Goal: Task Accomplishment & Management: Manage account settings

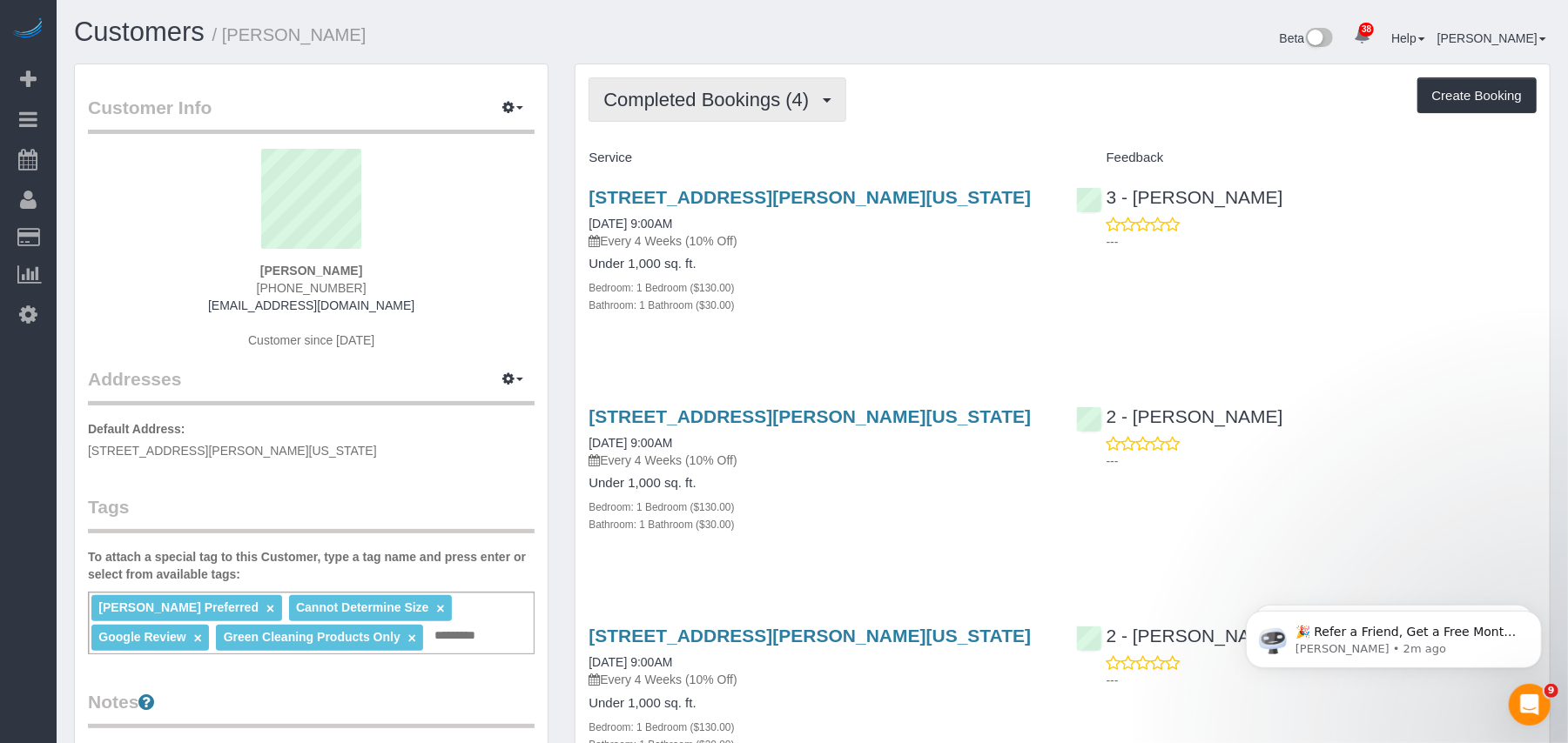
click at [719, 113] on button "Completed Bookings (4)" at bounding box center [718, 100] width 258 height 45
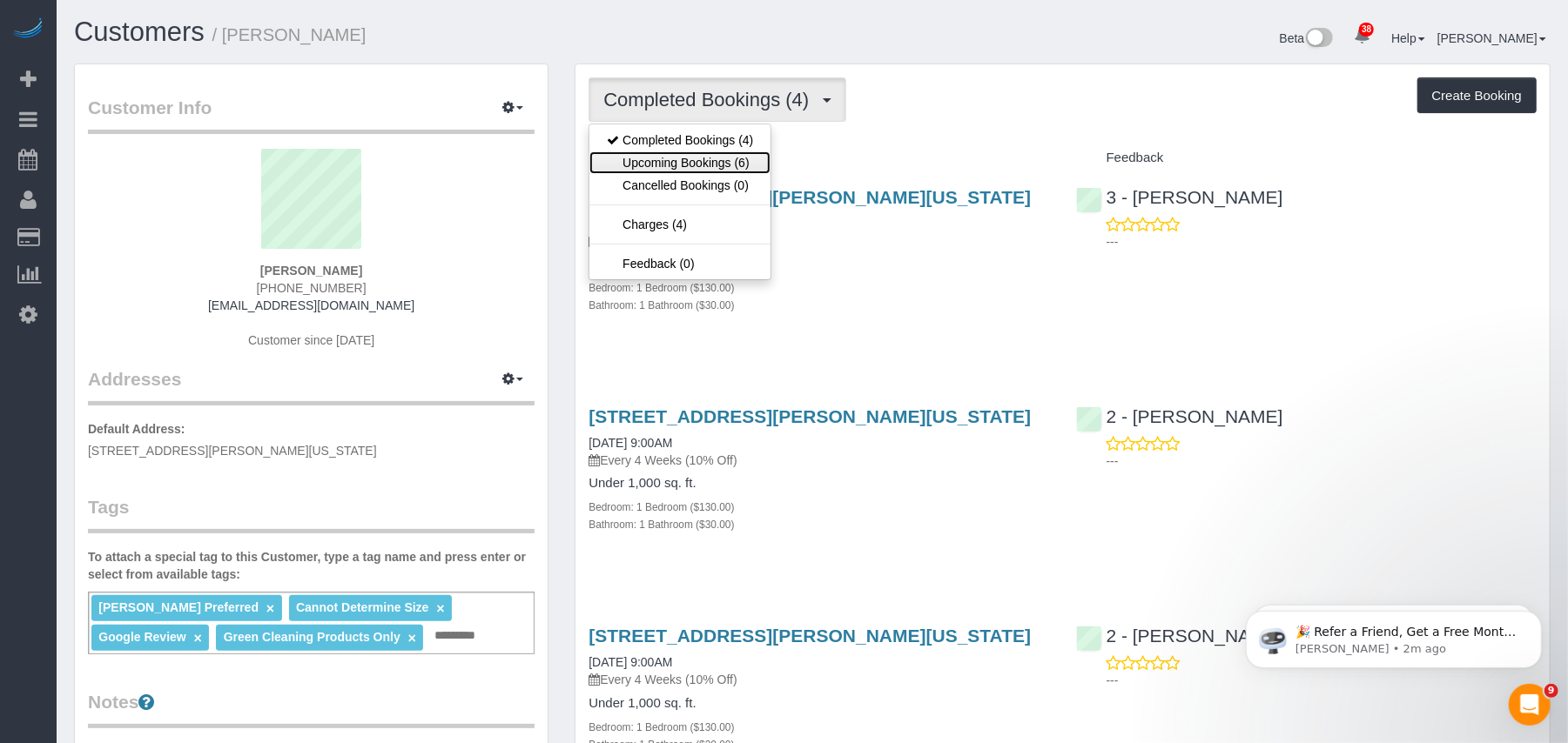
click at [707, 155] on link "Upcoming Bookings (6)" at bounding box center [680, 162] width 181 height 23
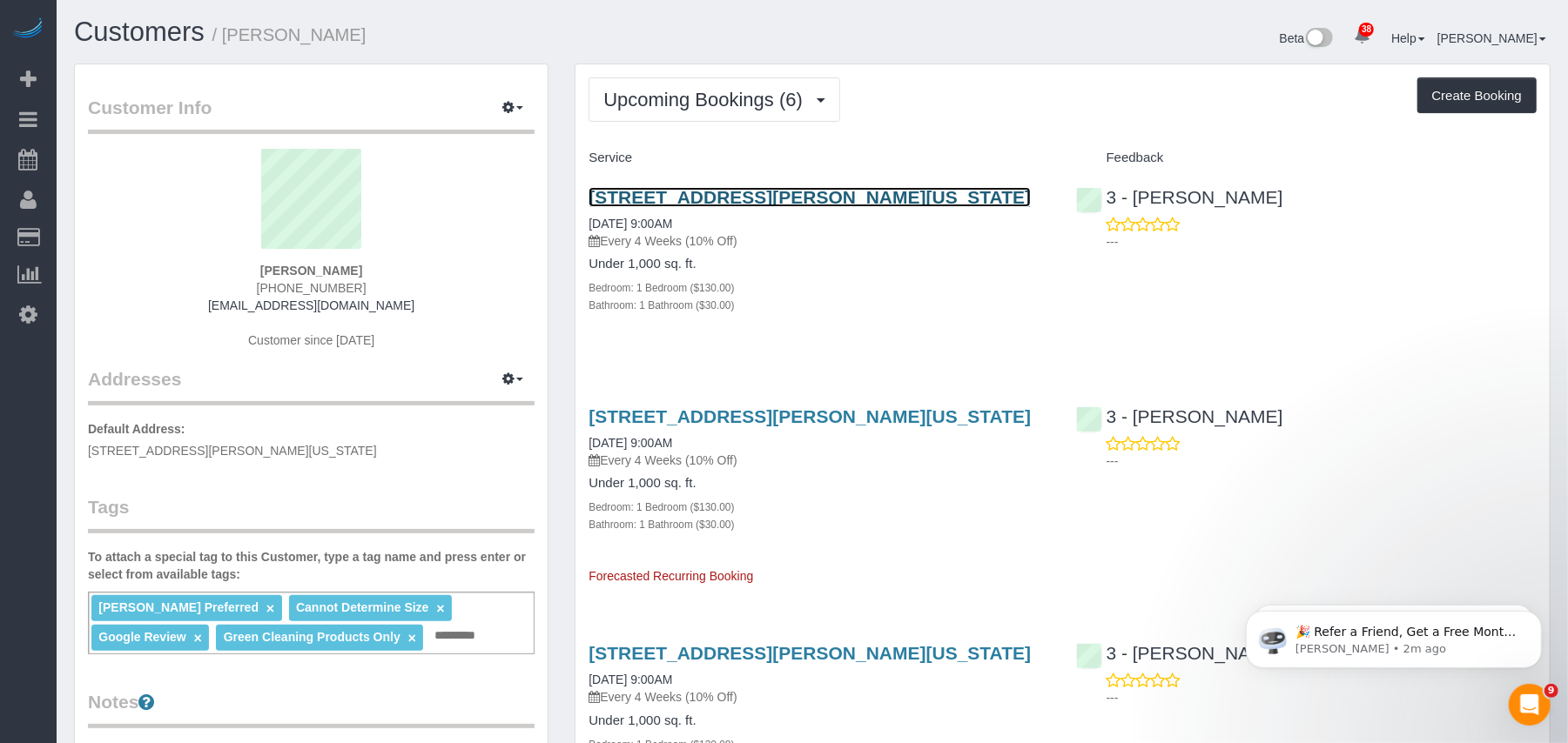
click at [679, 197] on link "125 Sullivan Street, Apt. 6, New York, NY 10012-3617" at bounding box center [809, 197] width 442 height 20
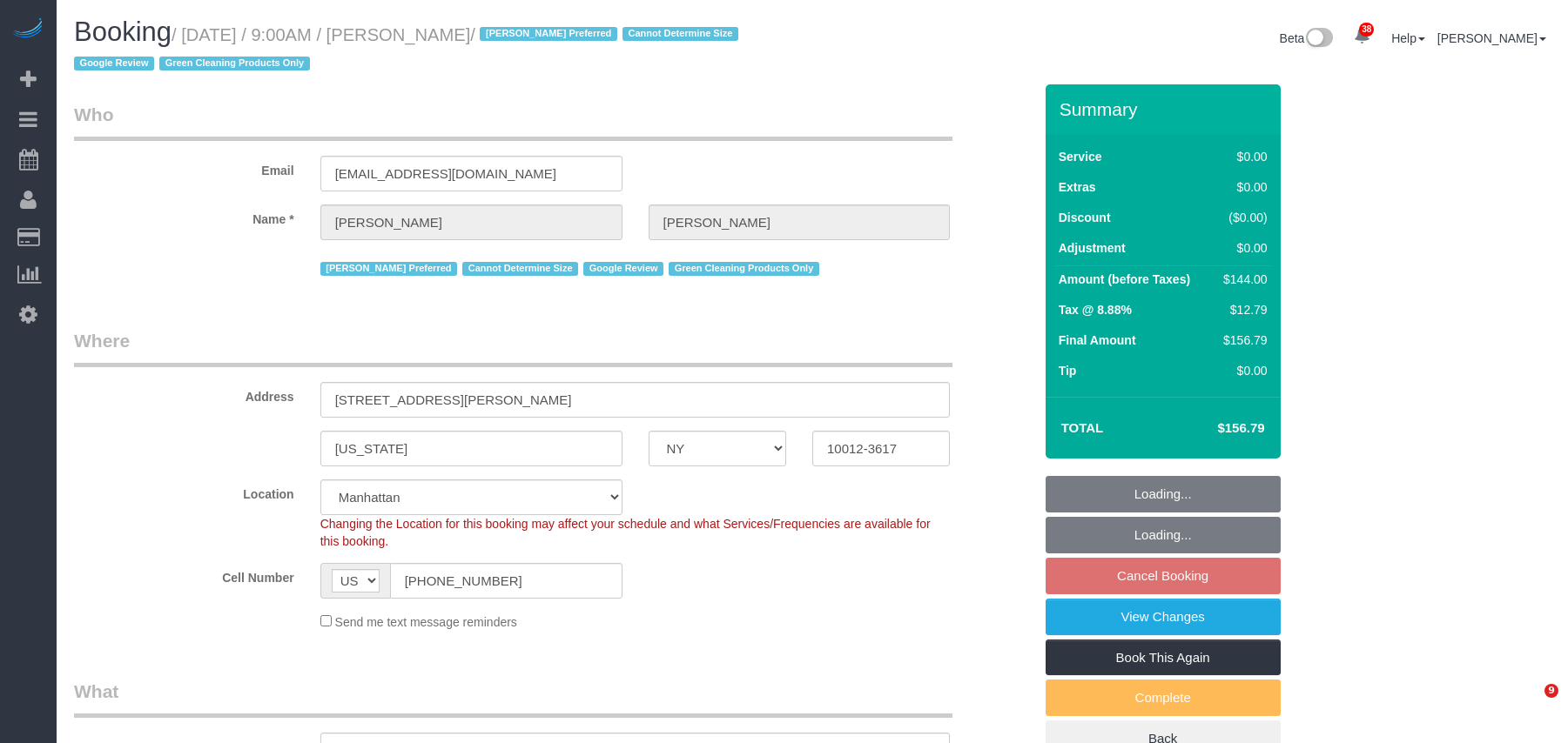
select select "NY"
select select "1"
select select "spot2"
select select "number:57"
select select "number:70"
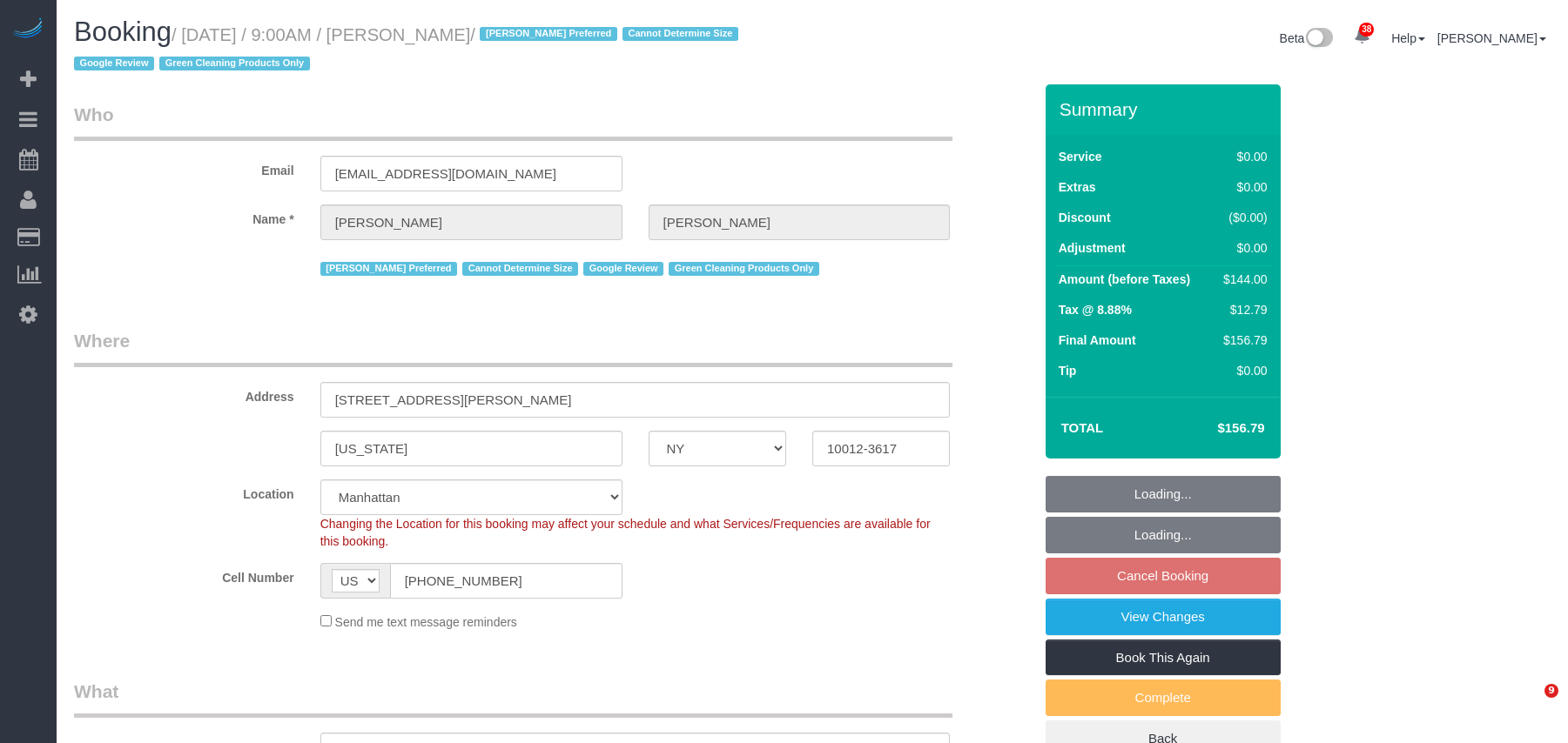
select select "number:15"
select select "number:5"
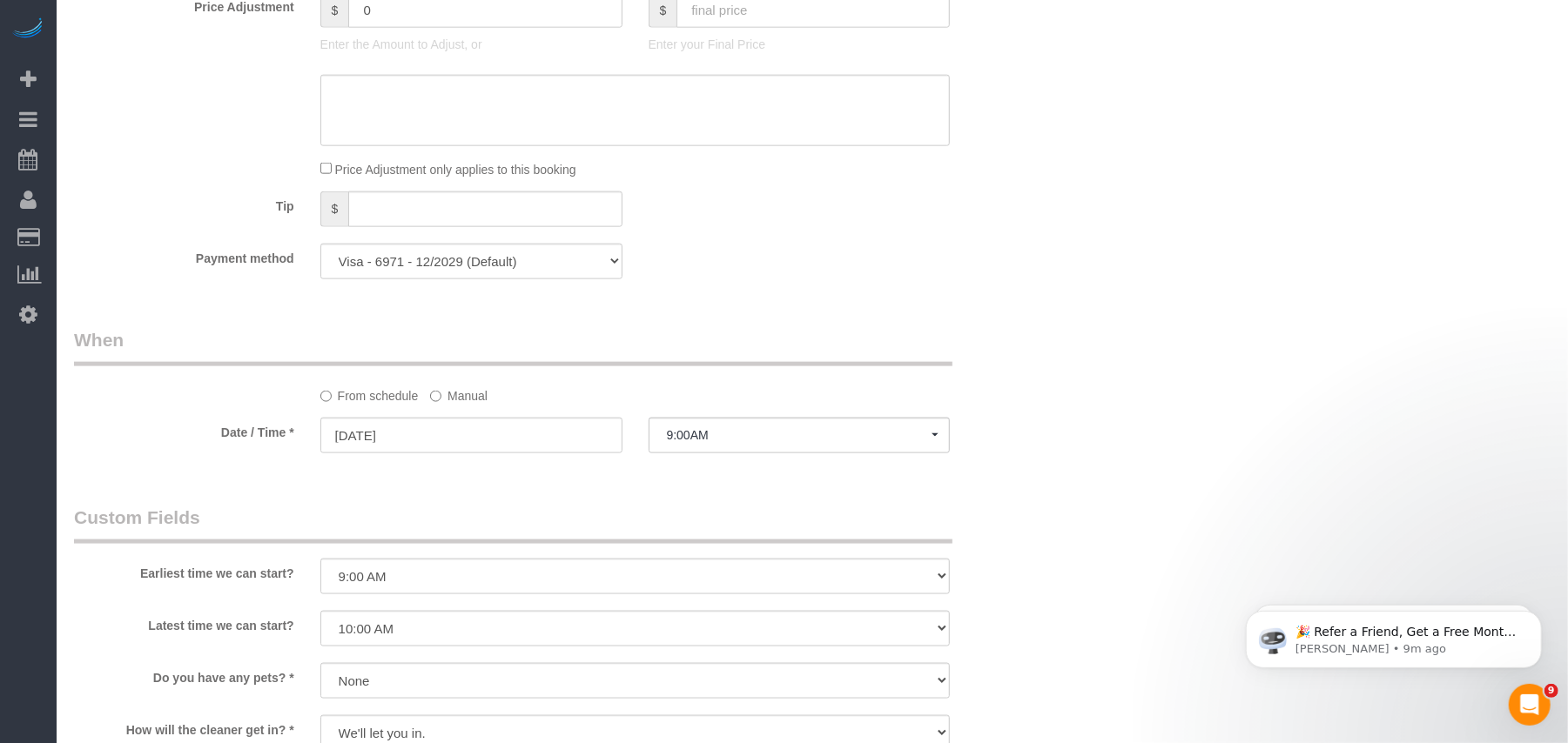
scroll to position [1624, 0]
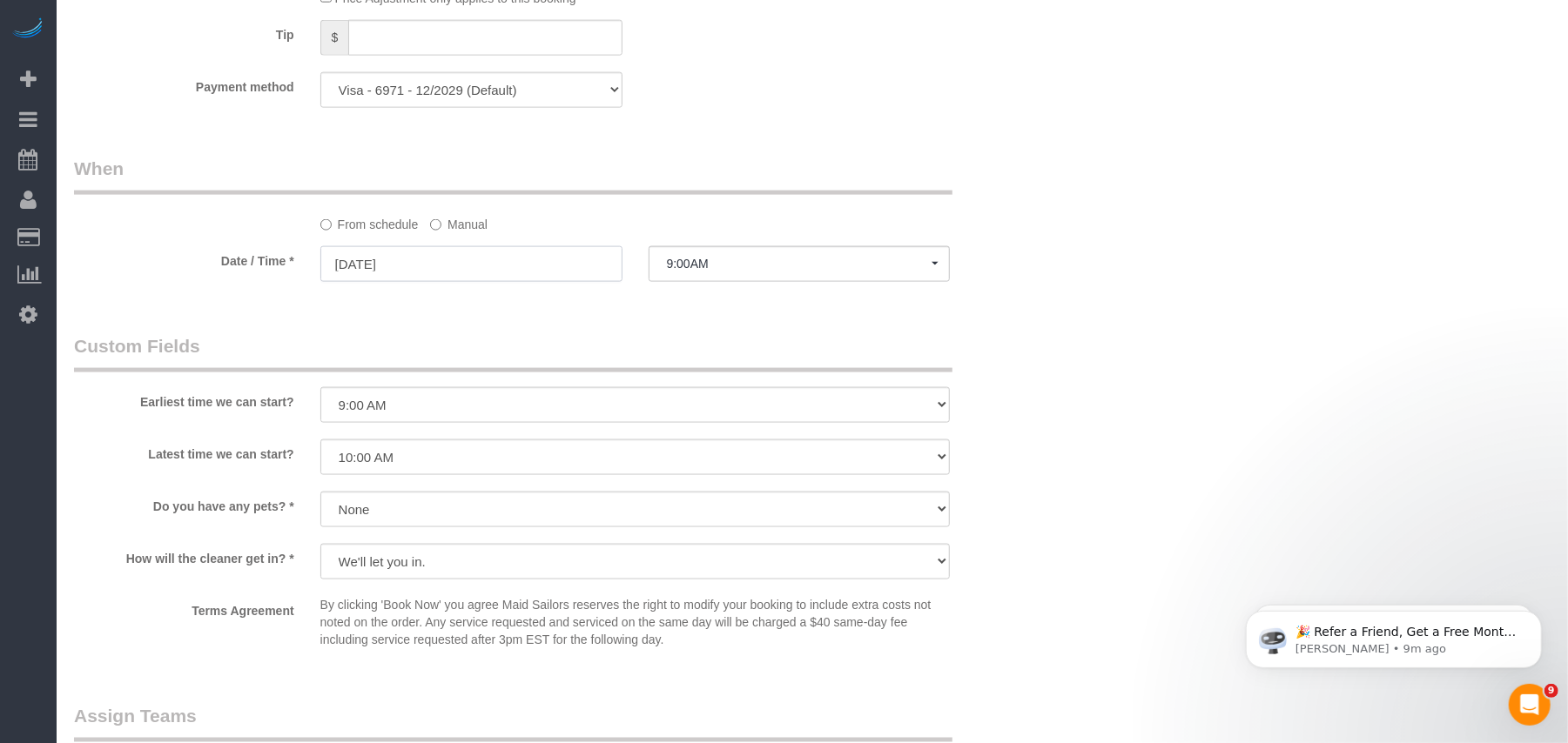
click at [460, 266] on input "10/13/2025" at bounding box center [471, 264] width 302 height 36
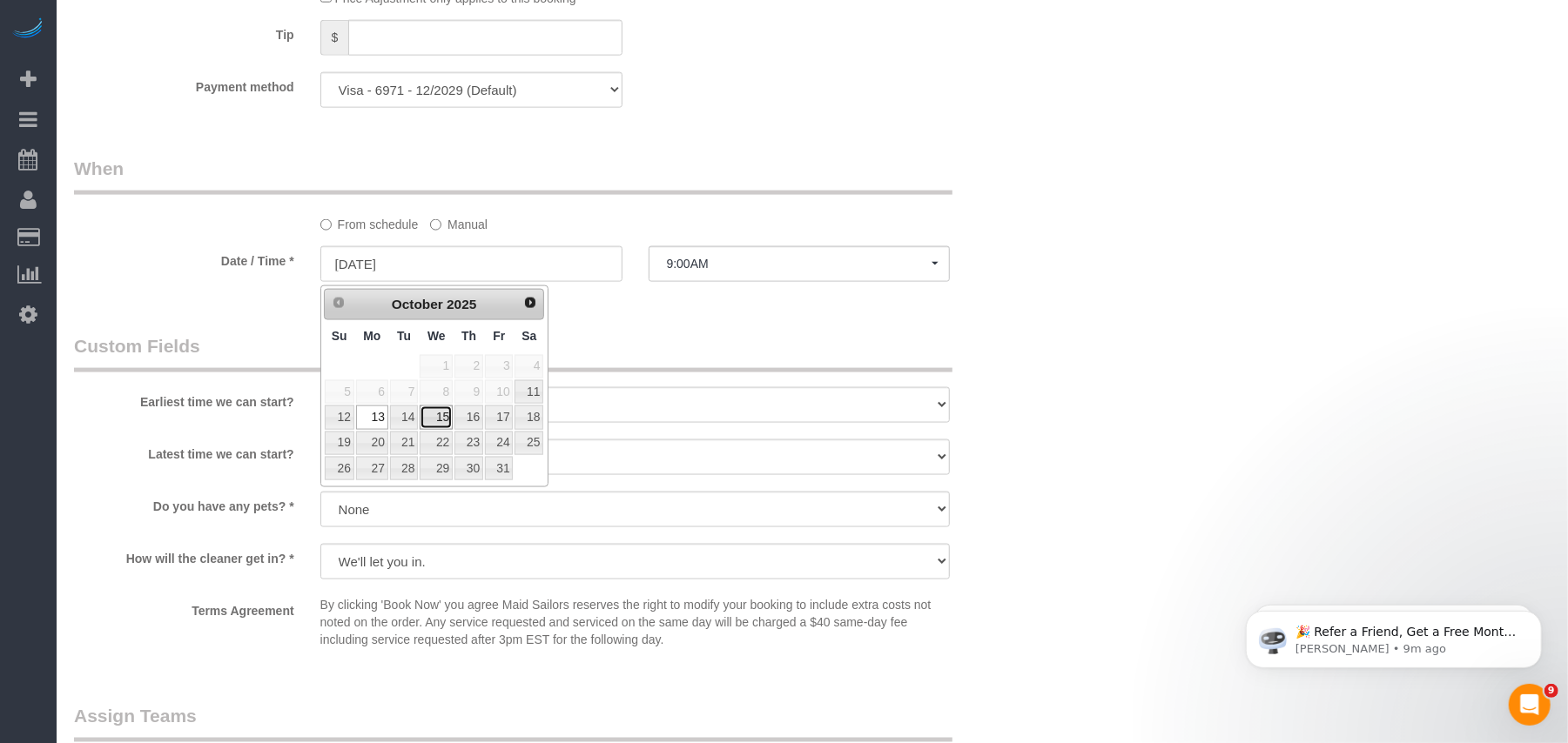
click at [447, 415] on link "15" at bounding box center [436, 417] width 33 height 24
type input "10/15/2025"
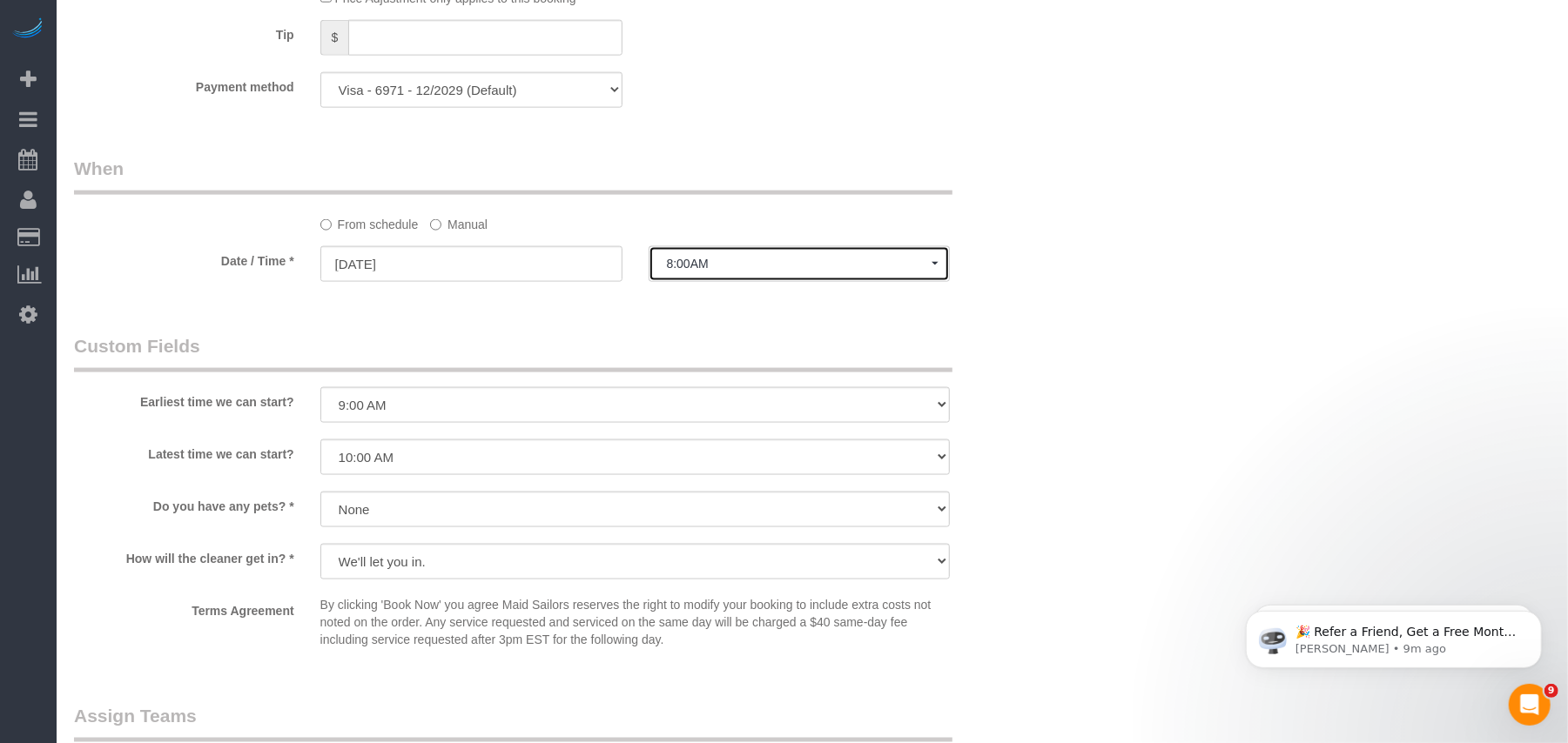
click at [728, 269] on span "8:00AM" at bounding box center [800, 264] width 265 height 14
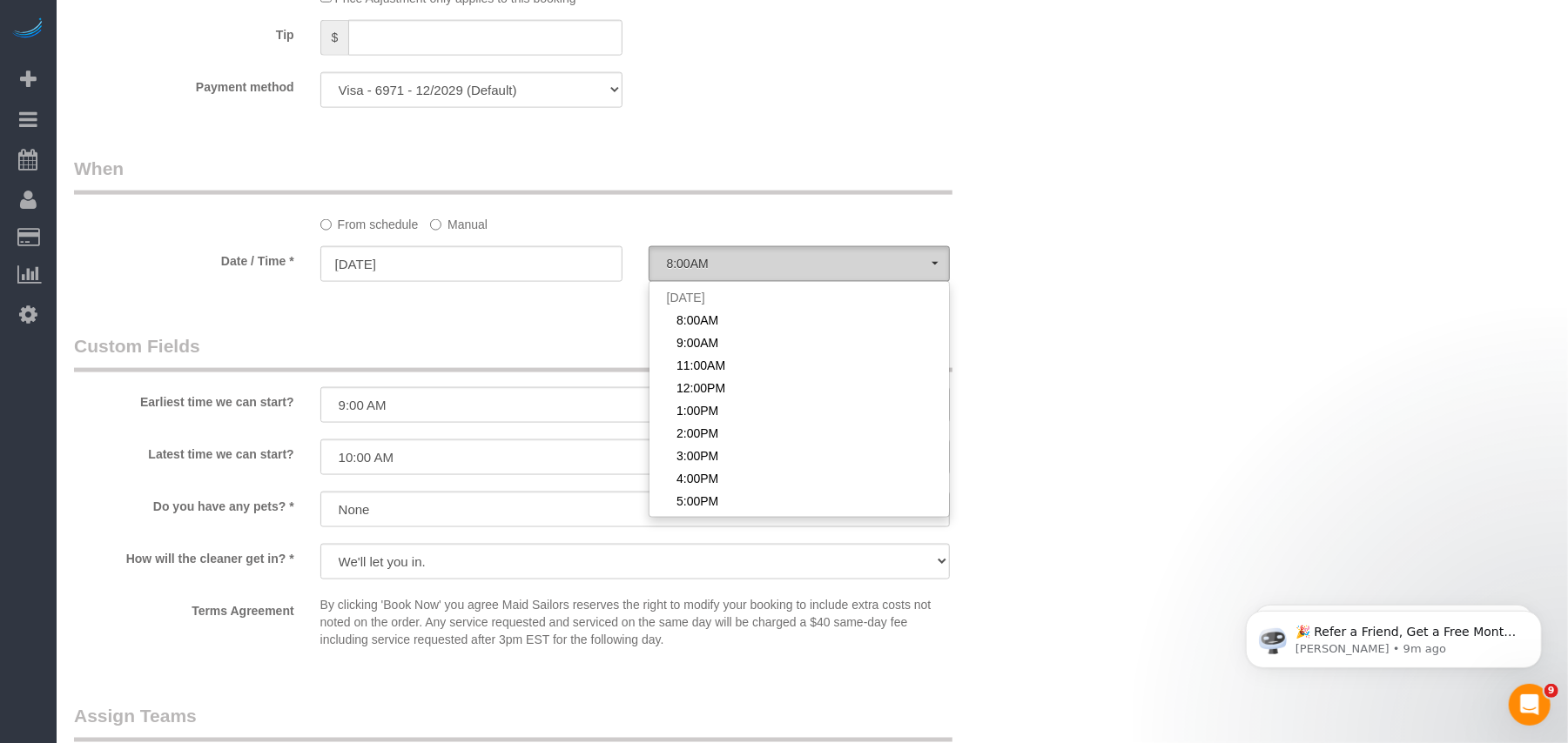
scroll to position [520, 0]
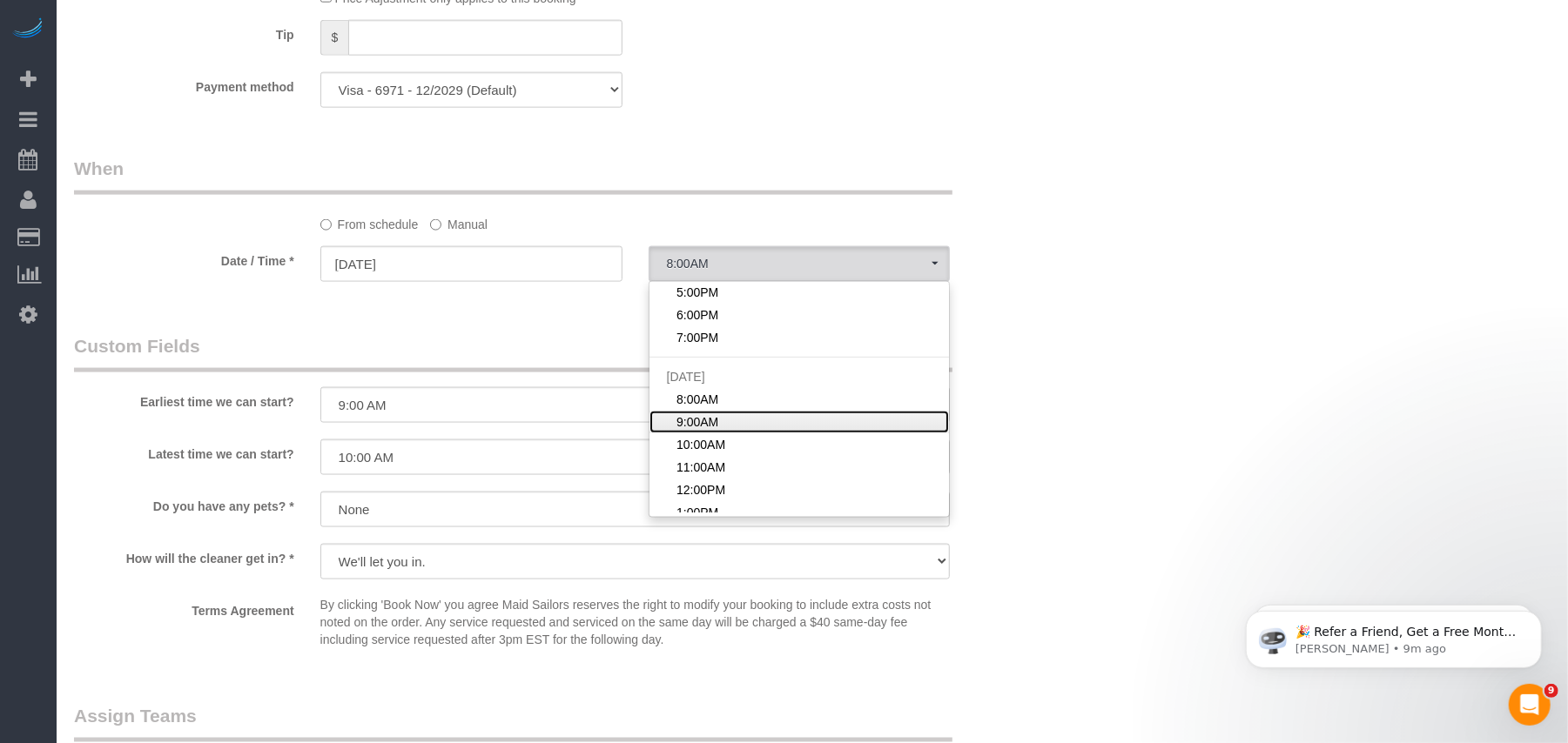
click at [705, 418] on span "9:00AM" at bounding box center [697, 422] width 42 height 17
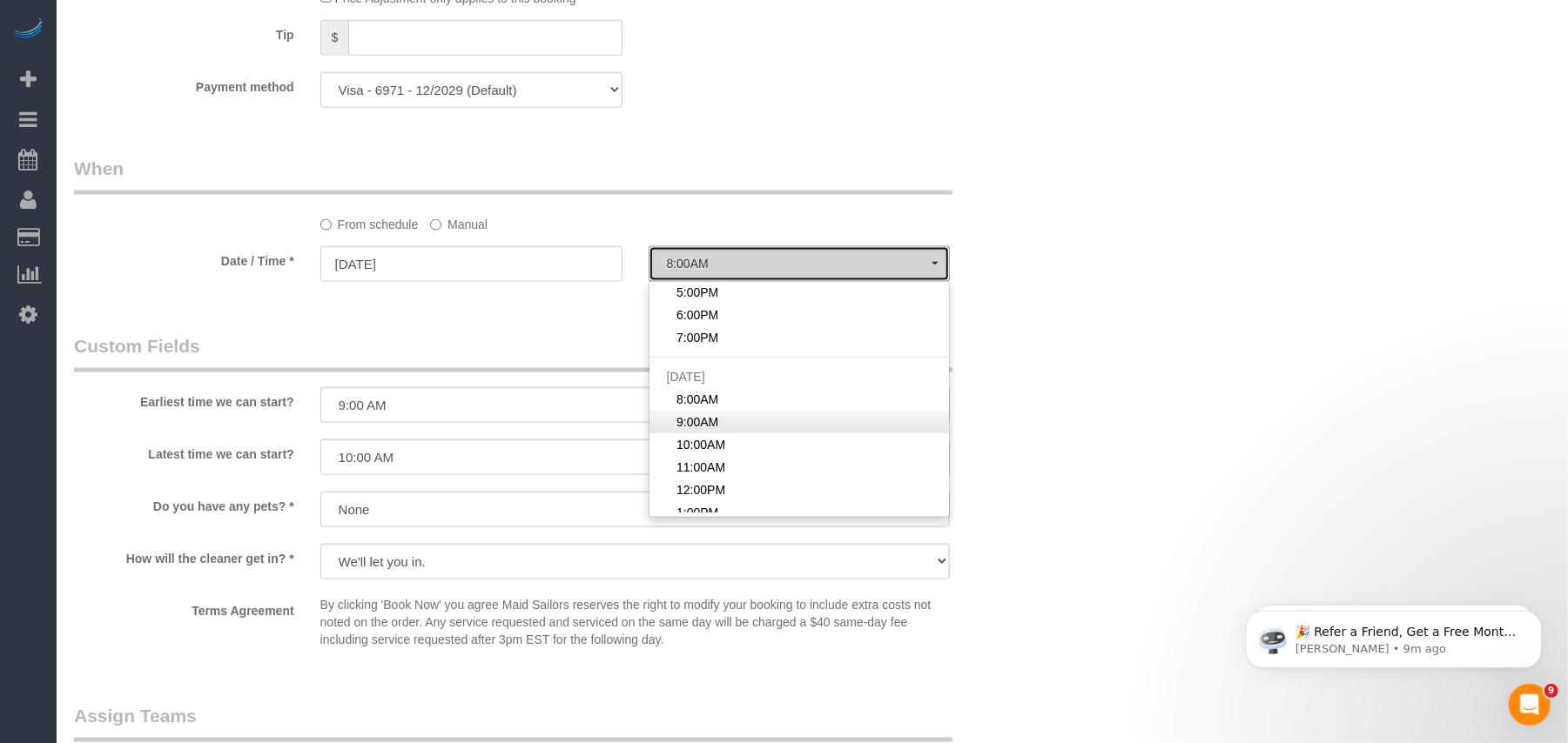
select select "spot25"
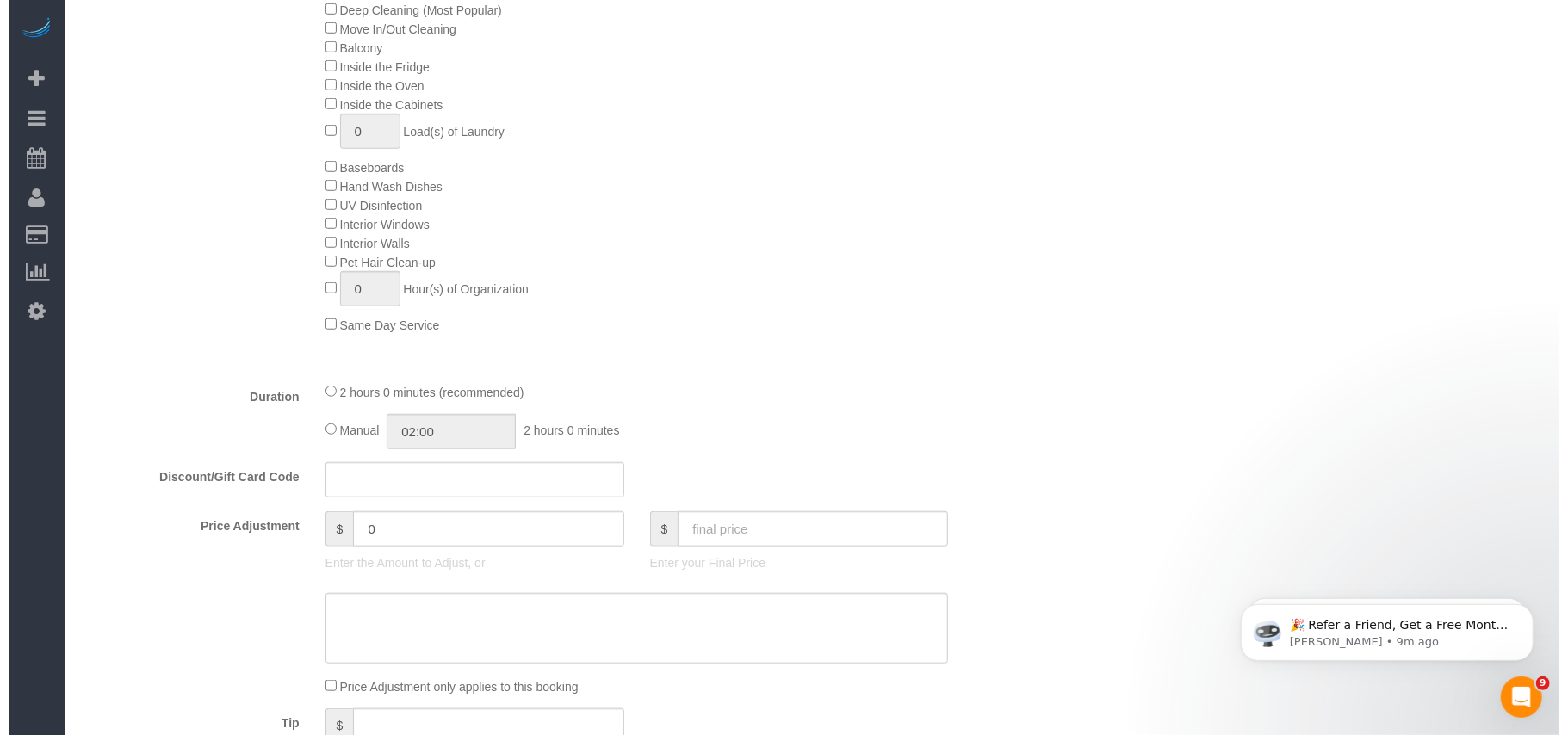
scroll to position [0, 0]
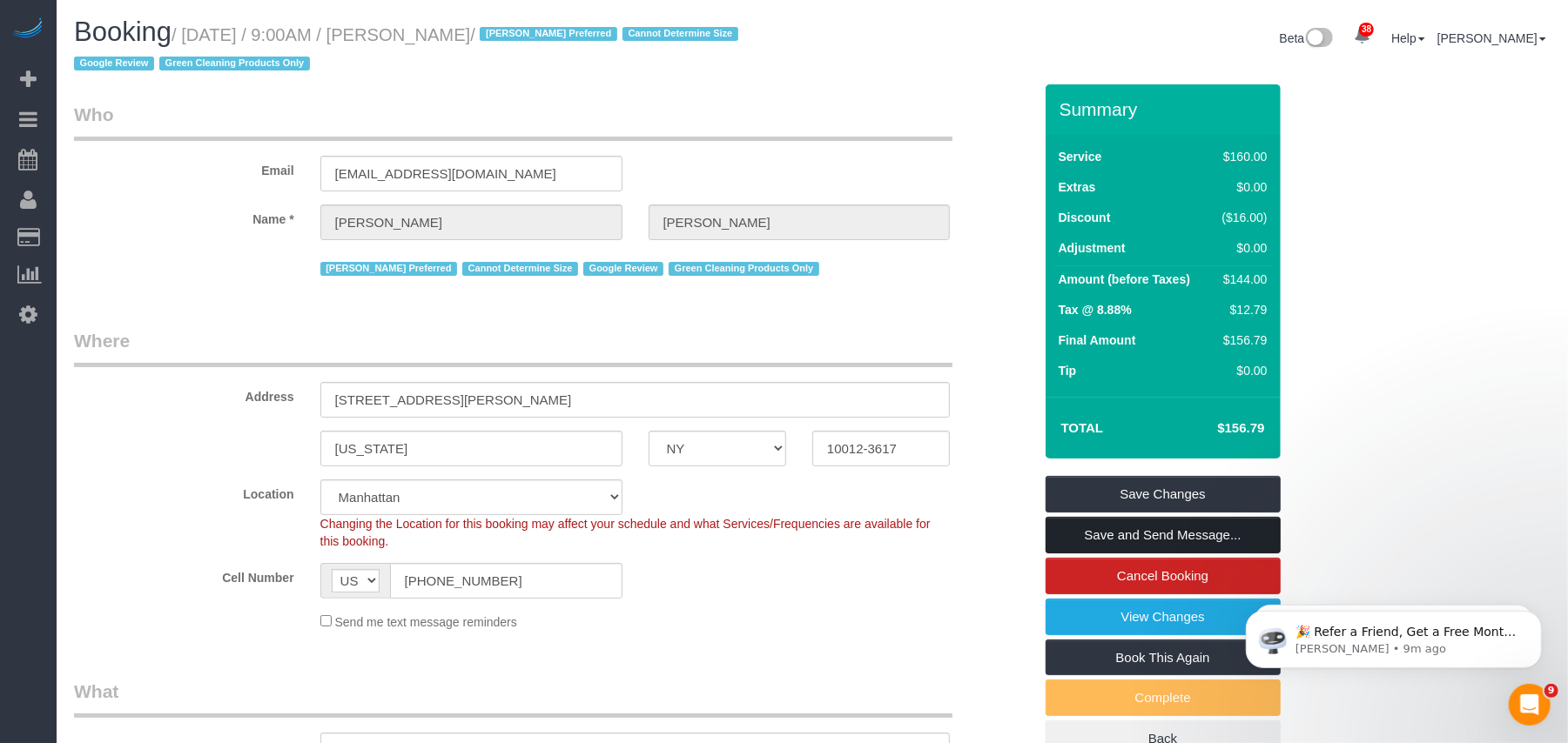
click at [1140, 541] on link "Save and Send Message..." at bounding box center [1162, 535] width 235 height 37
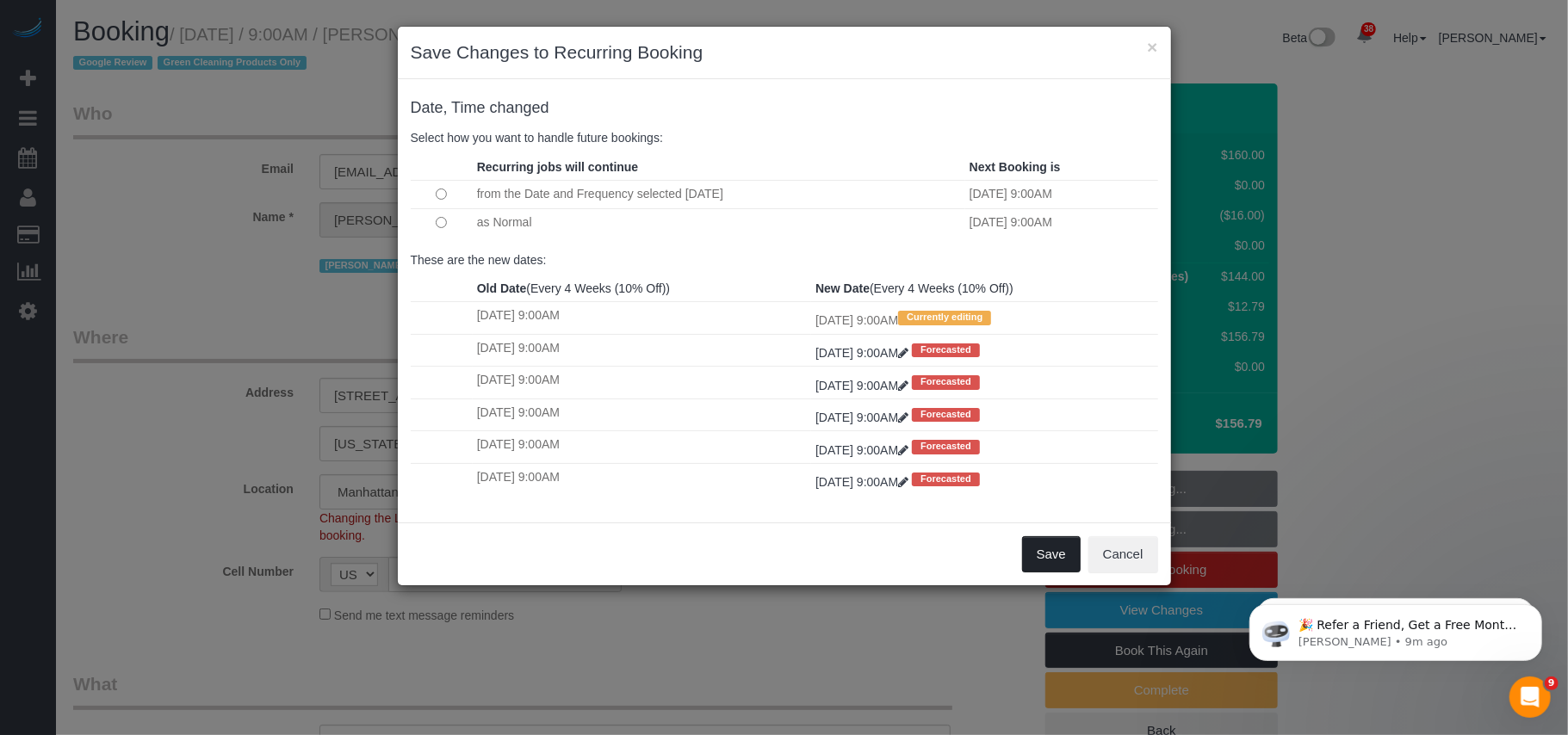
click at [1051, 555] on button "Save" at bounding box center [1051, 555] width 59 height 36
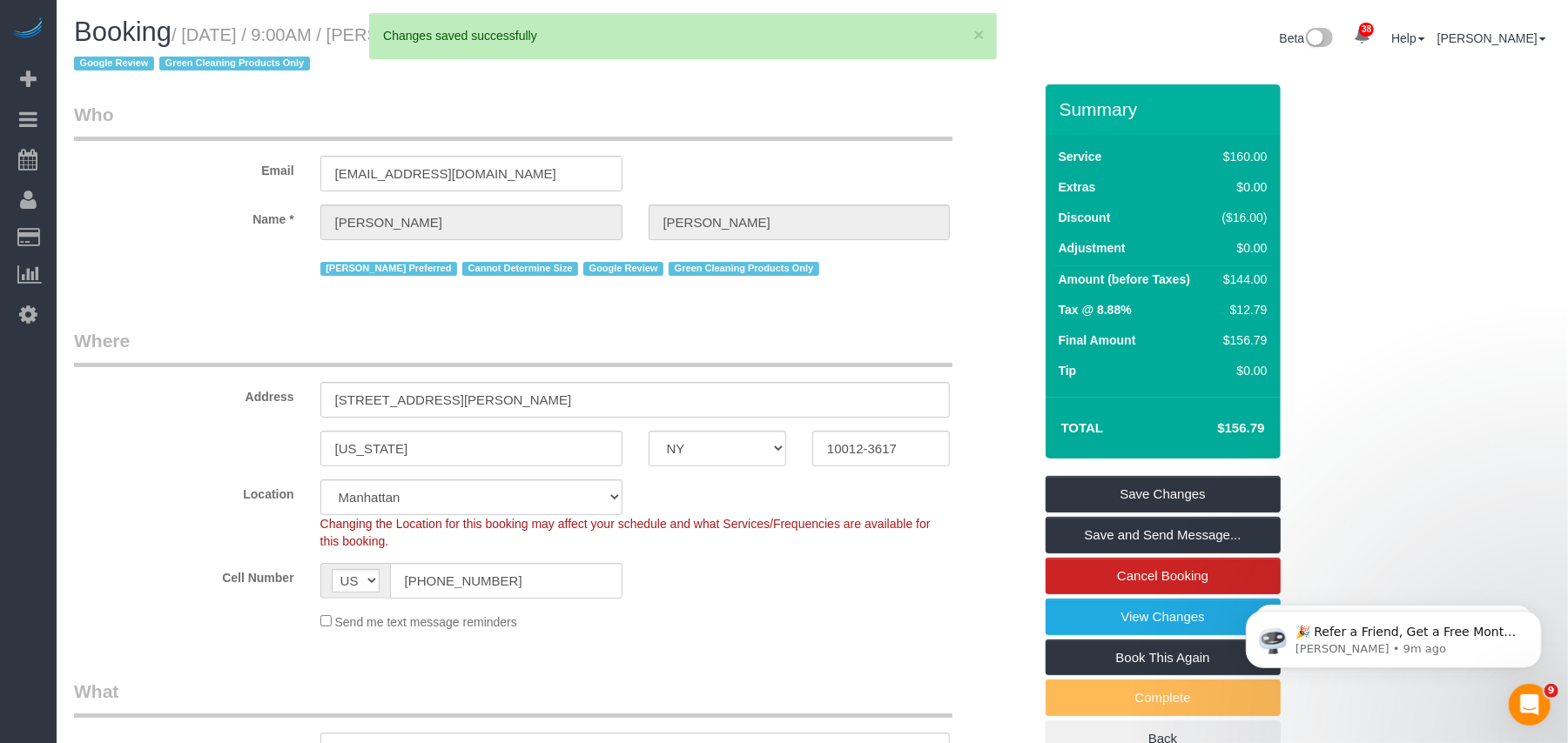
drag, startPoint x: 507, startPoint y: 37, endPoint x: 195, endPoint y: 32, distance: 312.0
click at [195, 32] on small "/ October 13, 2025 / 9:00AM / Sal Marsico / Anette Lopez Preferred Cannot Deter…" at bounding box center [408, 49] width 669 height 48
copy small "October 13, 2025 / 9:00AM / Sal Marsico"
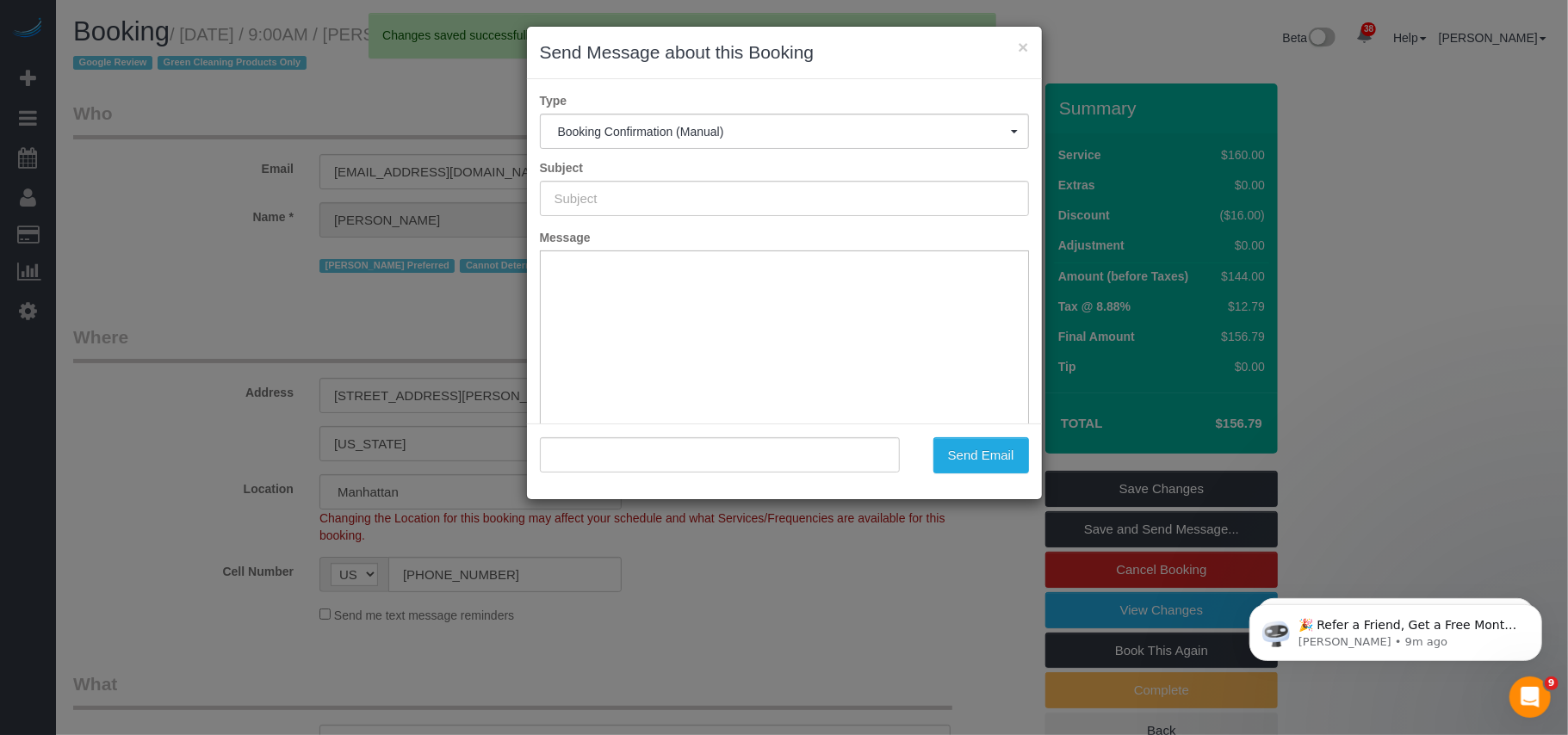
type input "Cleaning Confirmed for 10/15/2025 at 9:00am"
type input ""Sal Marsico" <fcurow@gmail.com>"
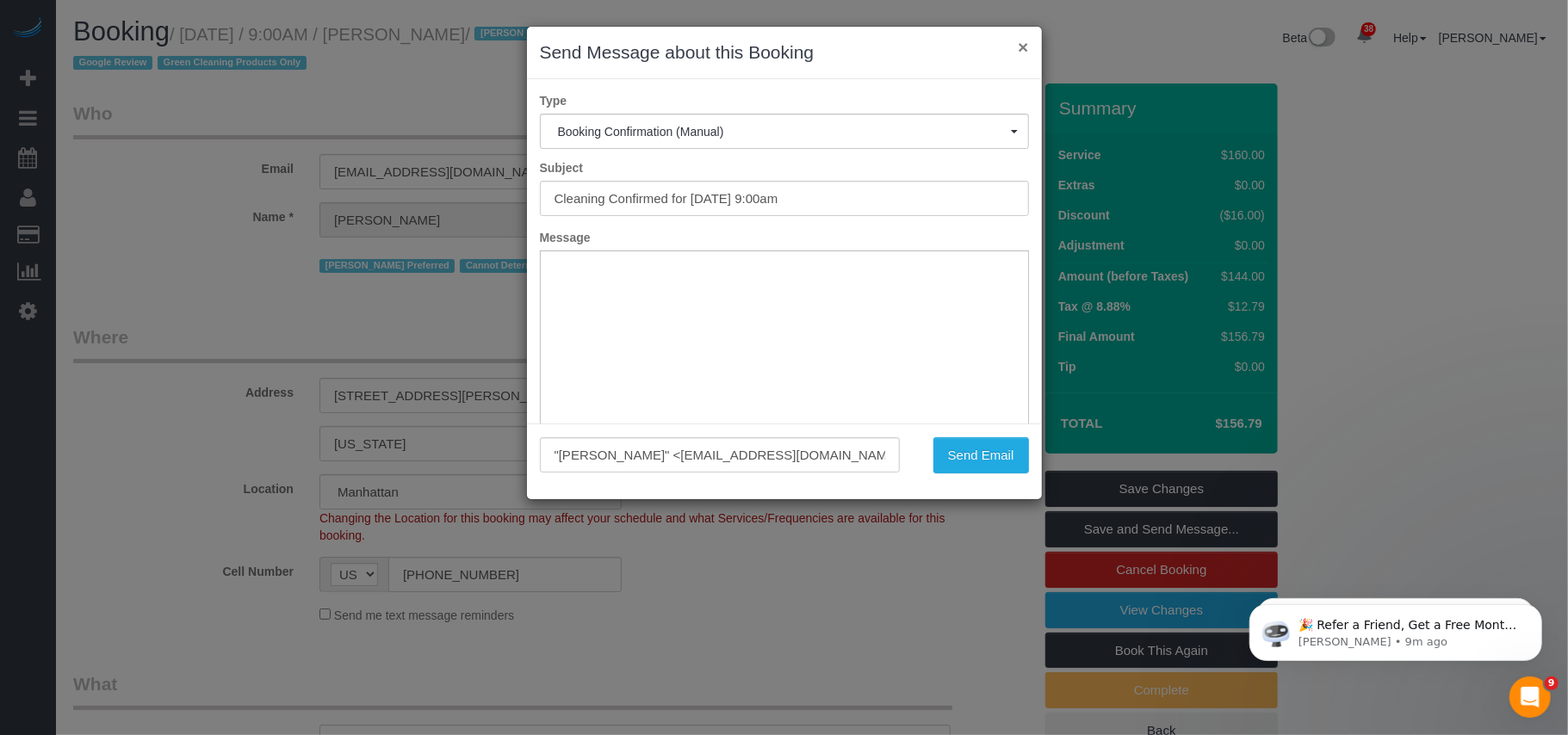
click at [1023, 50] on button "×" at bounding box center [1022, 47] width 10 height 18
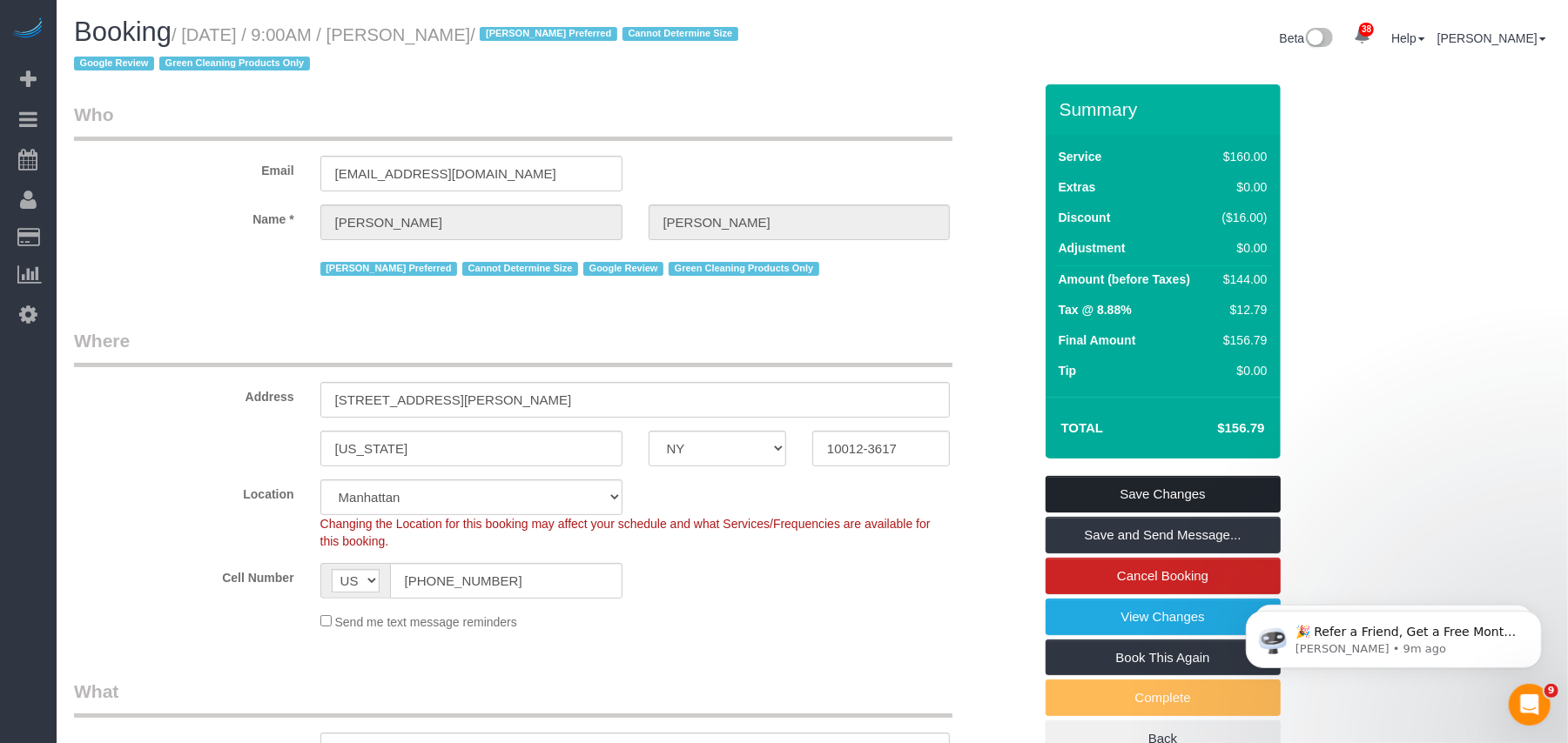
click at [1164, 489] on link "Save Changes" at bounding box center [1162, 494] width 235 height 37
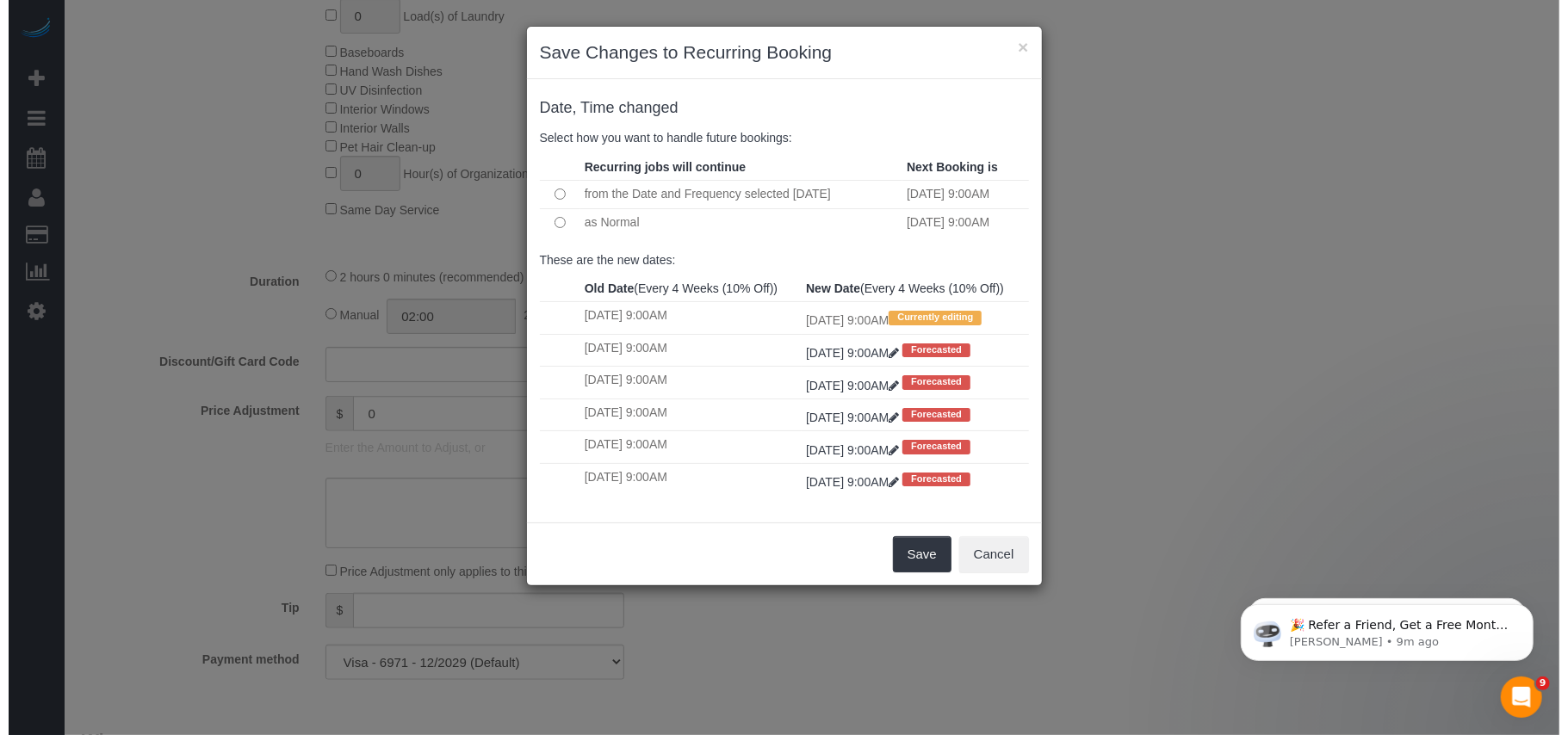
scroll to position [1378, 0]
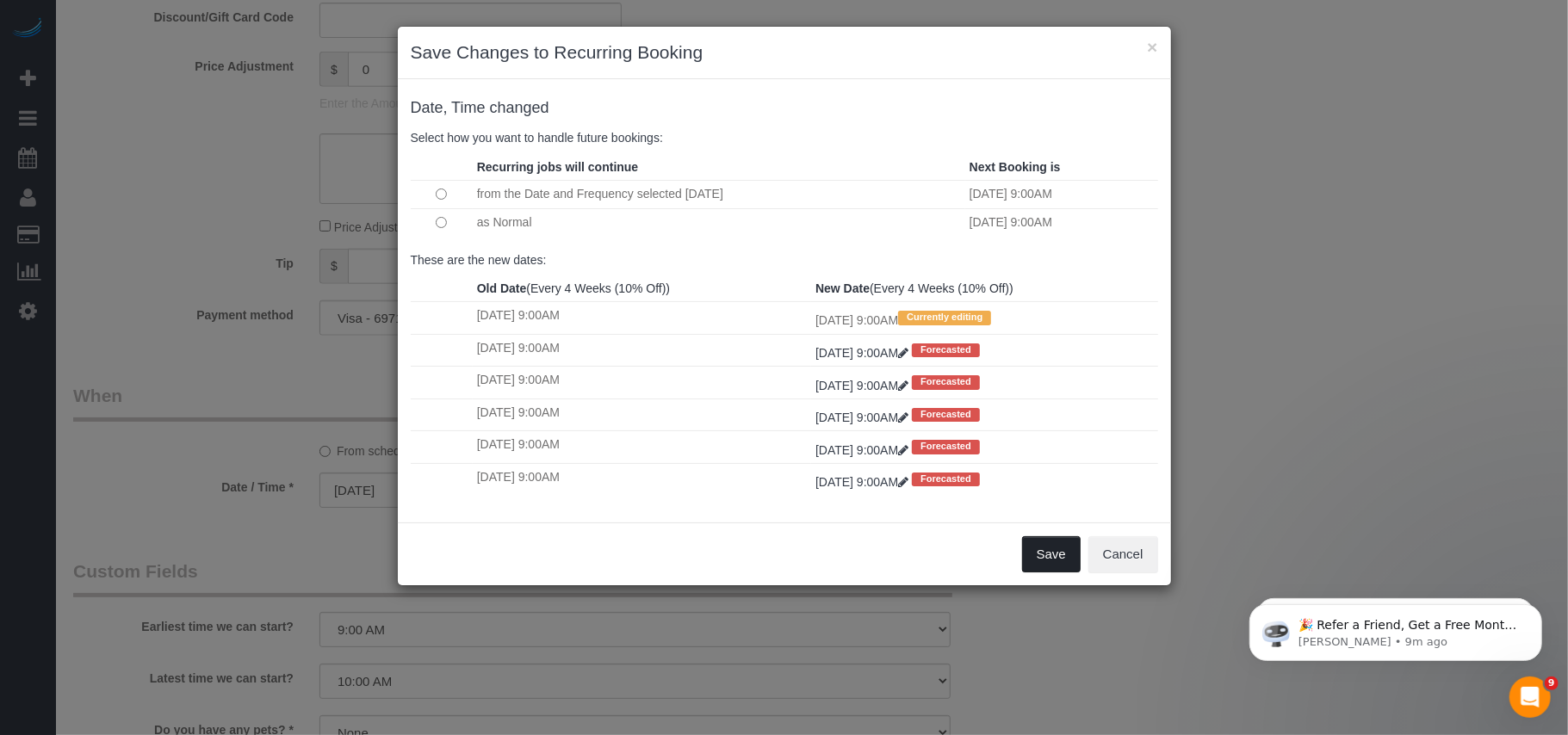
click at [1058, 566] on button "Save" at bounding box center [1051, 555] width 59 height 36
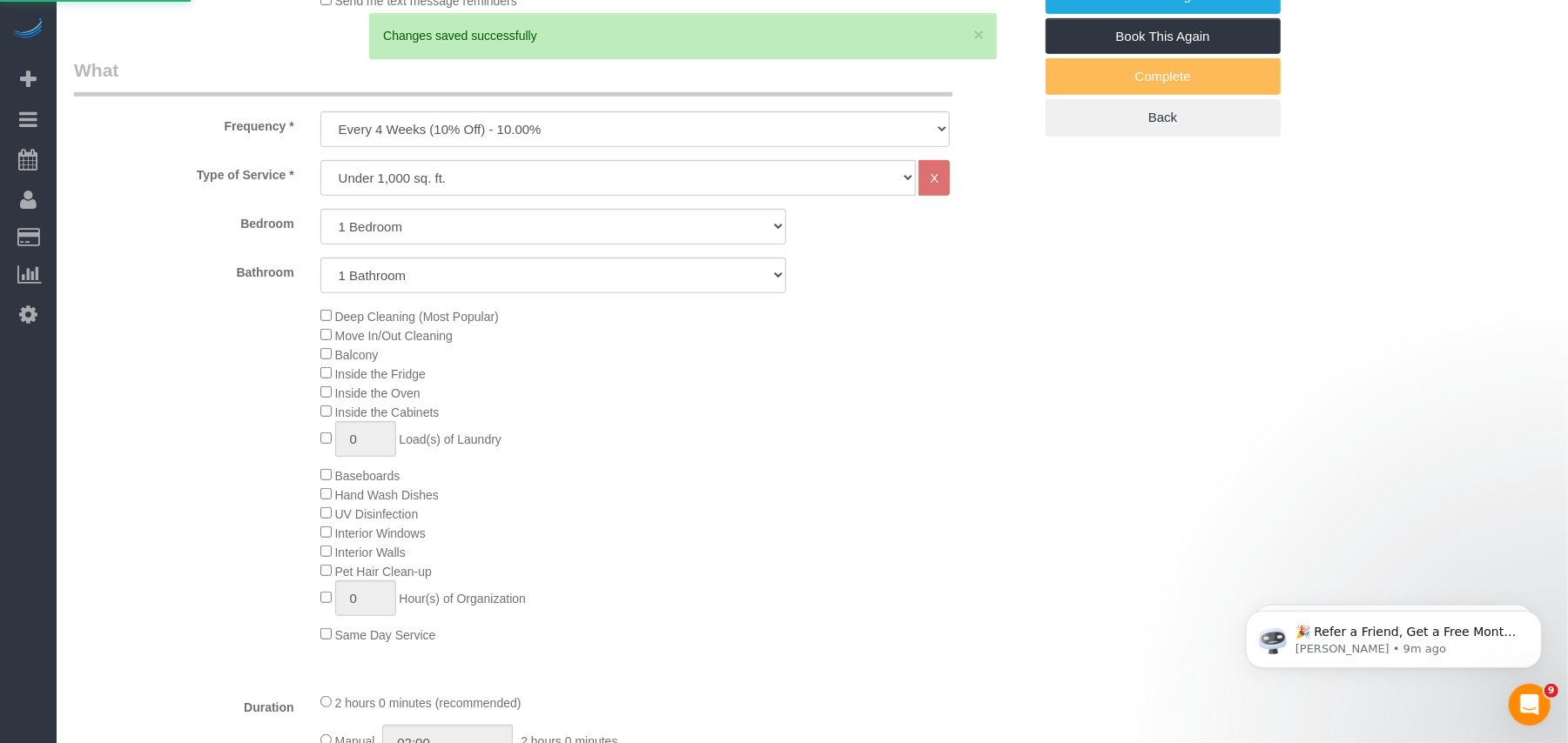
scroll to position [819, 0]
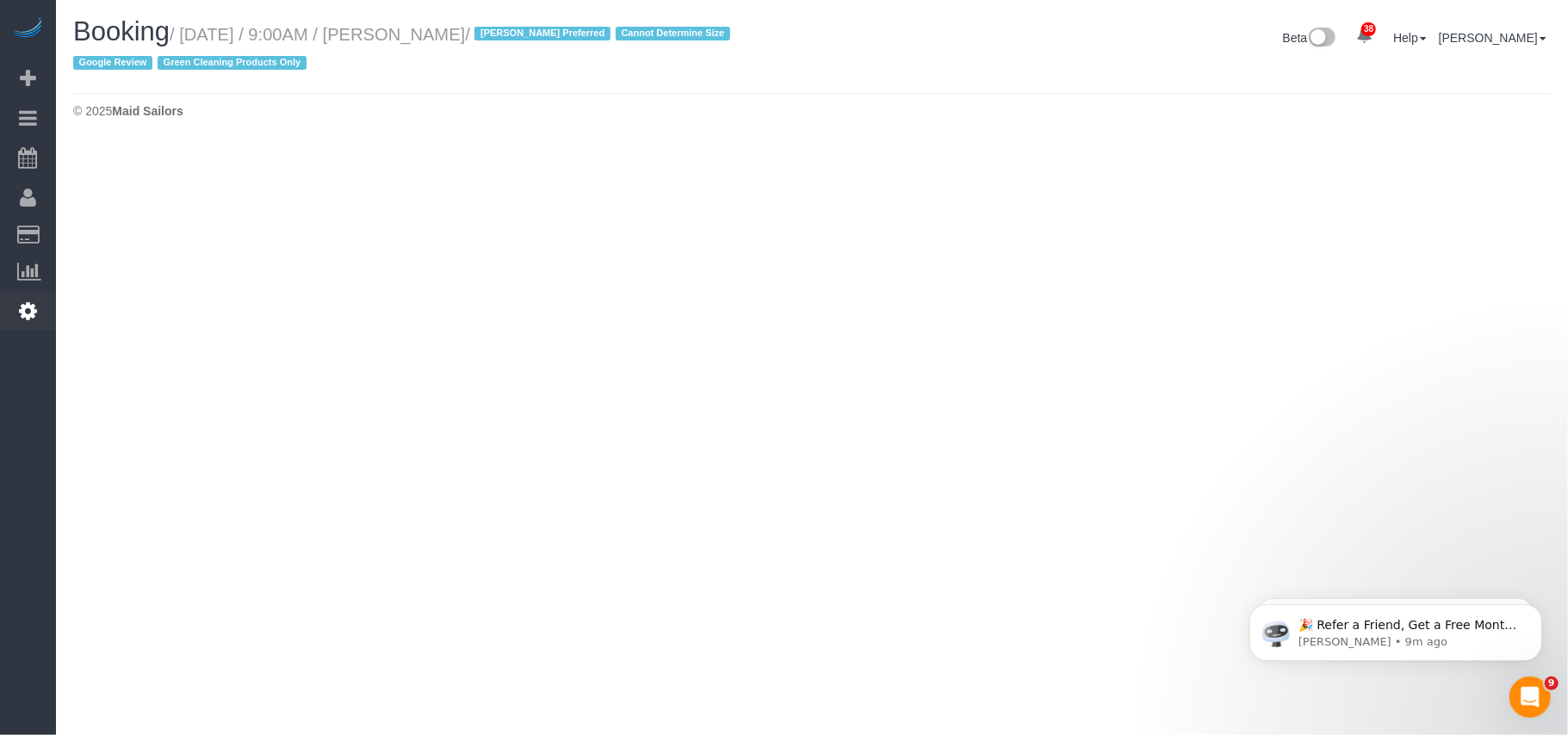
select select "NY"
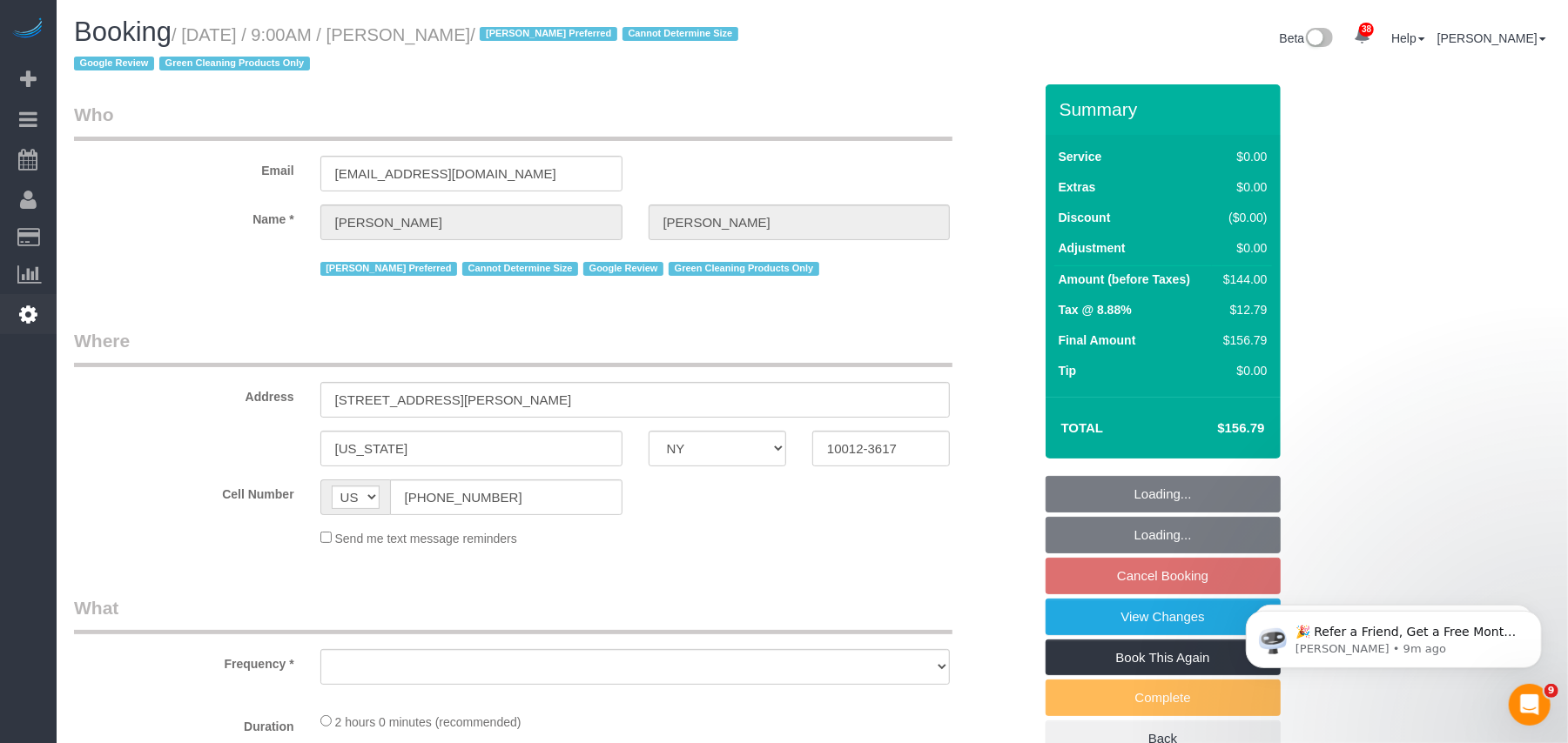
select select "object:5878"
select select "number:57"
select select "number:70"
select select "number:15"
select select "number:5"
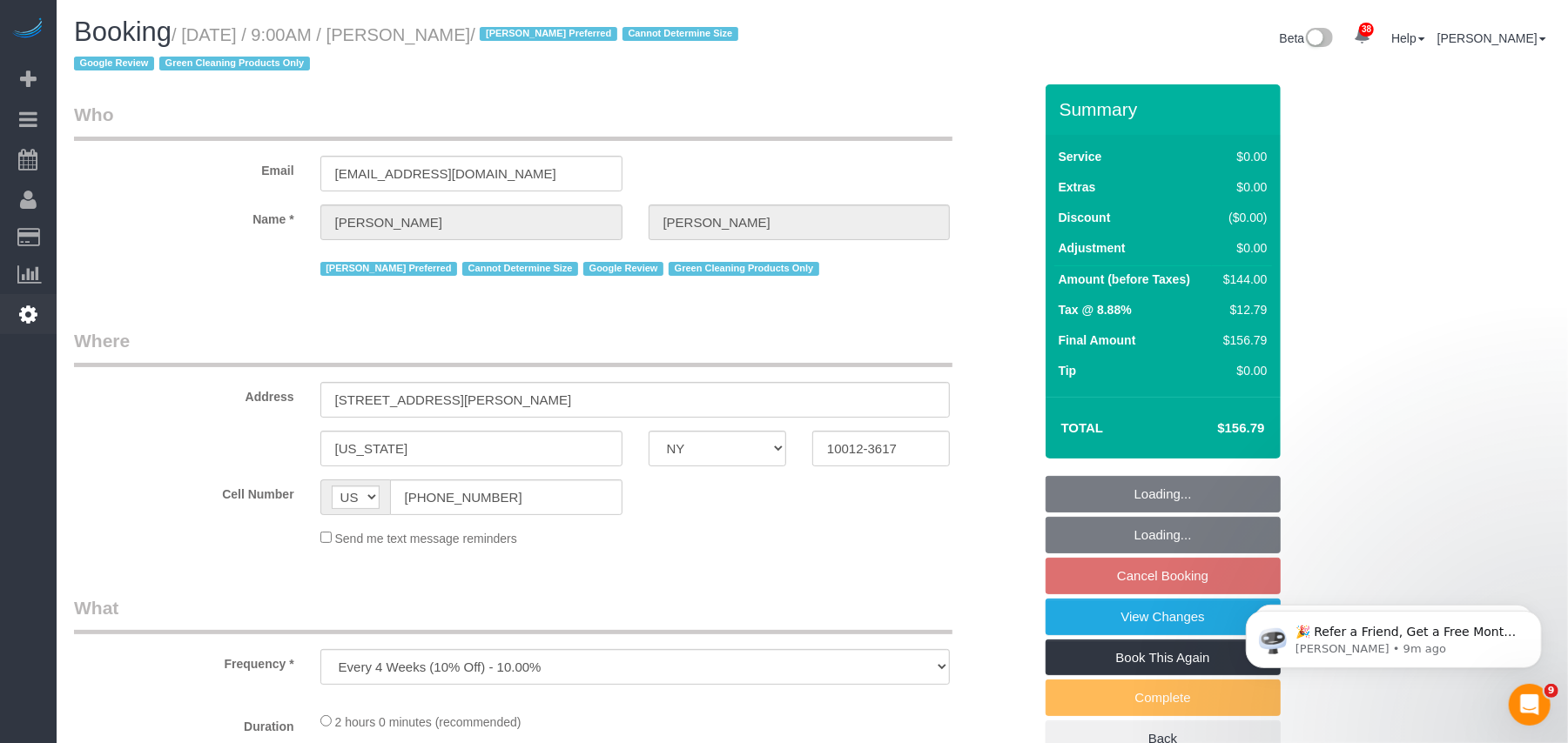
select select "string:stripe-pm_1RZyGd4VGloSiKo7MSw5QcVr"
select select "1"
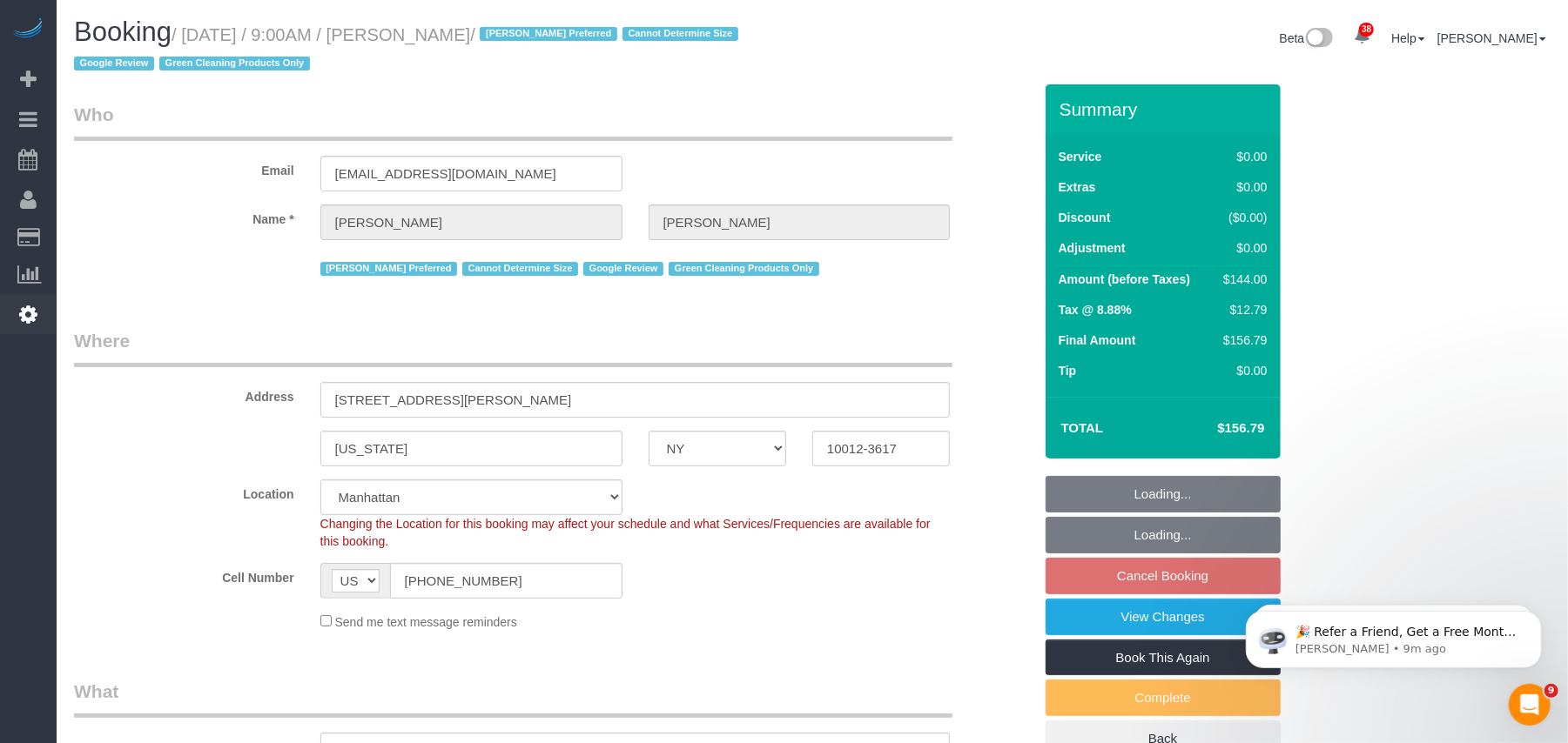
select select "object:6430"
select select "spot60"
select select "1"
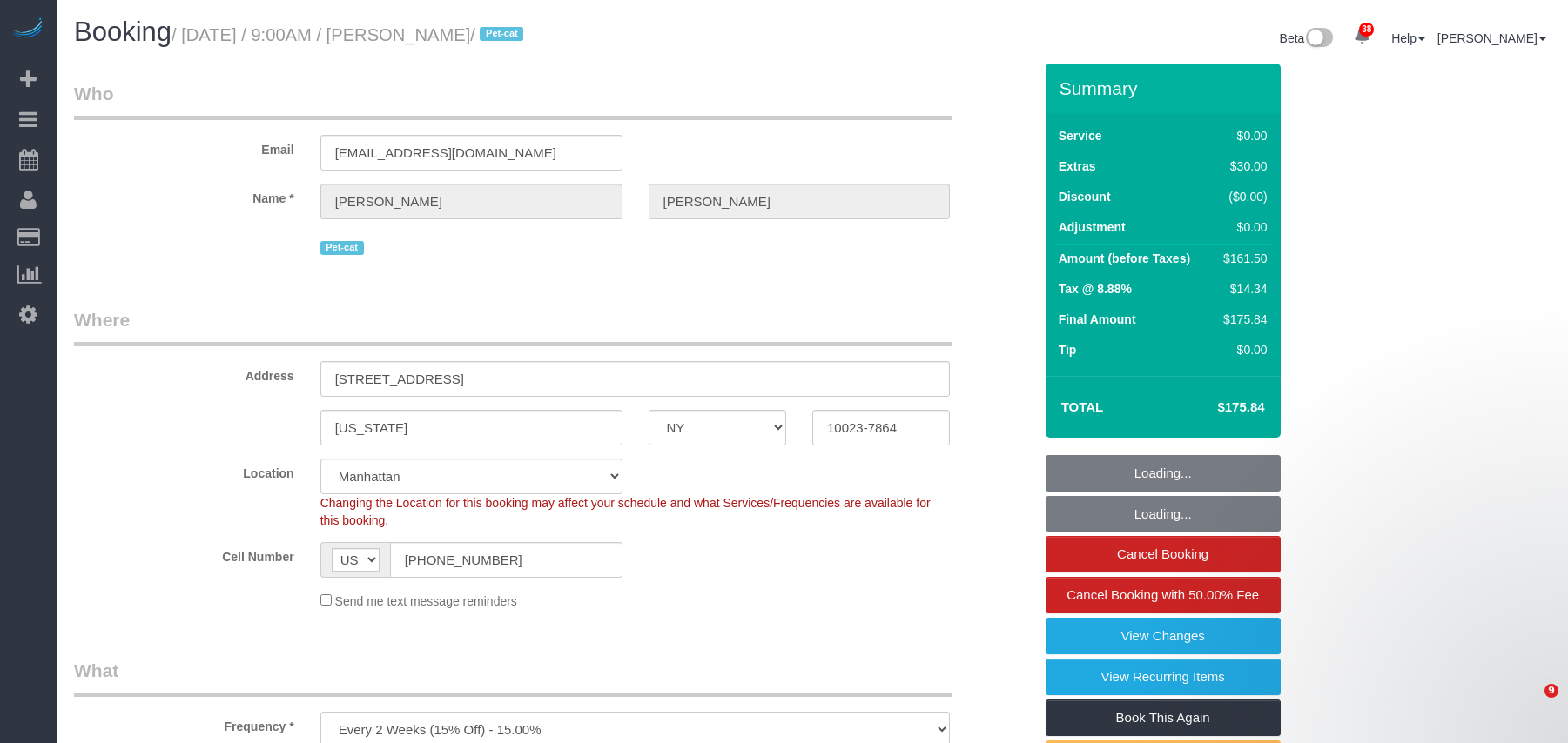
select select "NY"
select select "1"
select select "number:57"
select select "number:71"
select select "number:14"
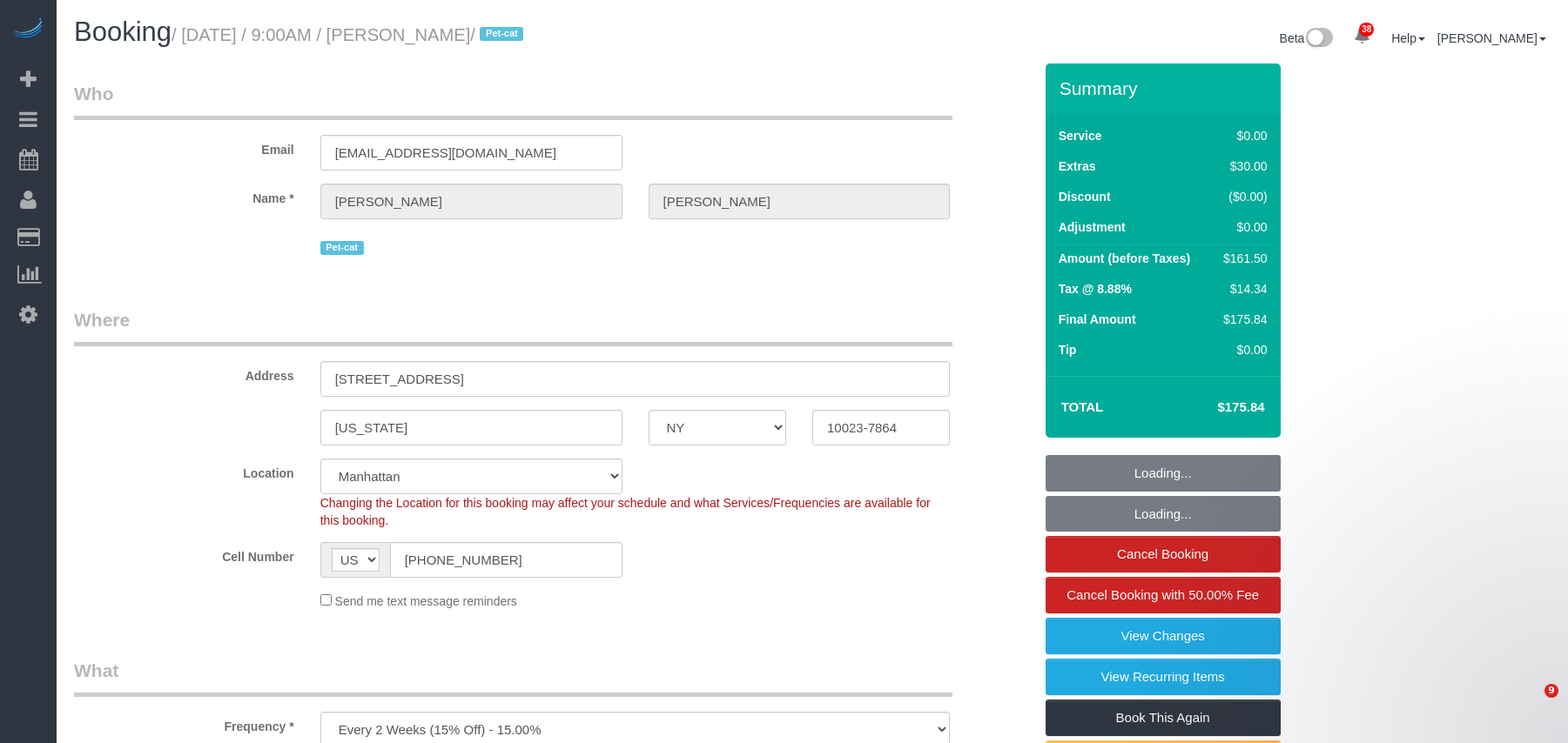
select select "number:6"
select select "spot1"
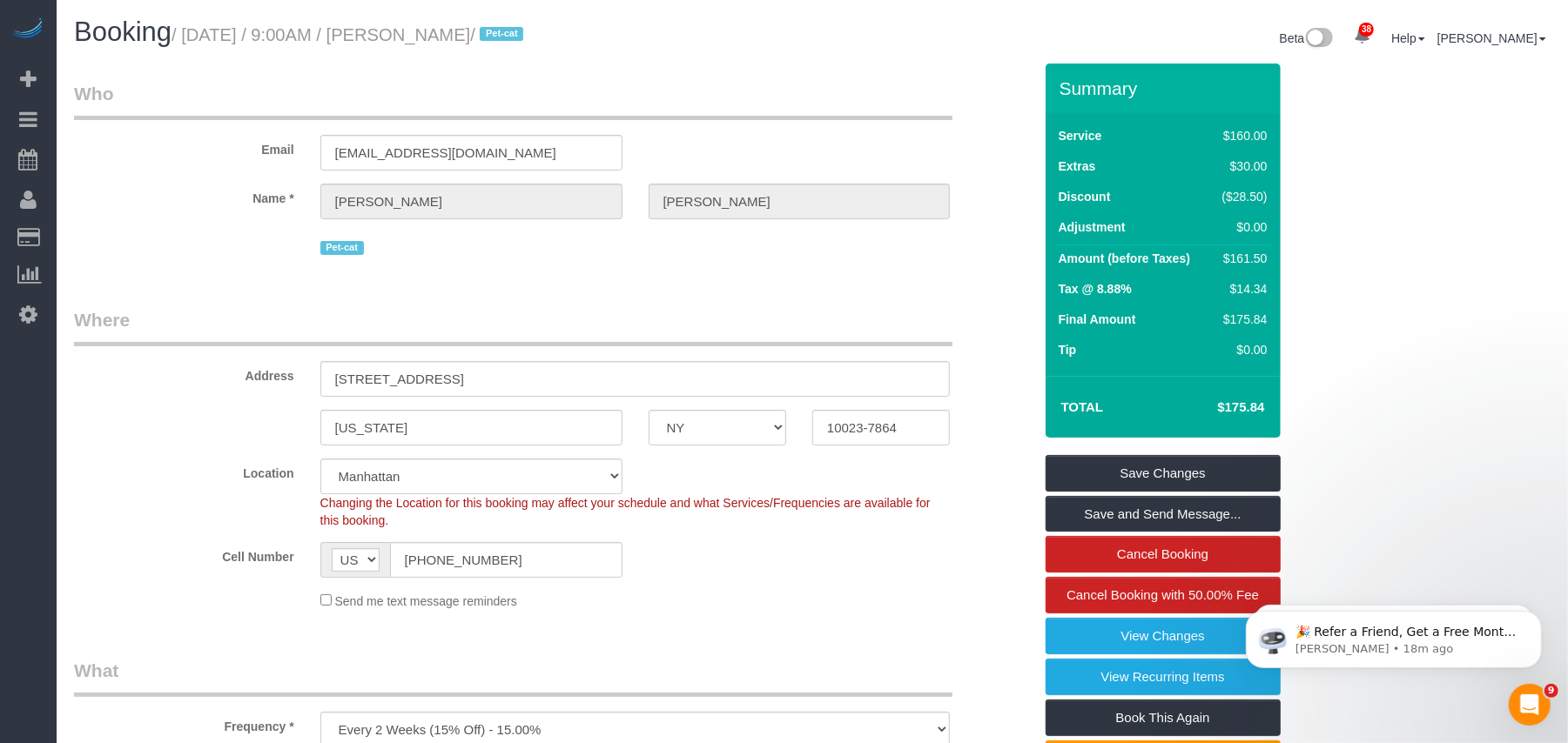
drag, startPoint x: 507, startPoint y: 36, endPoint x: 416, endPoint y: 35, distance: 91.0
click at [416, 35] on small "/ October 10, 2025 / 9:00AM / Allison Kelly / Pet-cat" at bounding box center [350, 35] width 357 height 19
copy small "[PERSON_NAME]"
drag, startPoint x: 340, startPoint y: 376, endPoint x: 308, endPoint y: 376, distance: 32.0
click at [308, 376] on div "75 WEST END AVENUE, APT C18F" at bounding box center [635, 379] width 656 height 36
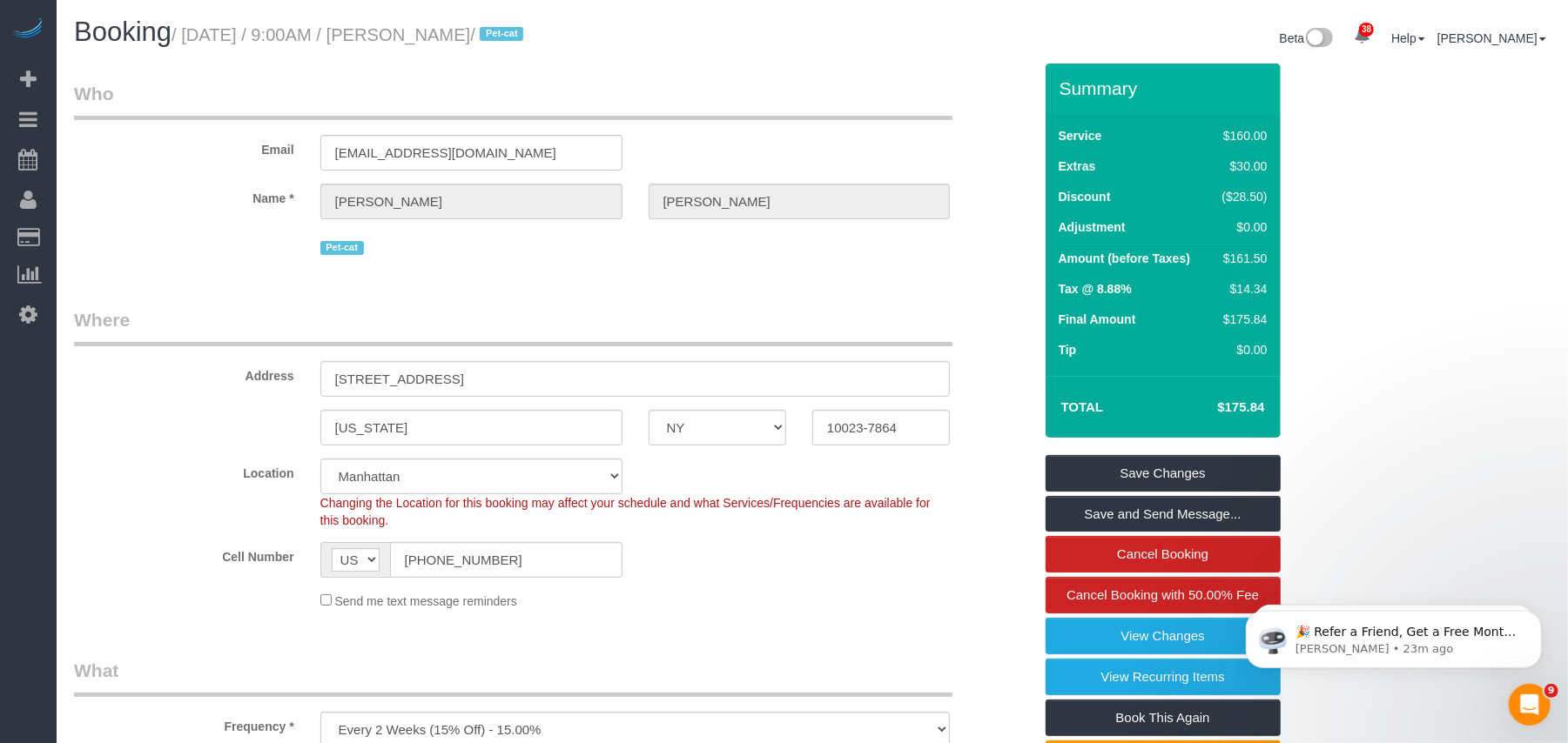
drag, startPoint x: 332, startPoint y: 37, endPoint x: 191, endPoint y: 33, distance: 141.1
click at [191, 33] on small "/ October 10, 2025 / 9:00AM / Allison Kelly / Pet-cat" at bounding box center [350, 35] width 357 height 19
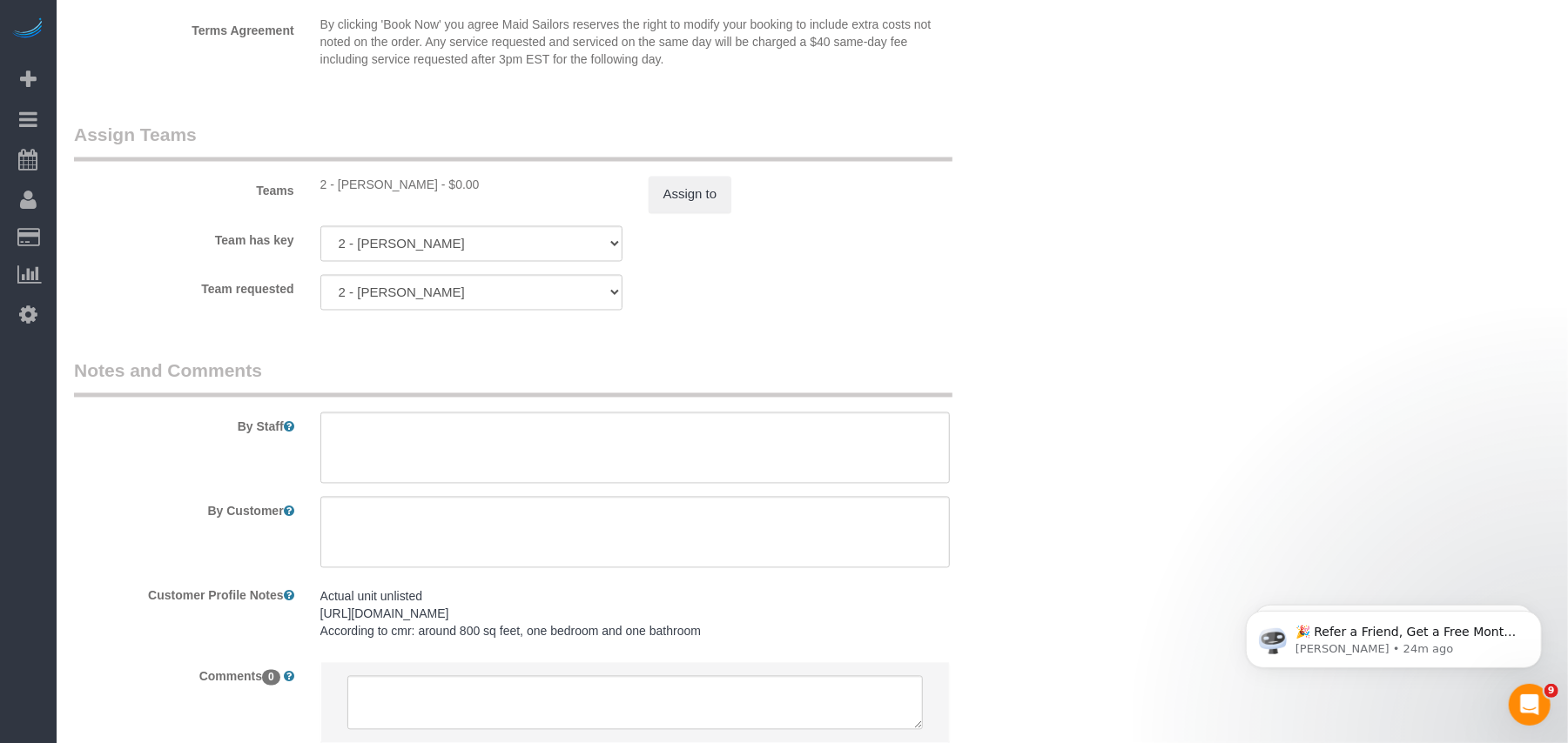
scroll to position [2321, 0]
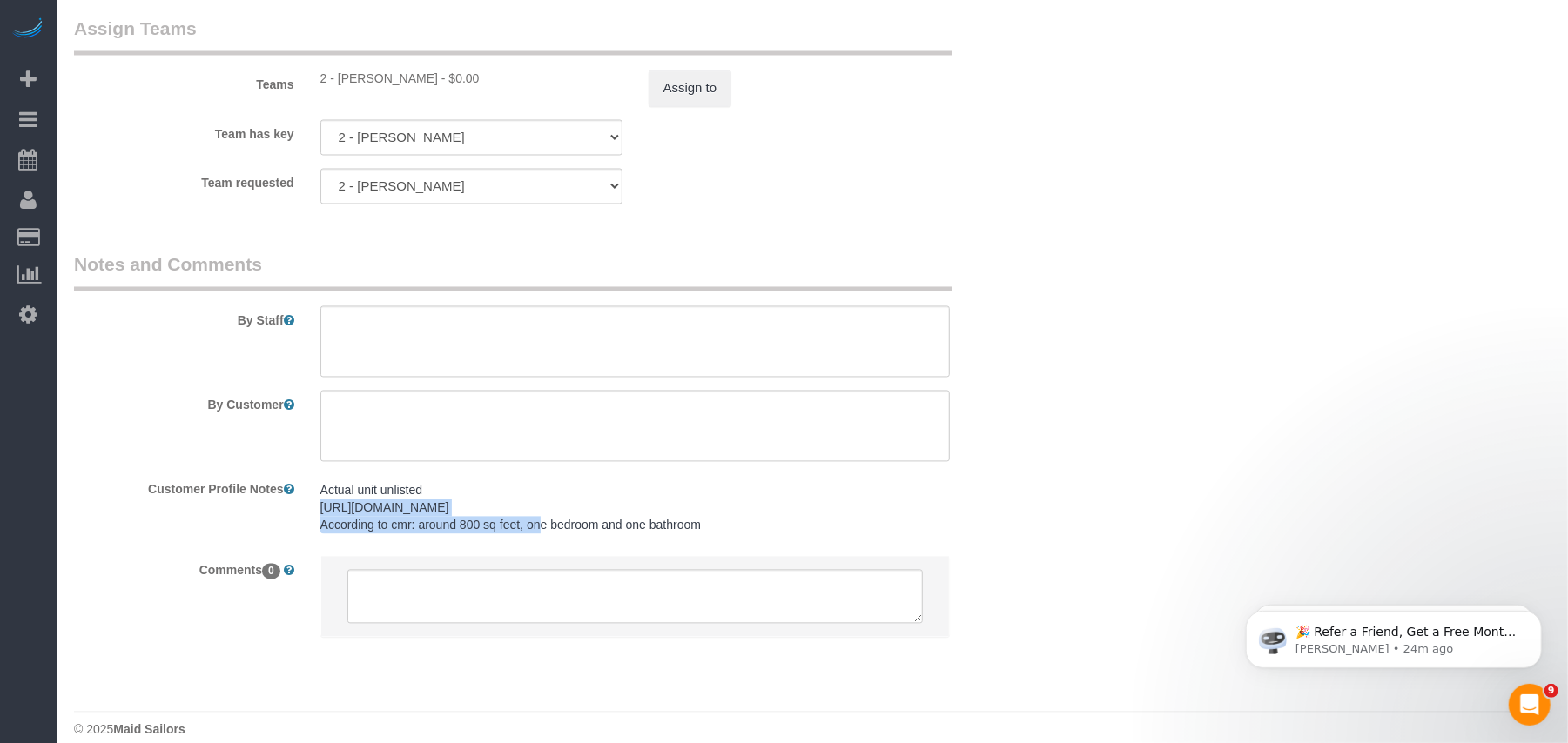
drag, startPoint x: 677, startPoint y: 513, endPoint x: 318, endPoint y: 510, distance: 359.0
click at [318, 510] on div "Actual unit unlisted https://streeteasy.com/building/75-west-end-avenue-new_yor…" at bounding box center [635, 509] width 656 height 68
copy pre "https://streeteasy.com/building/75-west-end-avenue-new_york"
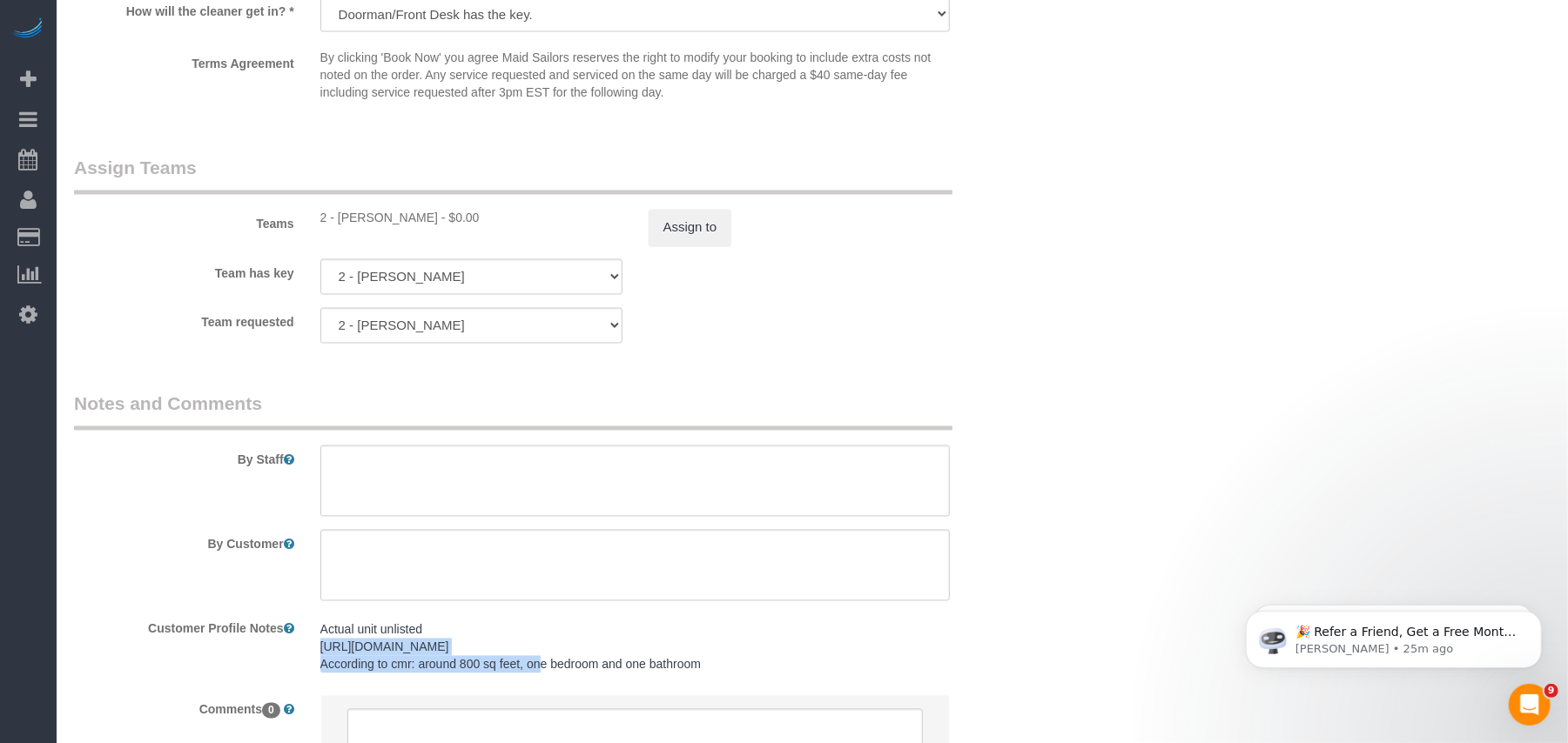
scroll to position [1857, 0]
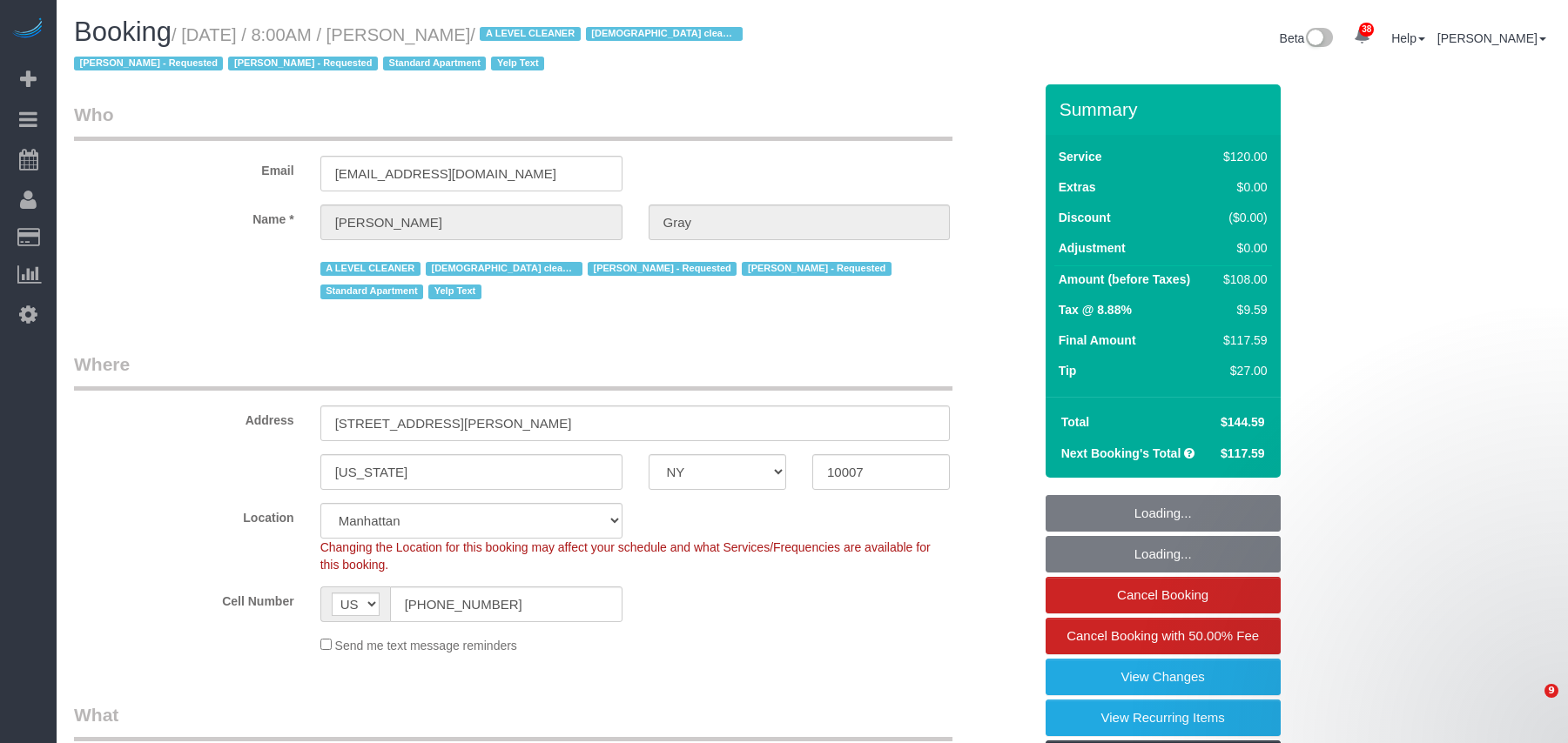
select select "NY"
select select "string:stripe-pm_1MCoUo4VGloSiKo7dzKWcdsK"
select select "spot1"
select select "number:89"
select select "number:90"
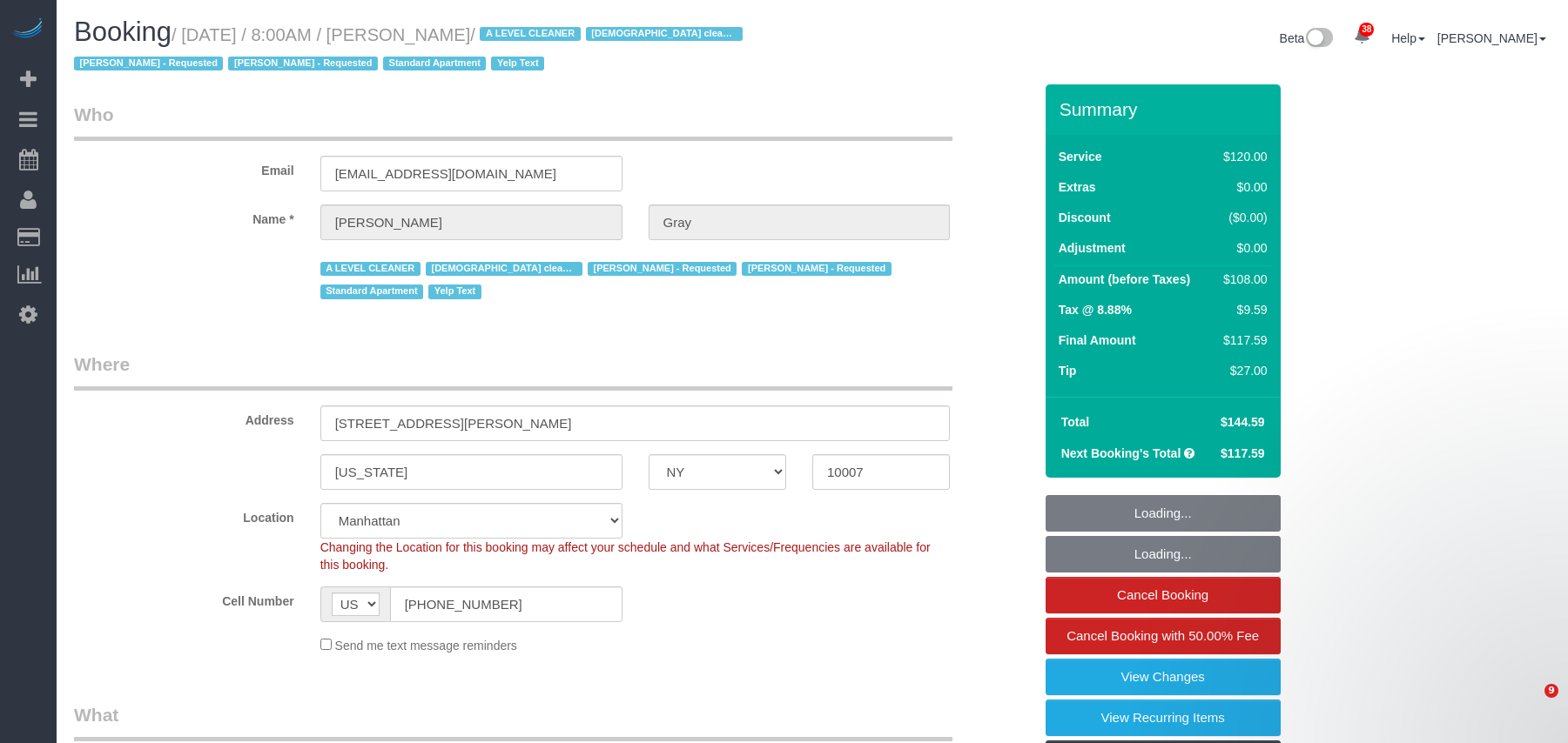
select select "number:15"
select select "number:5"
select select "number:21"
select select "9892"
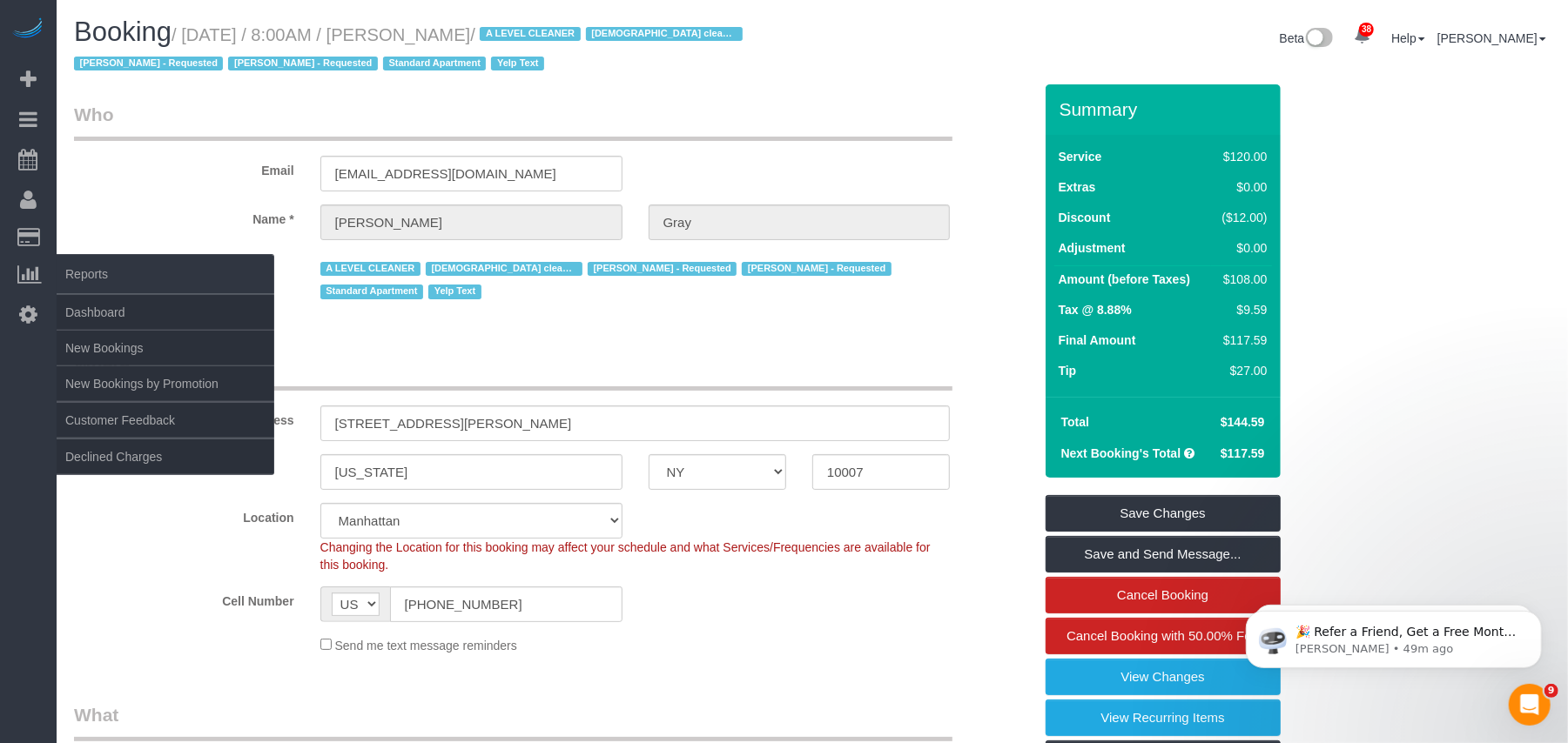
click at [81, 230] on link "Customers" at bounding box center [166, 238] width 218 height 35
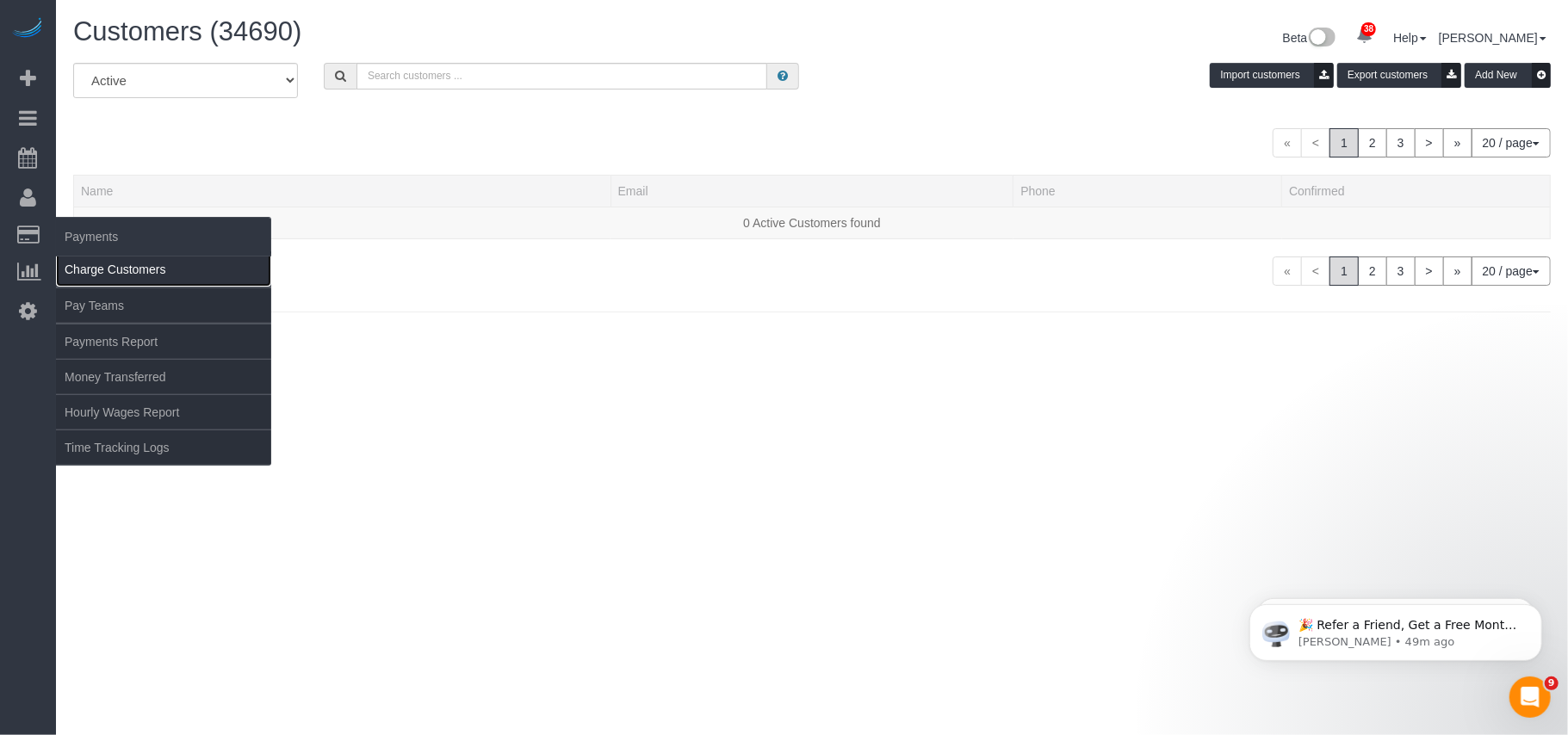
click at [97, 259] on link "Charge Customers" at bounding box center [164, 270] width 215 height 34
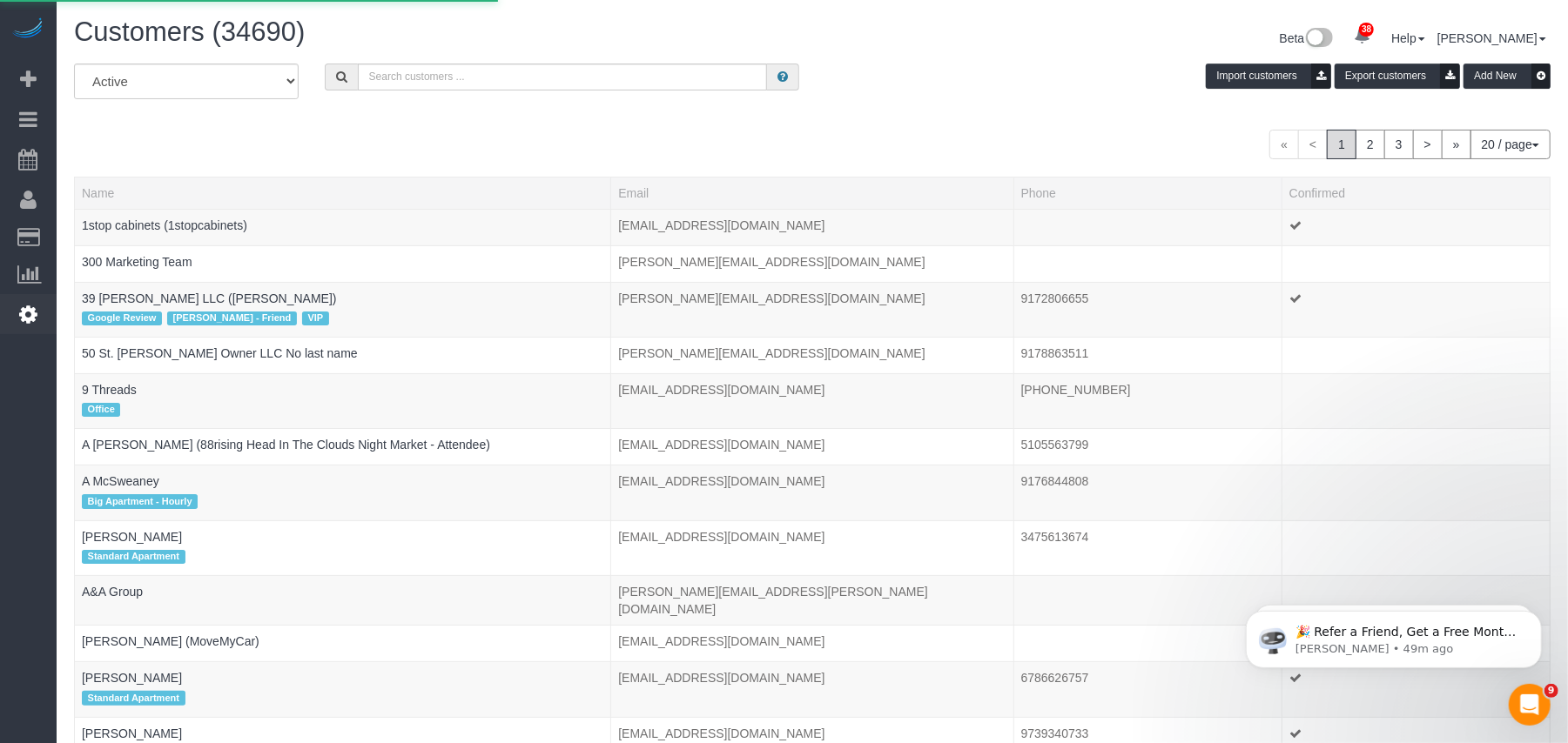
select select
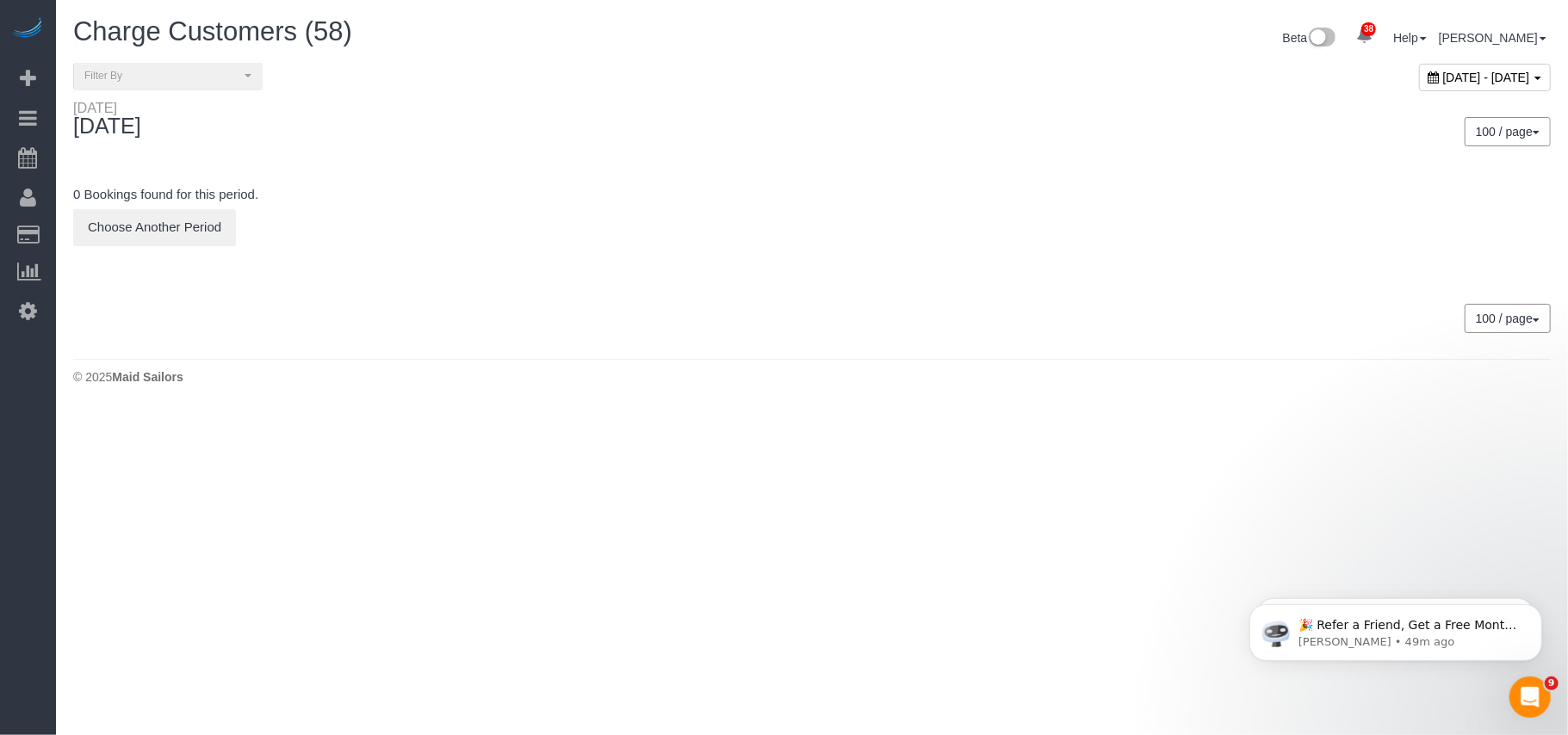
click at [1023, 76] on div "October 10, 2025 - October 10, 2025" at bounding box center [1188, 81] width 751 height 37
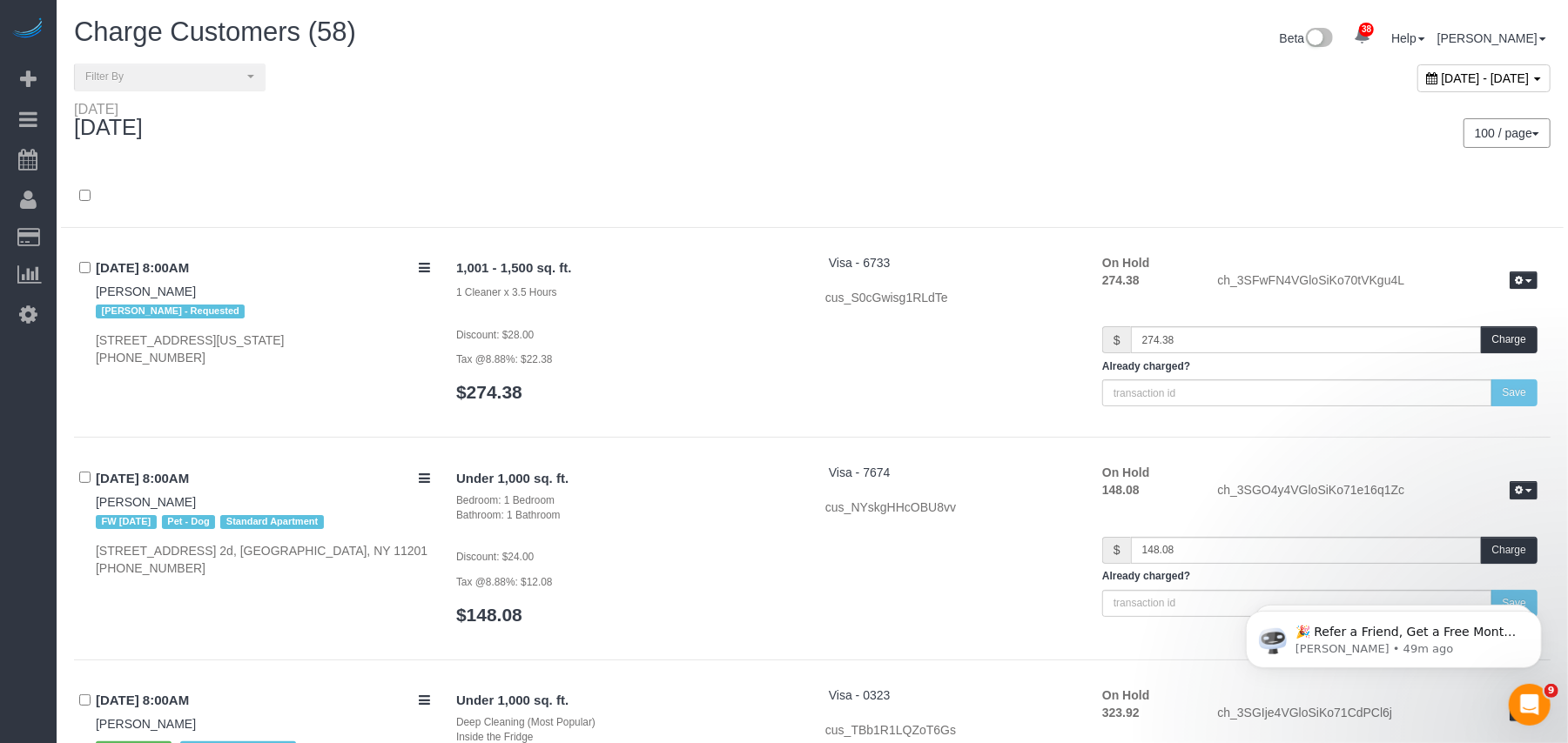
click at [1442, 79] on span "October 10, 2025 - October 10, 2025" at bounding box center [1486, 78] width 88 height 14
type input "**********"
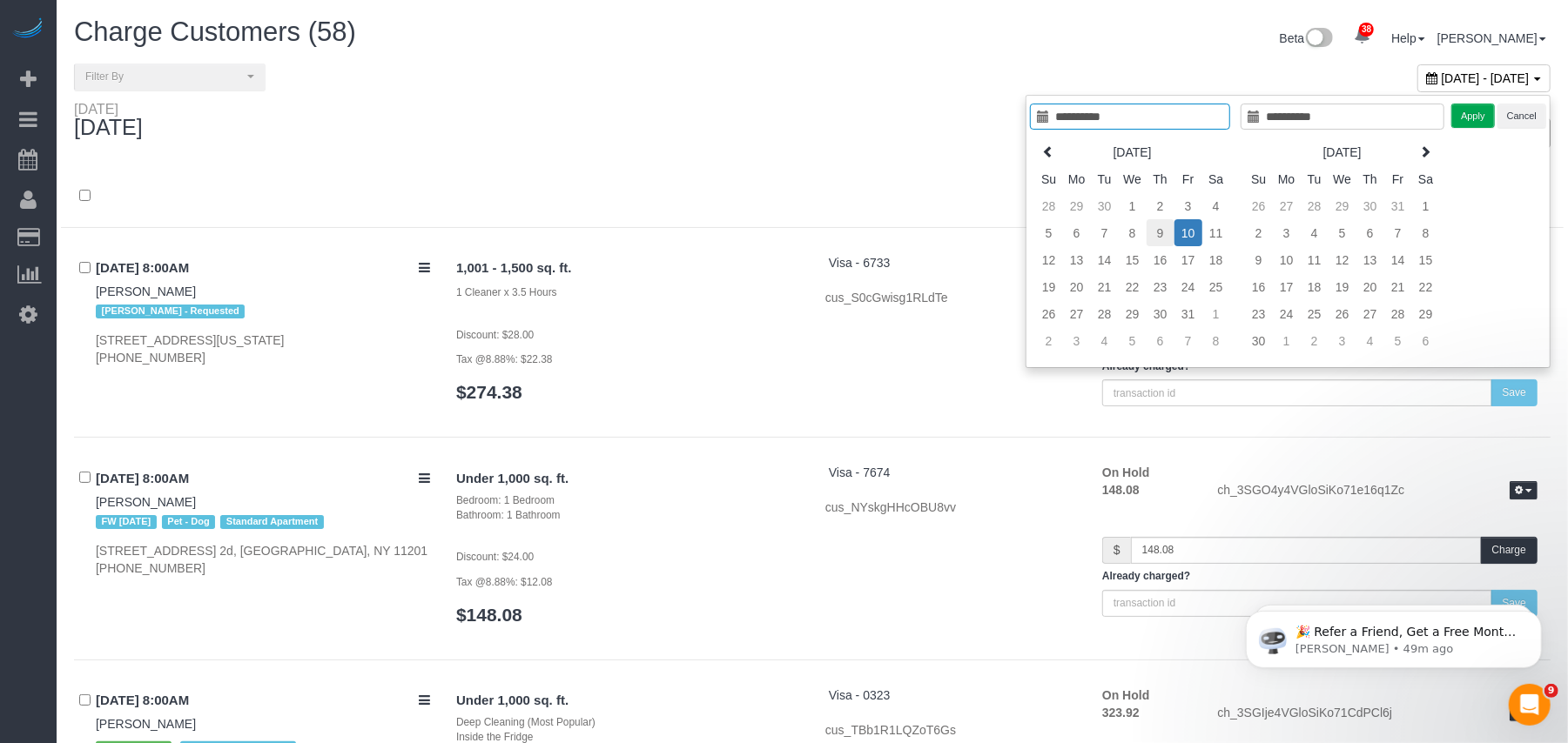
type input "**********"
click at [1157, 237] on td "9" at bounding box center [1161, 232] width 27 height 27
type input "**********"
click at [1465, 126] on button "Apply" at bounding box center [1473, 116] width 44 height 26
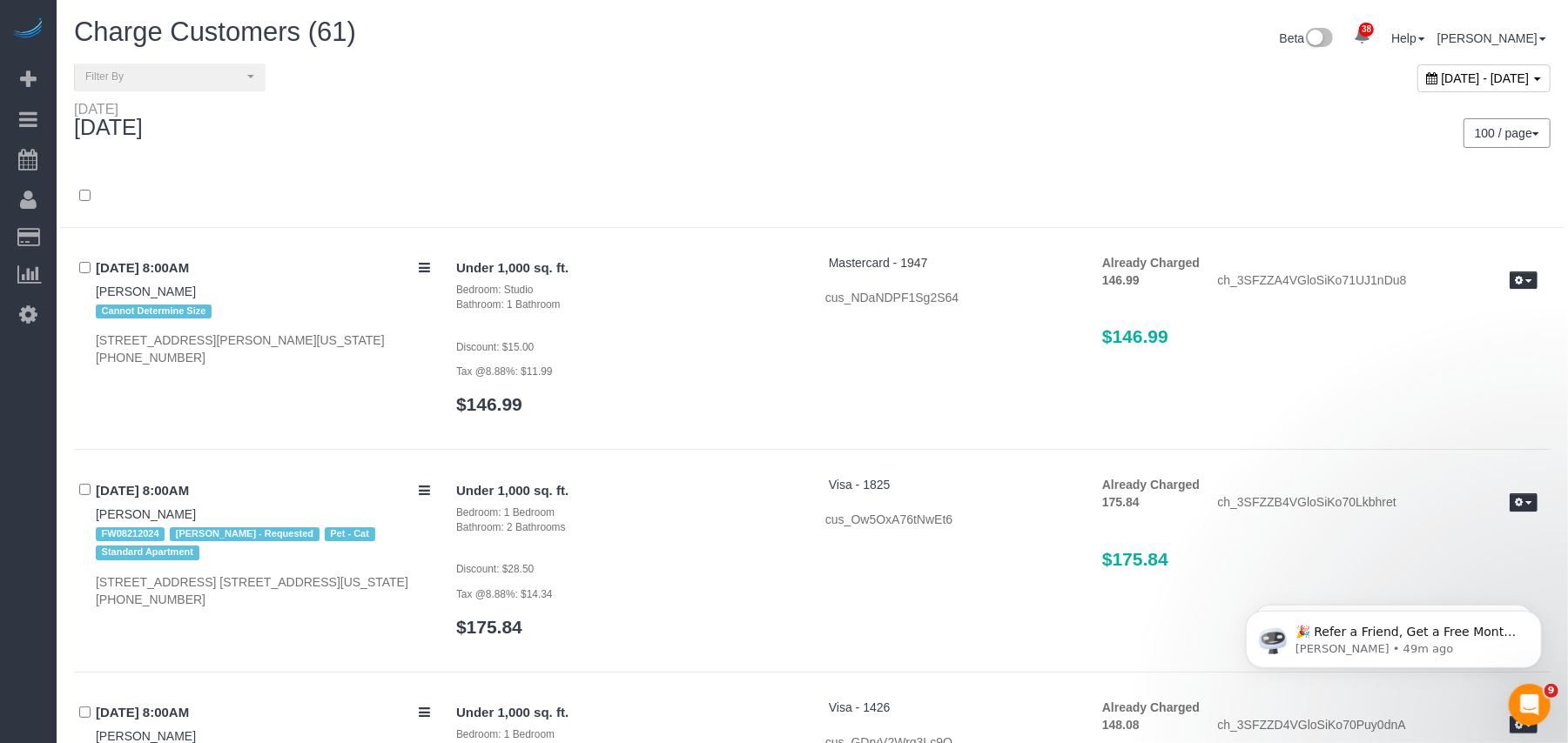
scroll to position [587, 0]
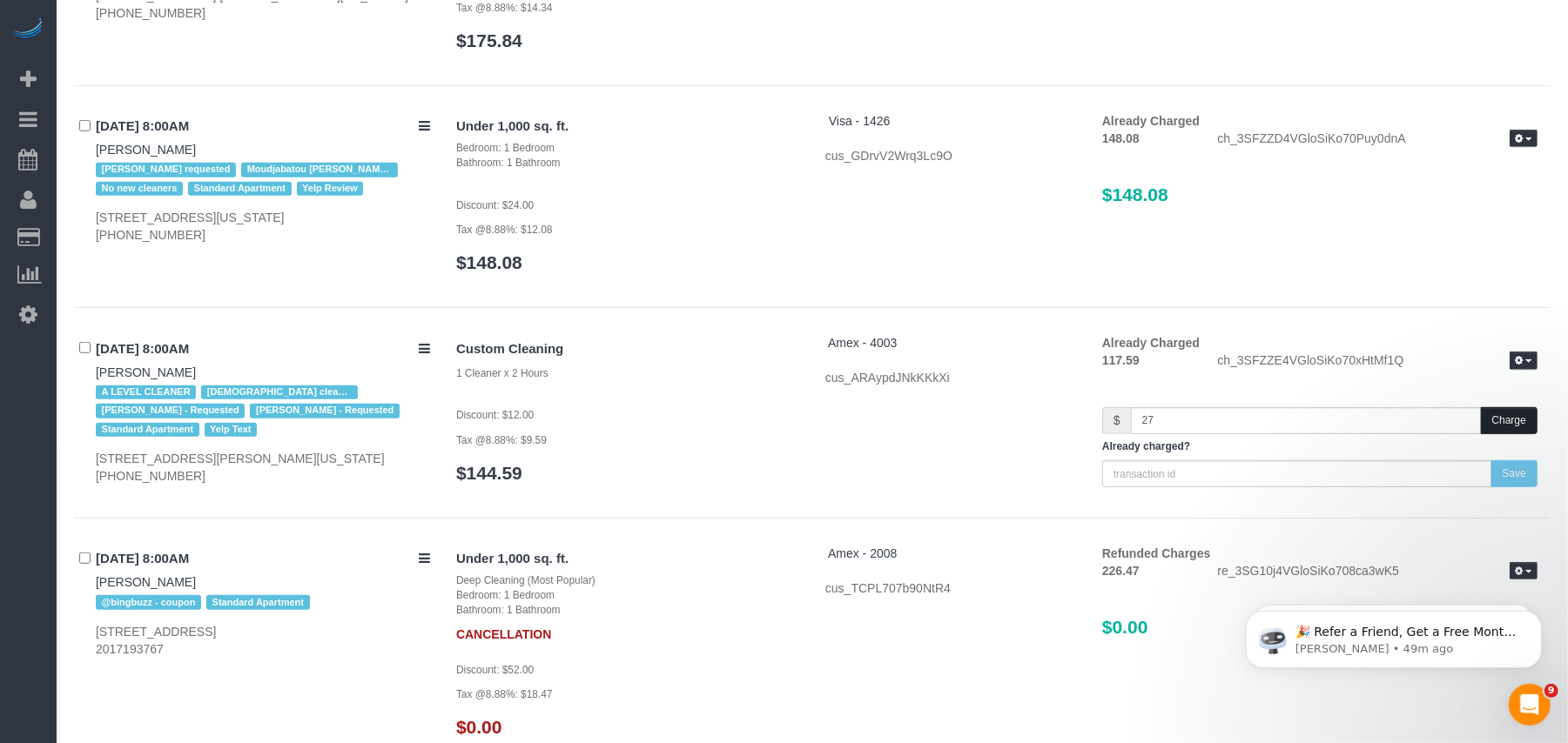
click at [1504, 416] on button "Charge" at bounding box center [1509, 420] width 57 height 27
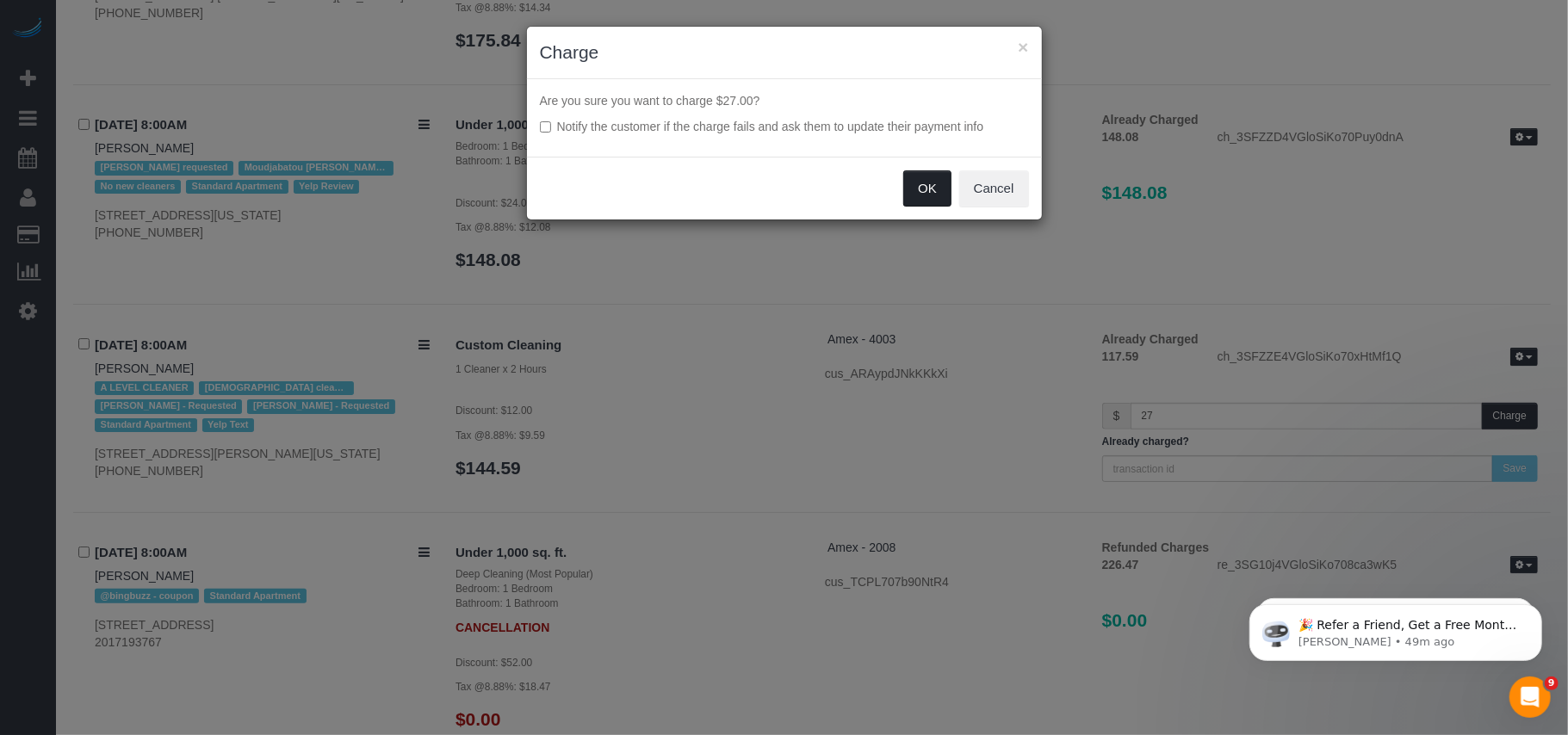
click at [918, 195] on button "OK" at bounding box center [927, 188] width 48 height 36
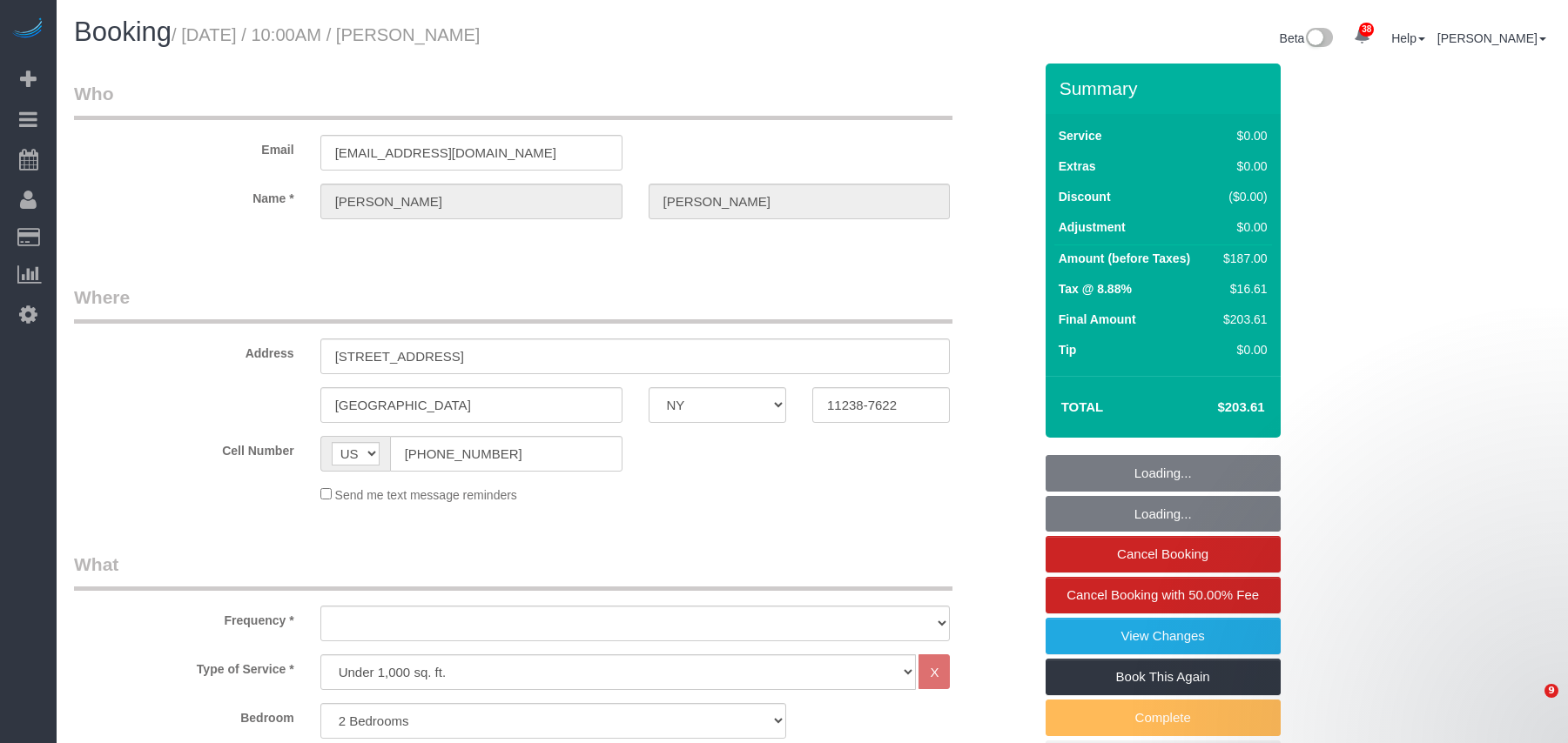
select select "NY"
select select "number:89"
select select "number:90"
select select "number:15"
select select "number:5"
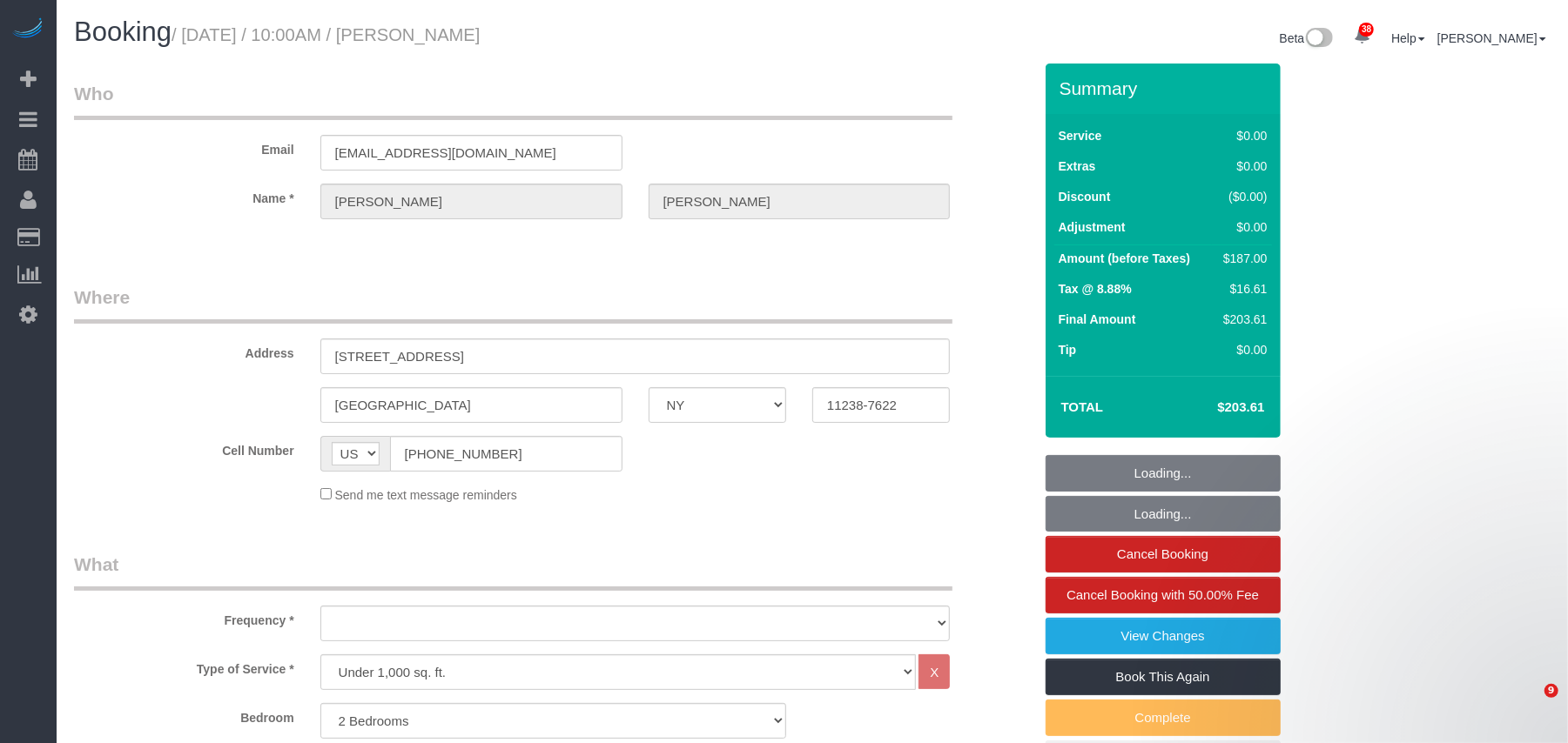
select select "object:1510"
select select "string:stripe-pm_1Ruaac4VGloSiKo7IskaXDYl"
select select "2"
select select "spot1"
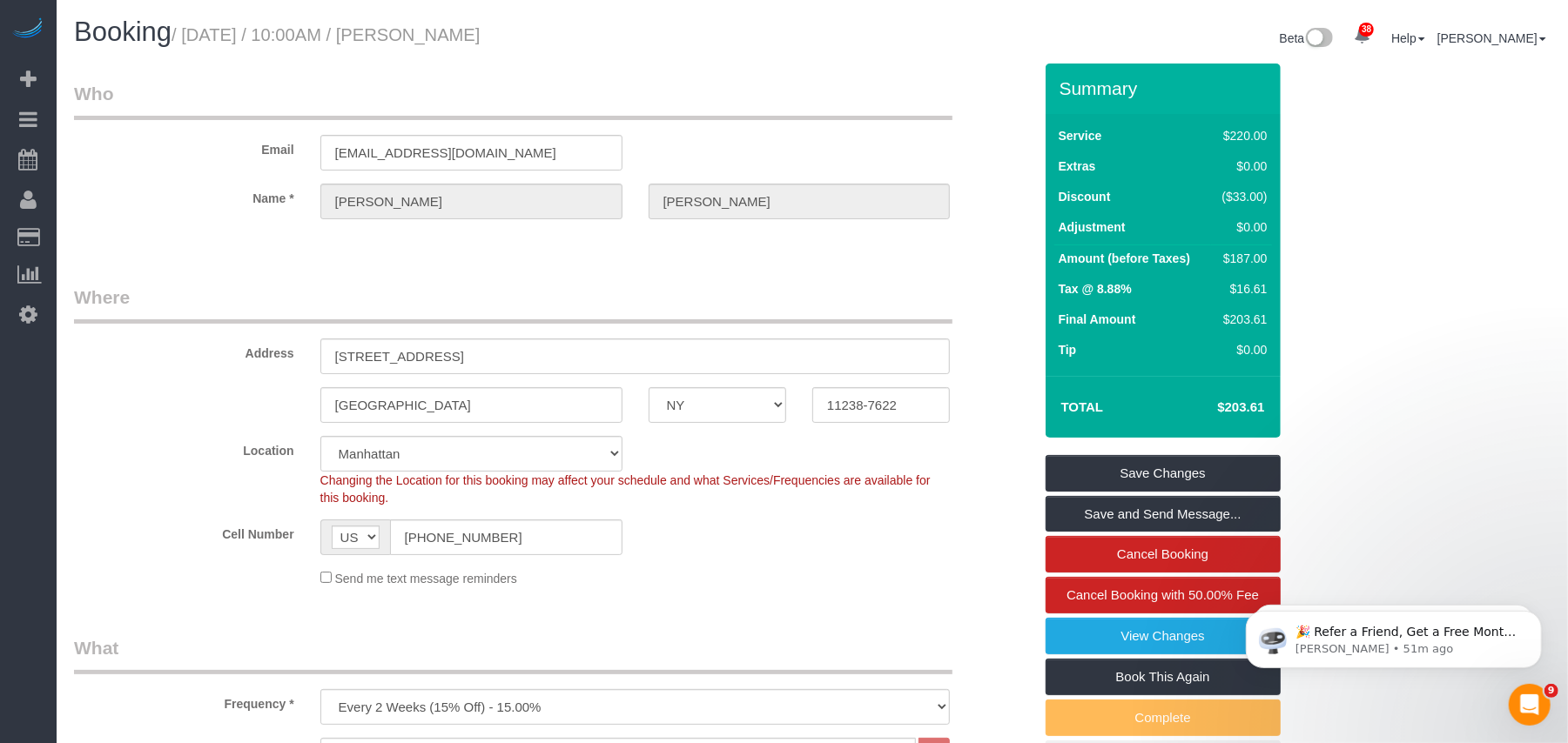
drag, startPoint x: 536, startPoint y: 36, endPoint x: 192, endPoint y: 37, distance: 344.0
click at [192, 37] on h1 "Booking / October 10, 2025 / 10:00AM / Elaine Wang" at bounding box center [437, 32] width 725 height 29
copy small "October 10, 2025 / 10:00AM / Elaine Wang"
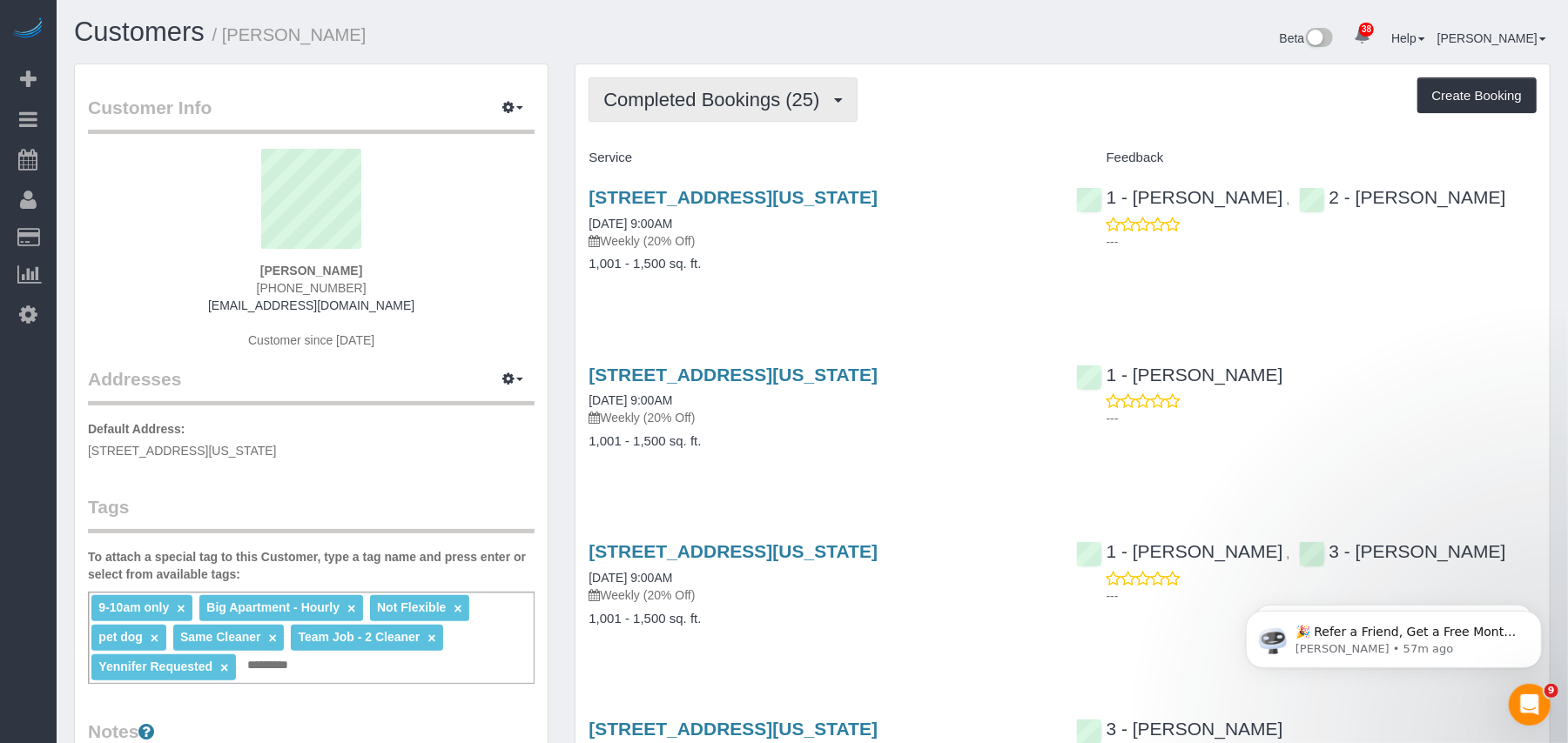
click at [707, 115] on button "Completed Bookings (25)" at bounding box center [722, 100] width 268 height 45
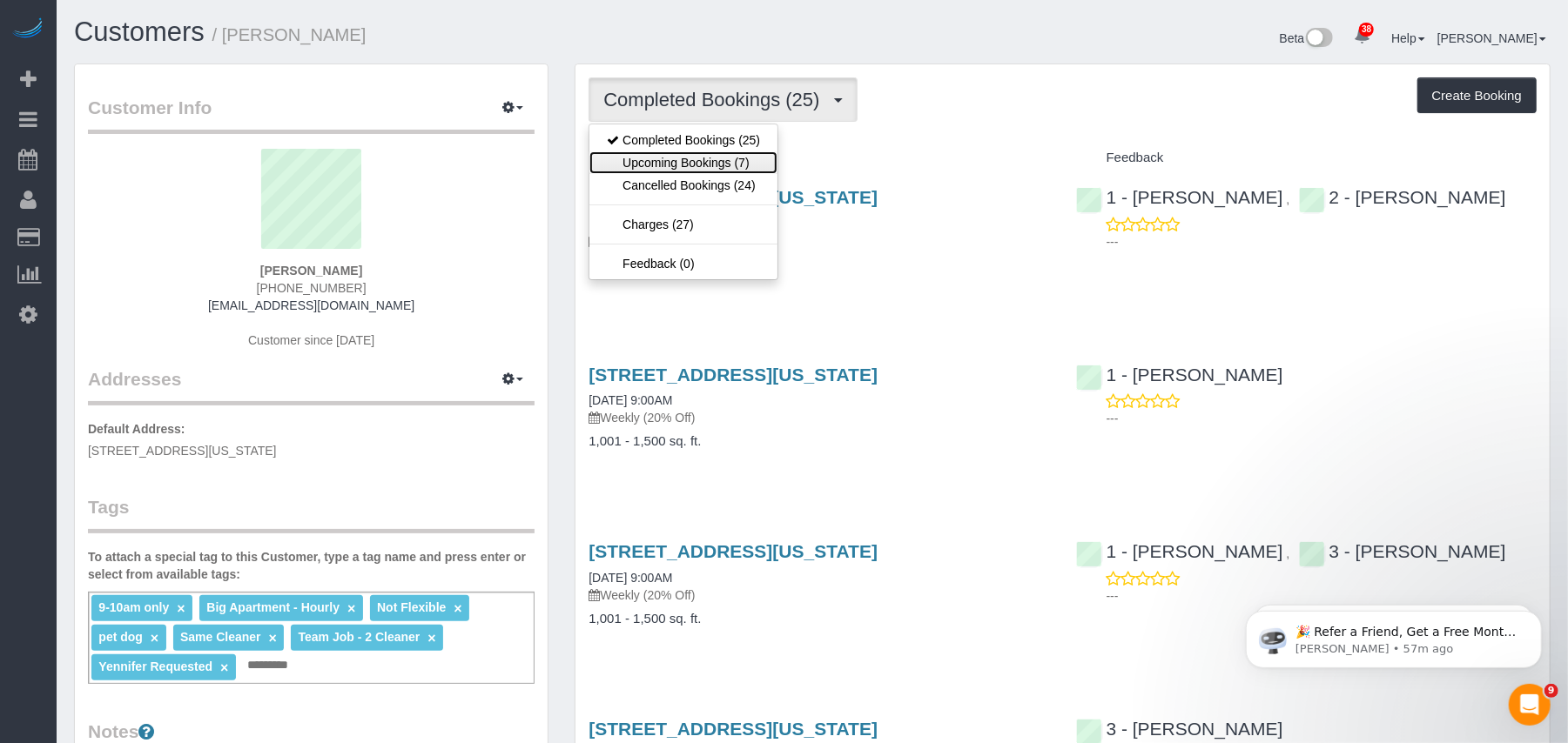
click at [715, 164] on link "Upcoming Bookings (7)" at bounding box center [683, 162] width 188 height 23
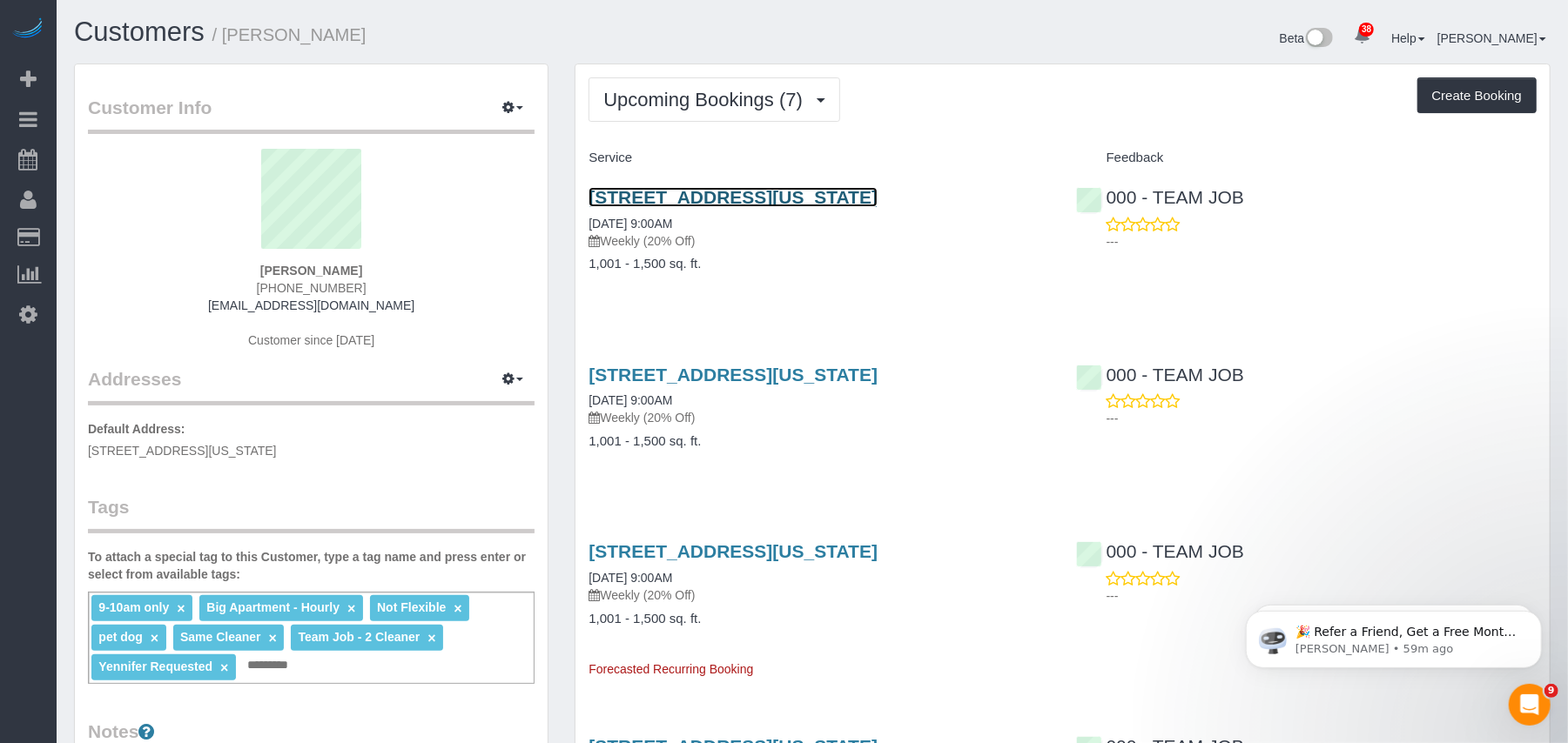
click at [823, 199] on link "15 West 96th Street, Apt. 23, New York, NY 10025" at bounding box center [733, 197] width 289 height 20
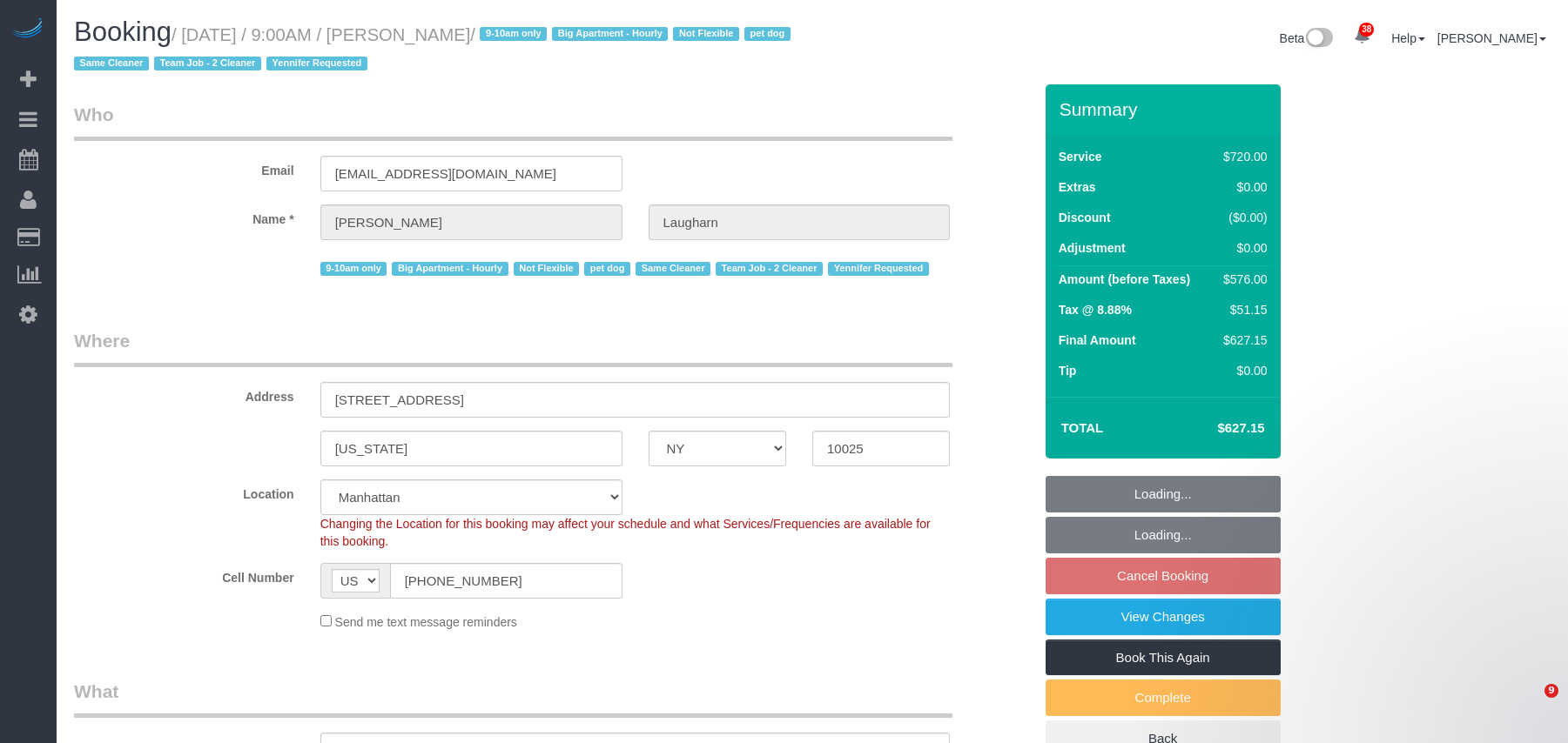
select select "NY"
select select "2"
select select "270"
select select "spot2"
select select "number:89"
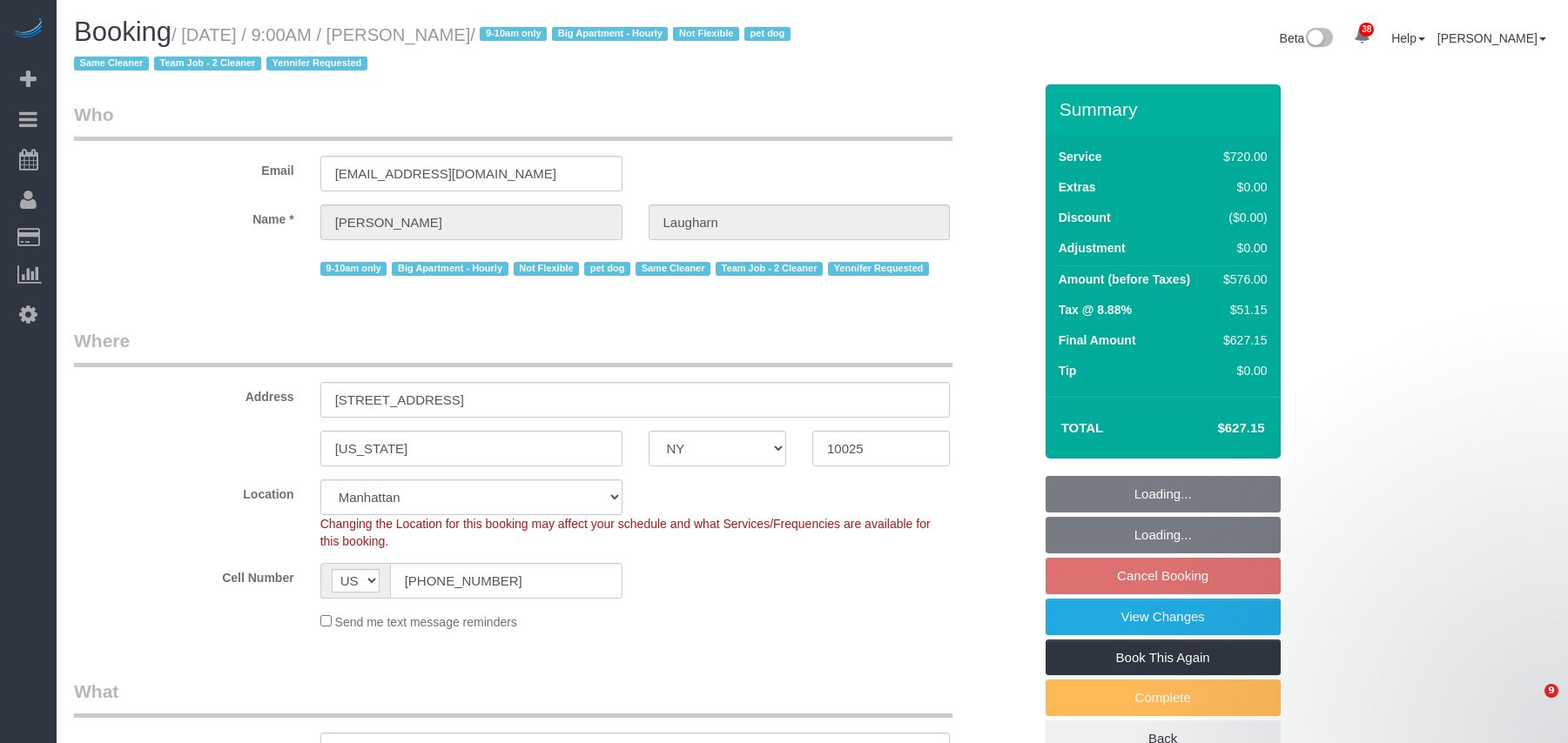
select select "number:70"
select select "number:13"
select select "number:6"
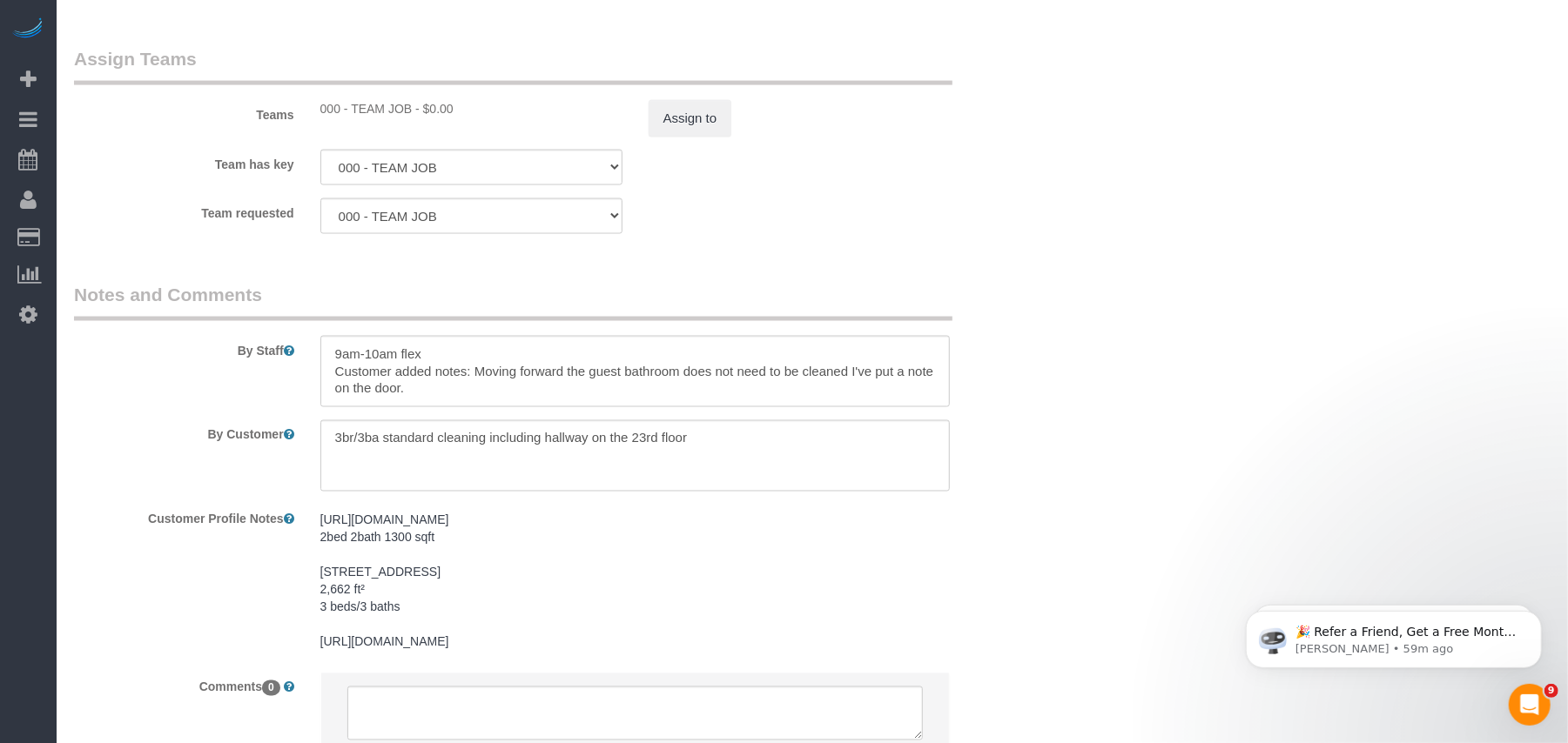
scroll to position [1972, 0]
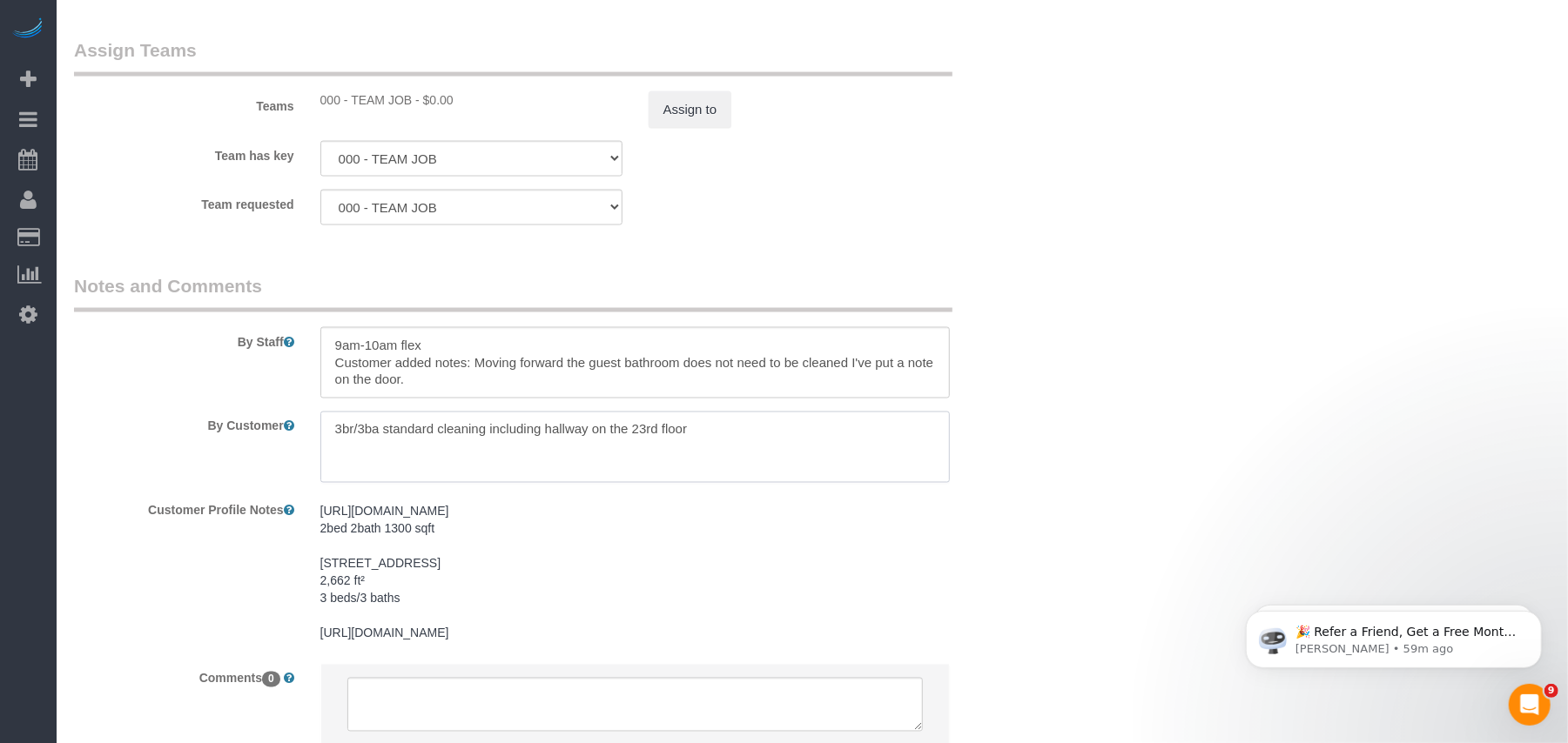
click at [407, 426] on textarea at bounding box center [635, 447] width 631 height 71
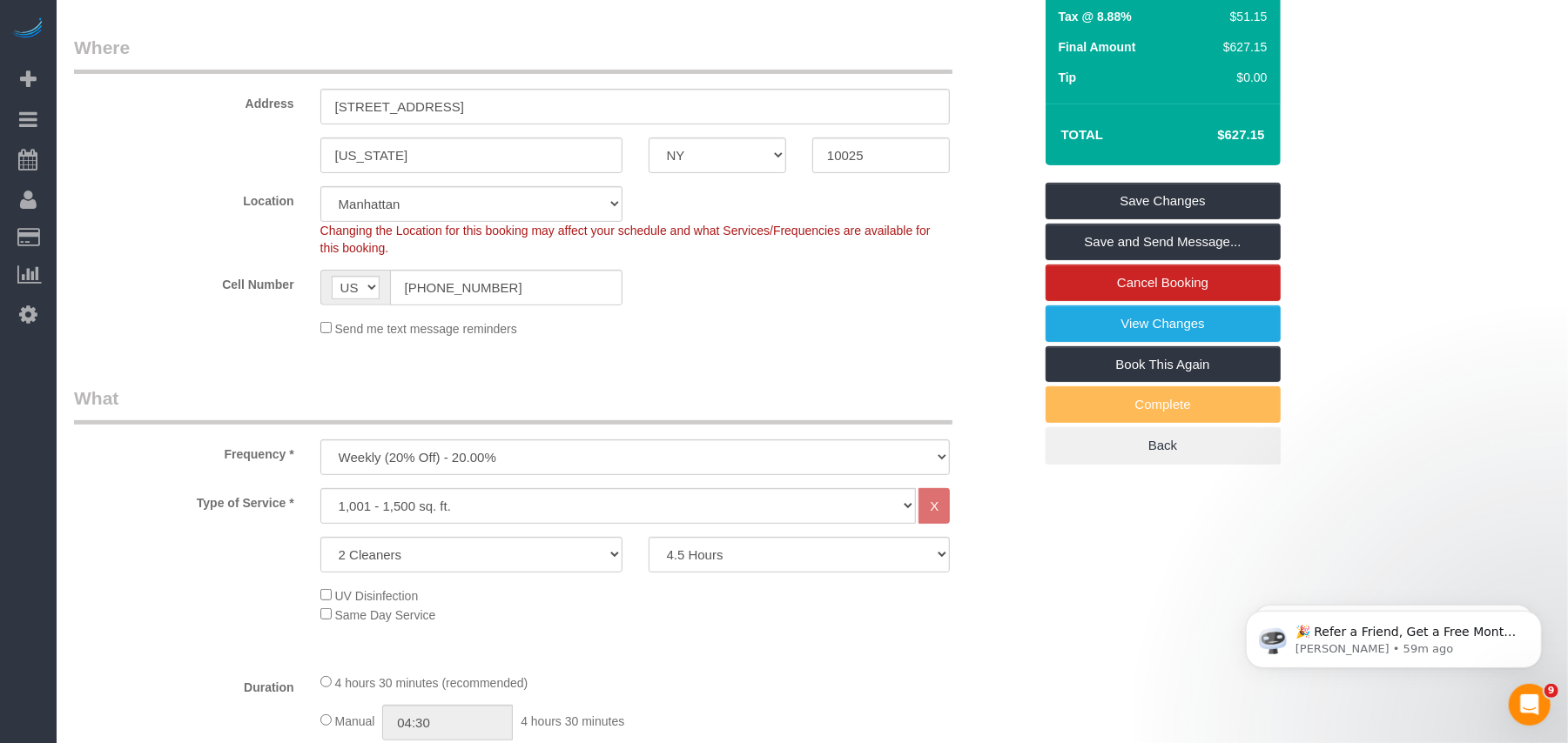
scroll to position [0, 0]
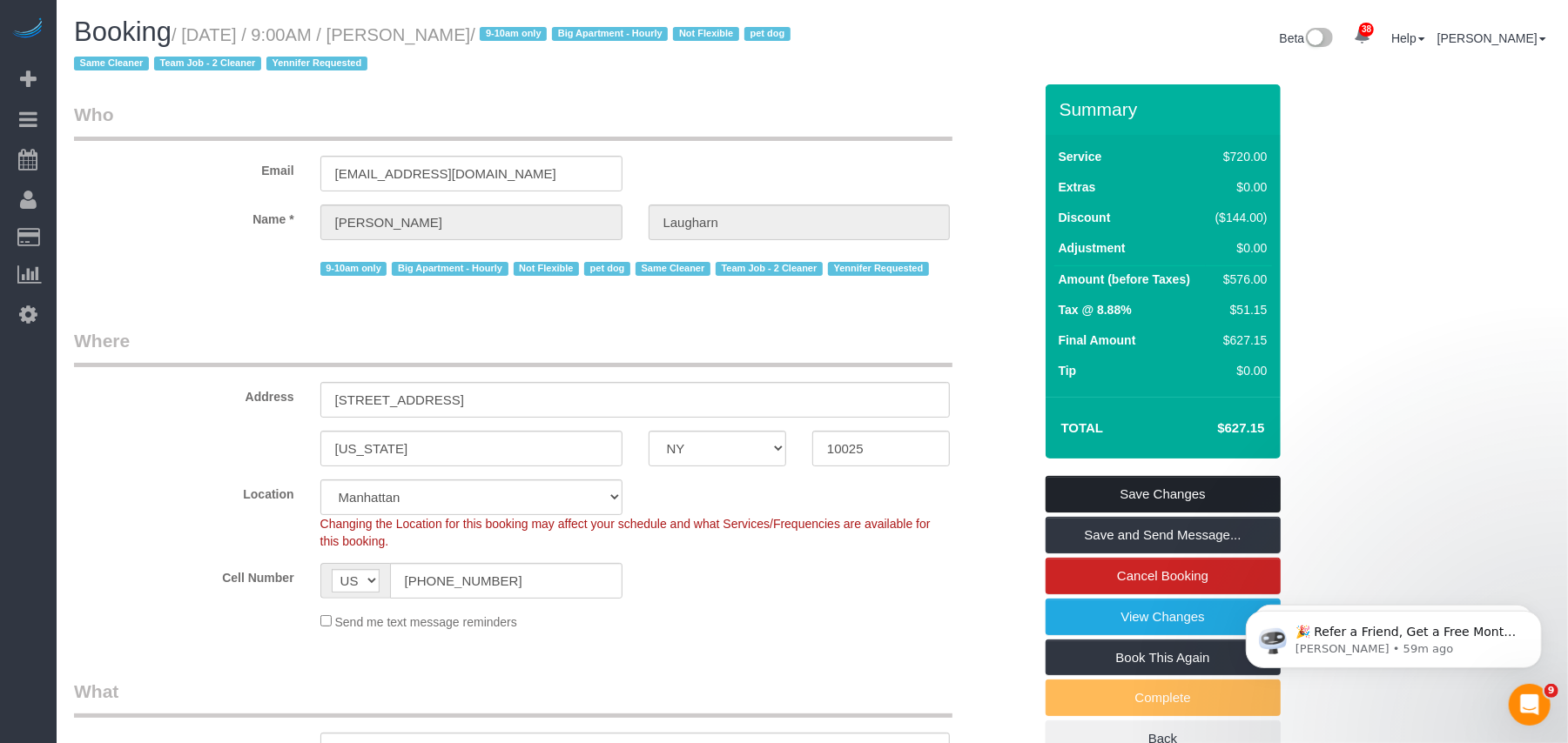
type textarea "3br/3ba deep cleaning including hallway on the 23rd floor"
click at [1100, 492] on link "Save Changes" at bounding box center [1162, 494] width 235 height 37
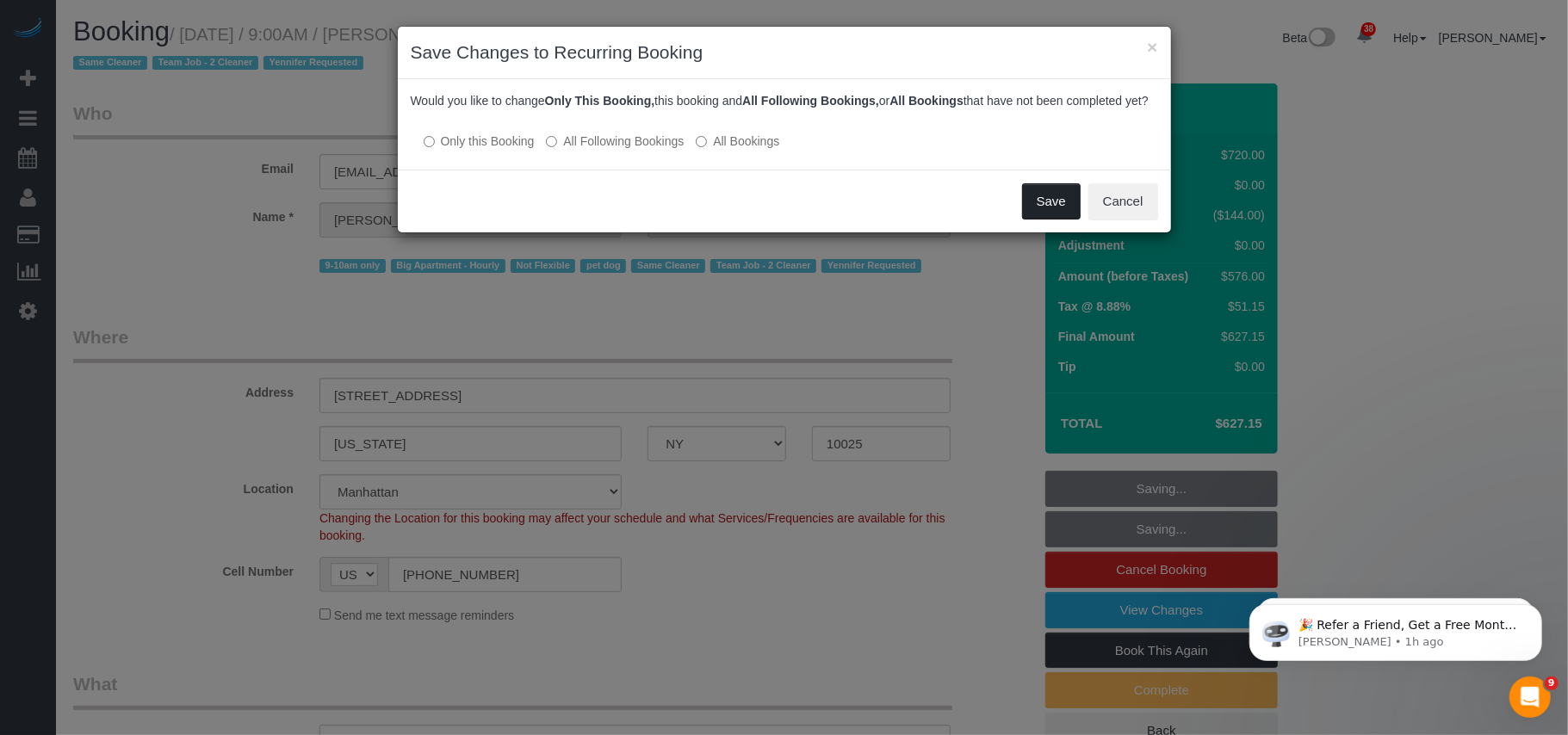
click at [1038, 220] on button "Save" at bounding box center [1051, 202] width 59 height 36
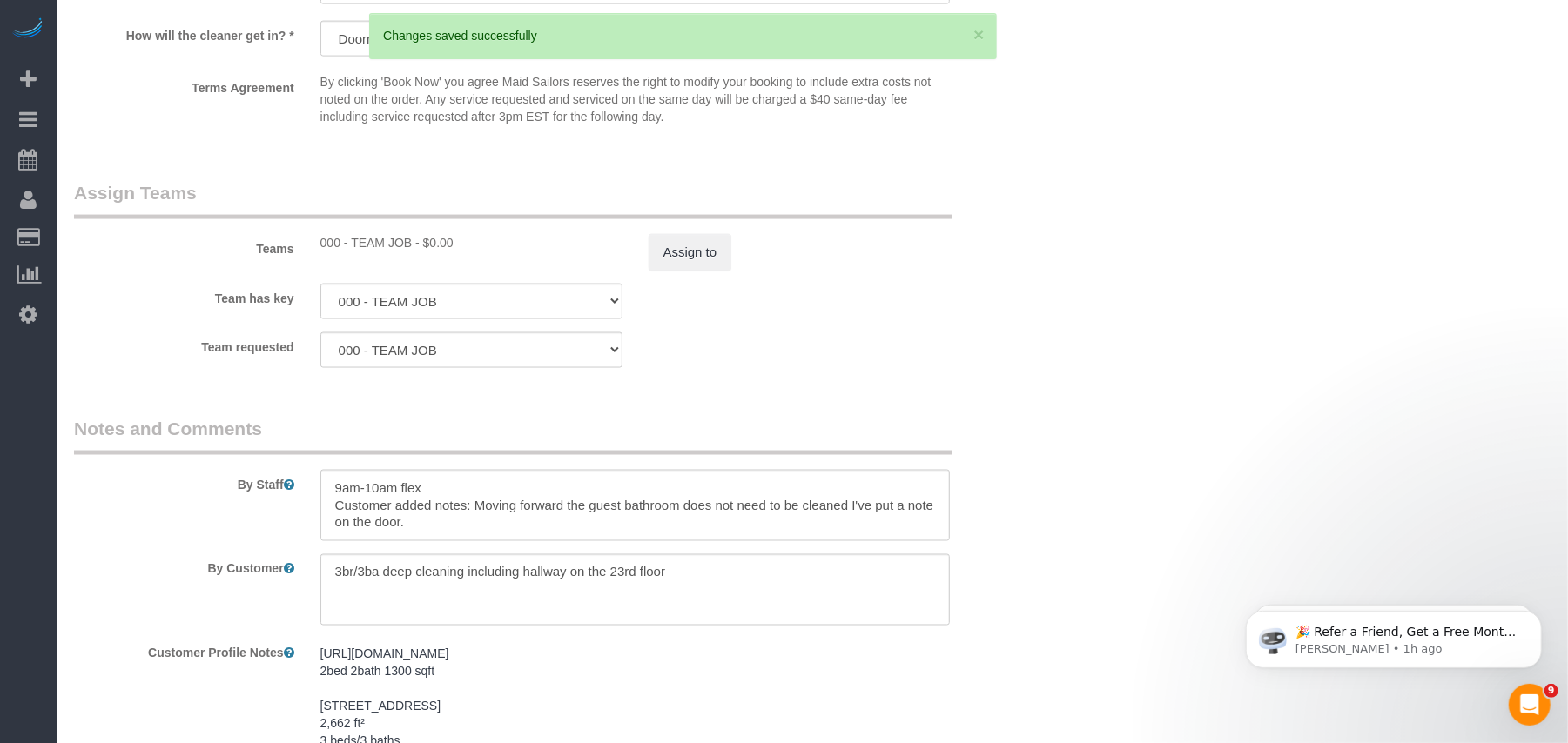
scroll to position [1857, 0]
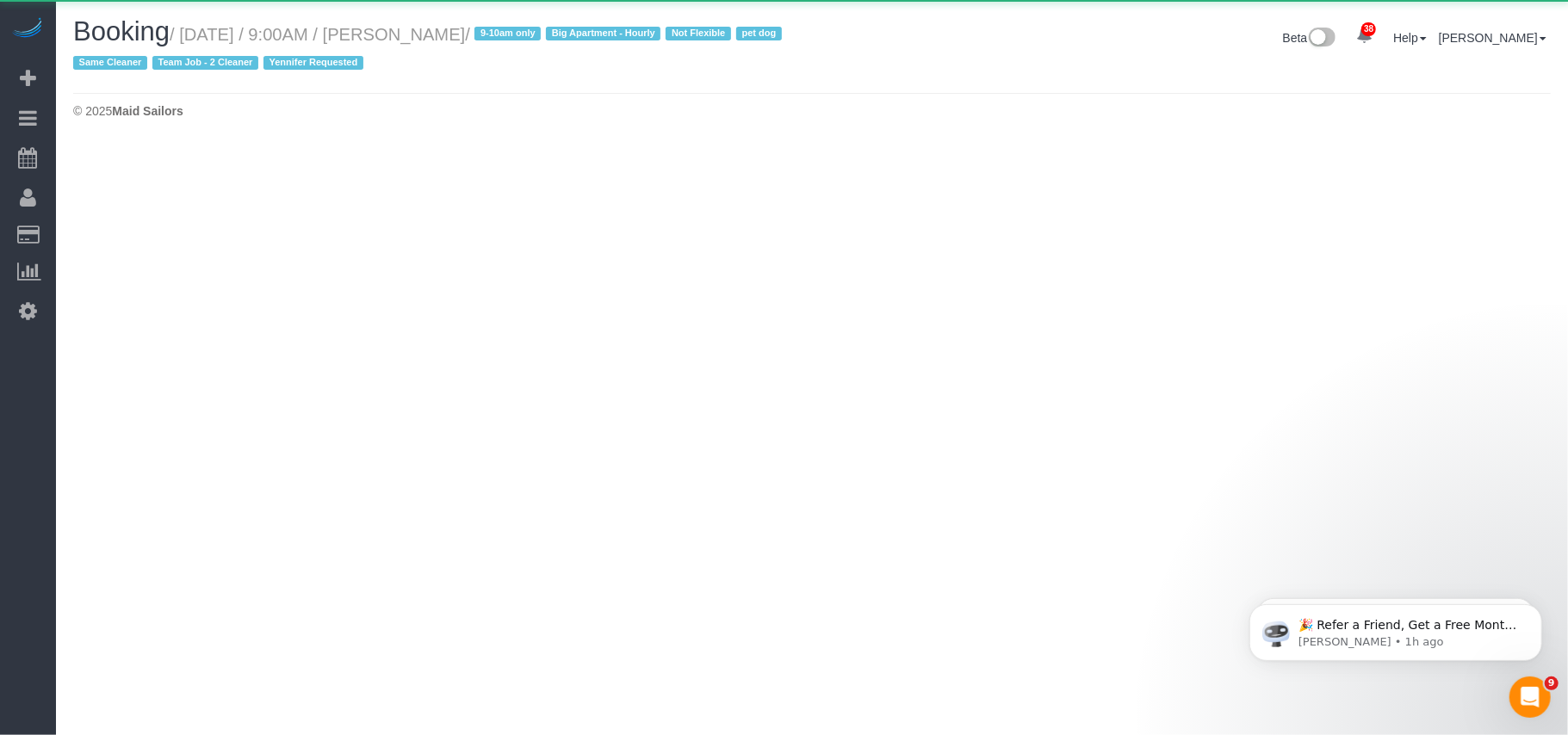
select select "NY"
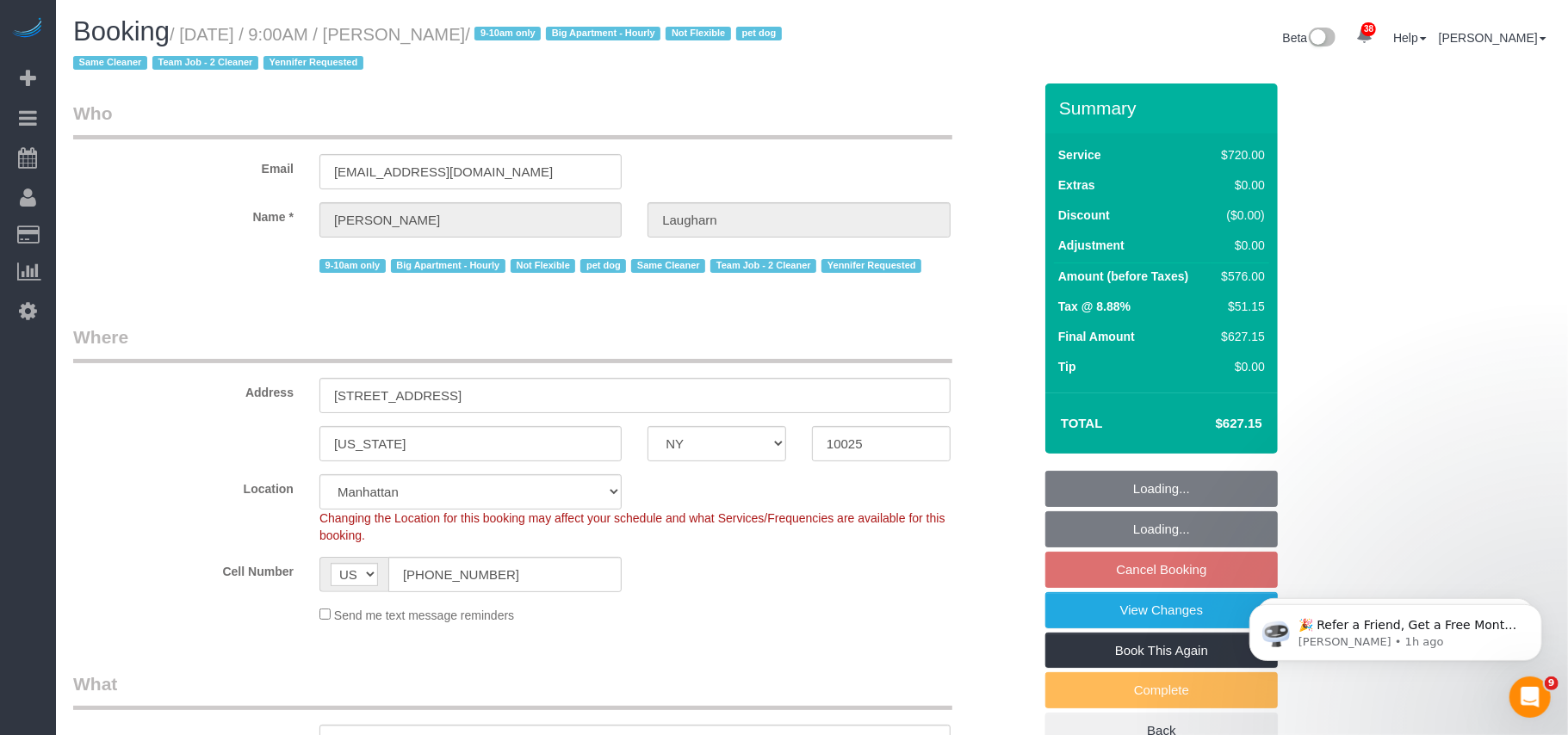
select select "2"
select select "270"
select select "number:89"
select select "number:70"
select select "number:13"
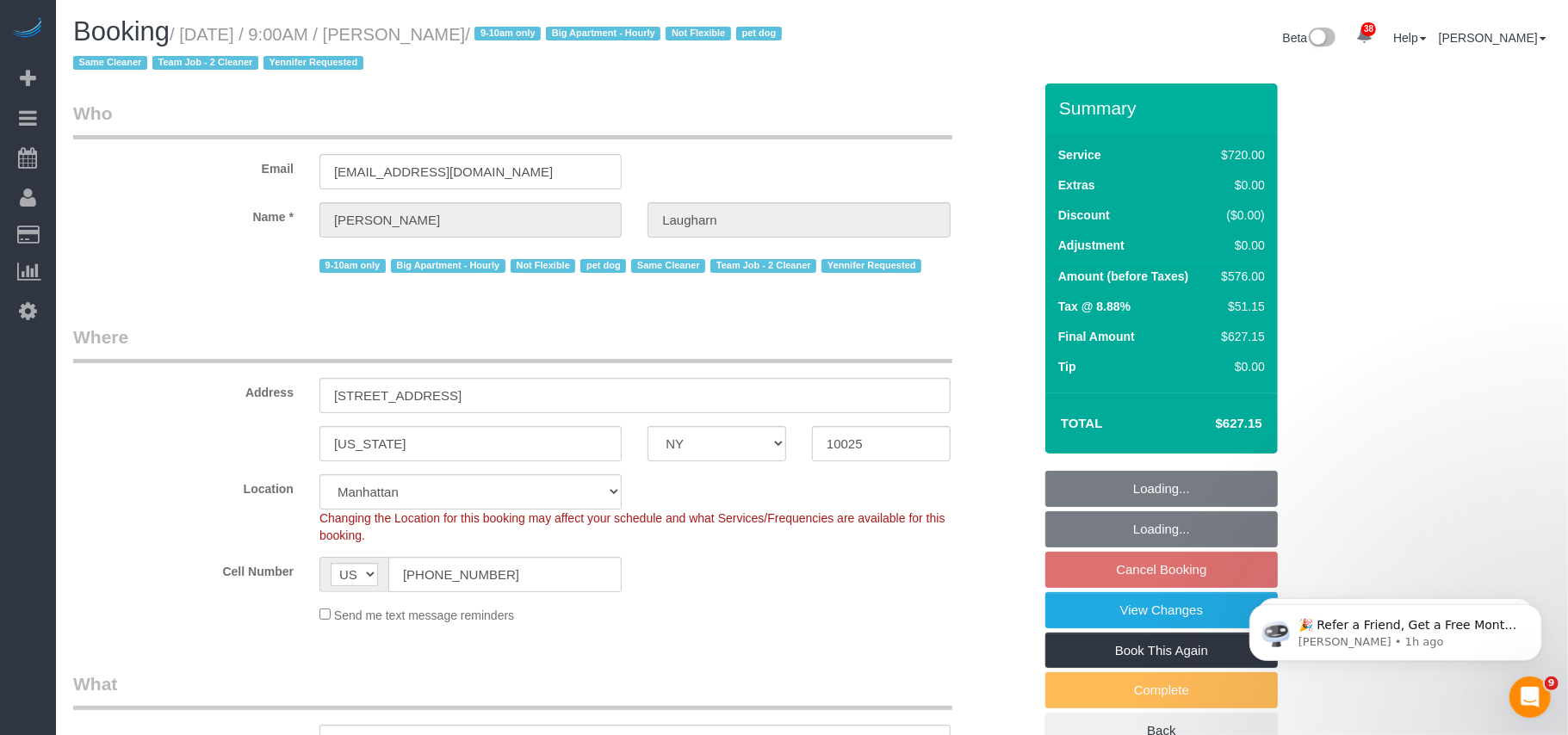
select select "number:6"
select select "object:3258"
select select "string:stripe-pm_1Qg79n4VGloSiKo7Xb5RYN0j"
select select "spot60"
